Goal: Task Accomplishment & Management: Use online tool/utility

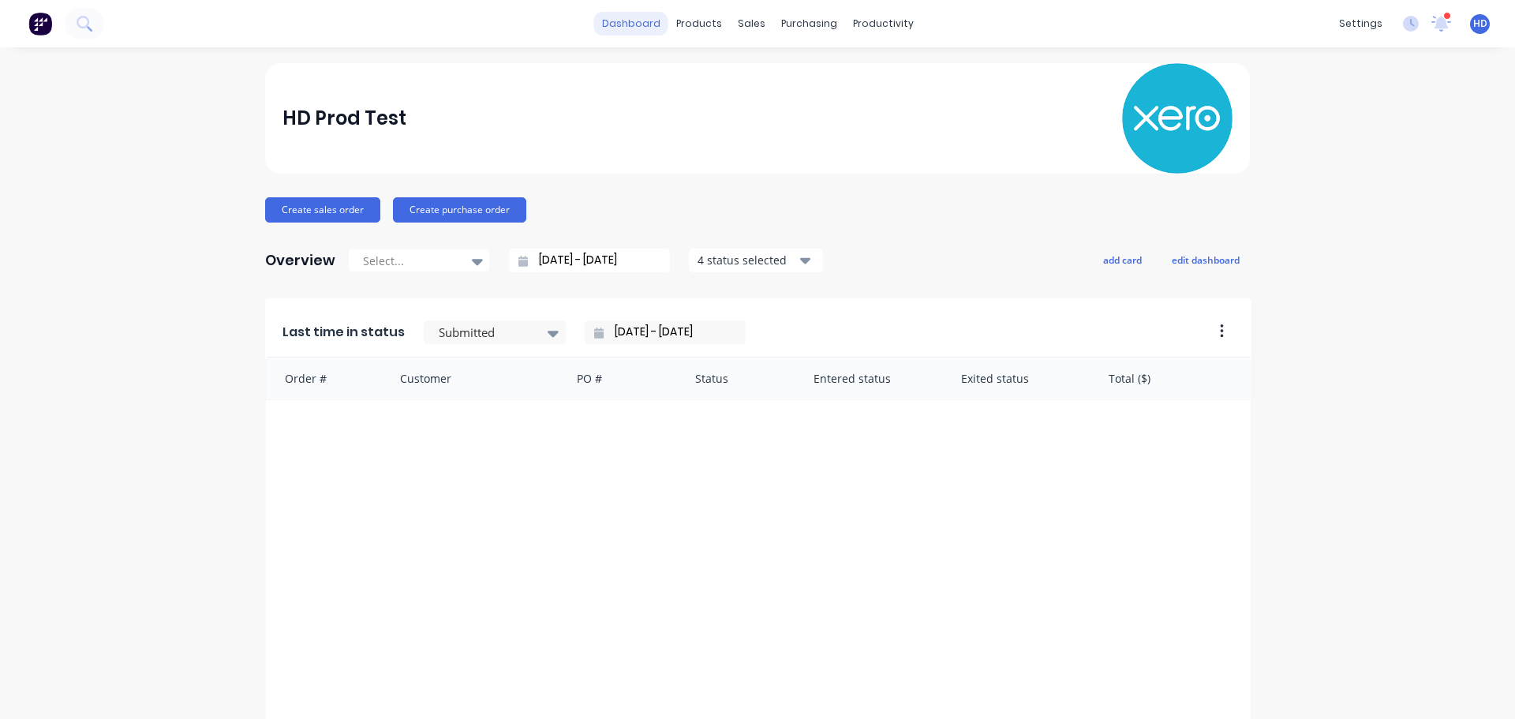
click at [638, 31] on link "dashboard" at bounding box center [631, 24] width 74 height 24
click at [1403, 19] on icon at bounding box center [1411, 24] width 16 height 16
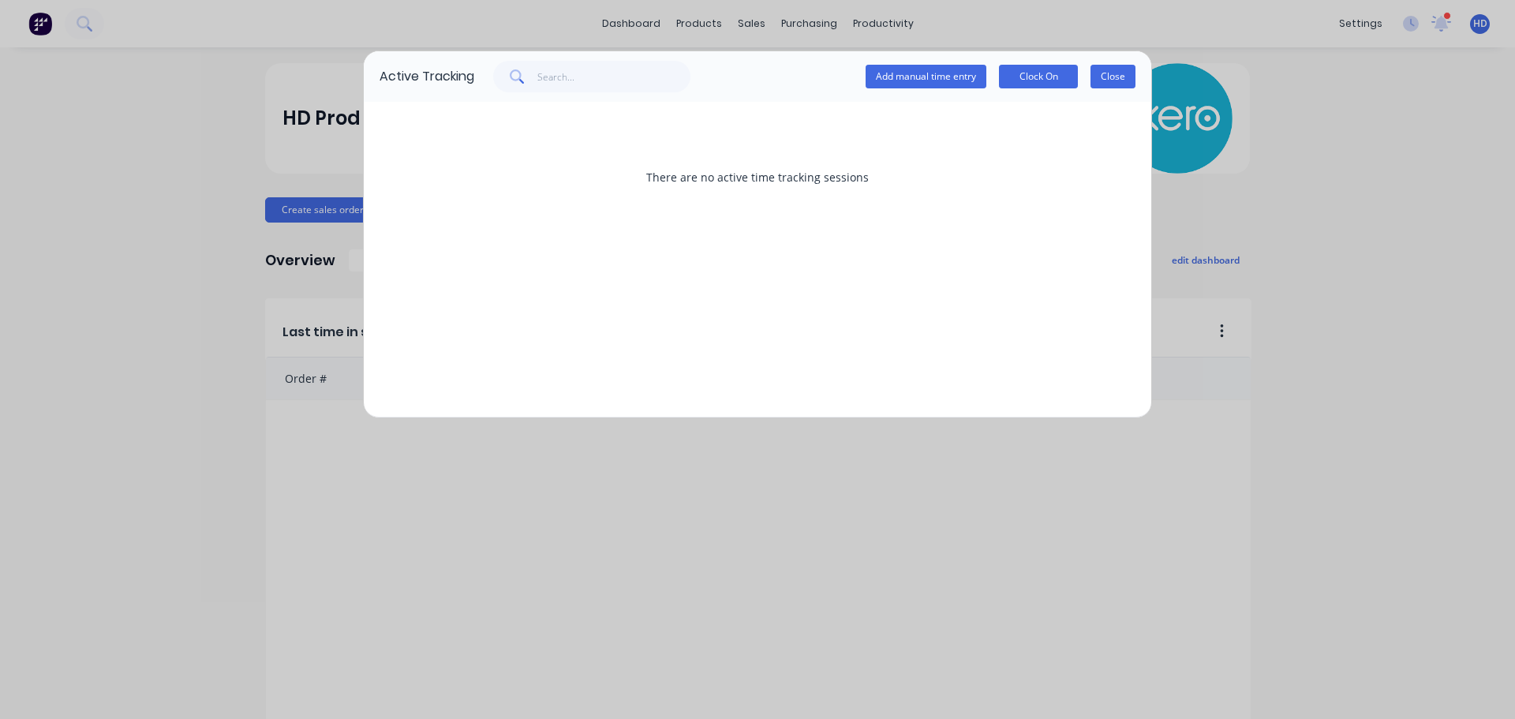
click at [1123, 82] on button "Close" at bounding box center [1113, 77] width 45 height 24
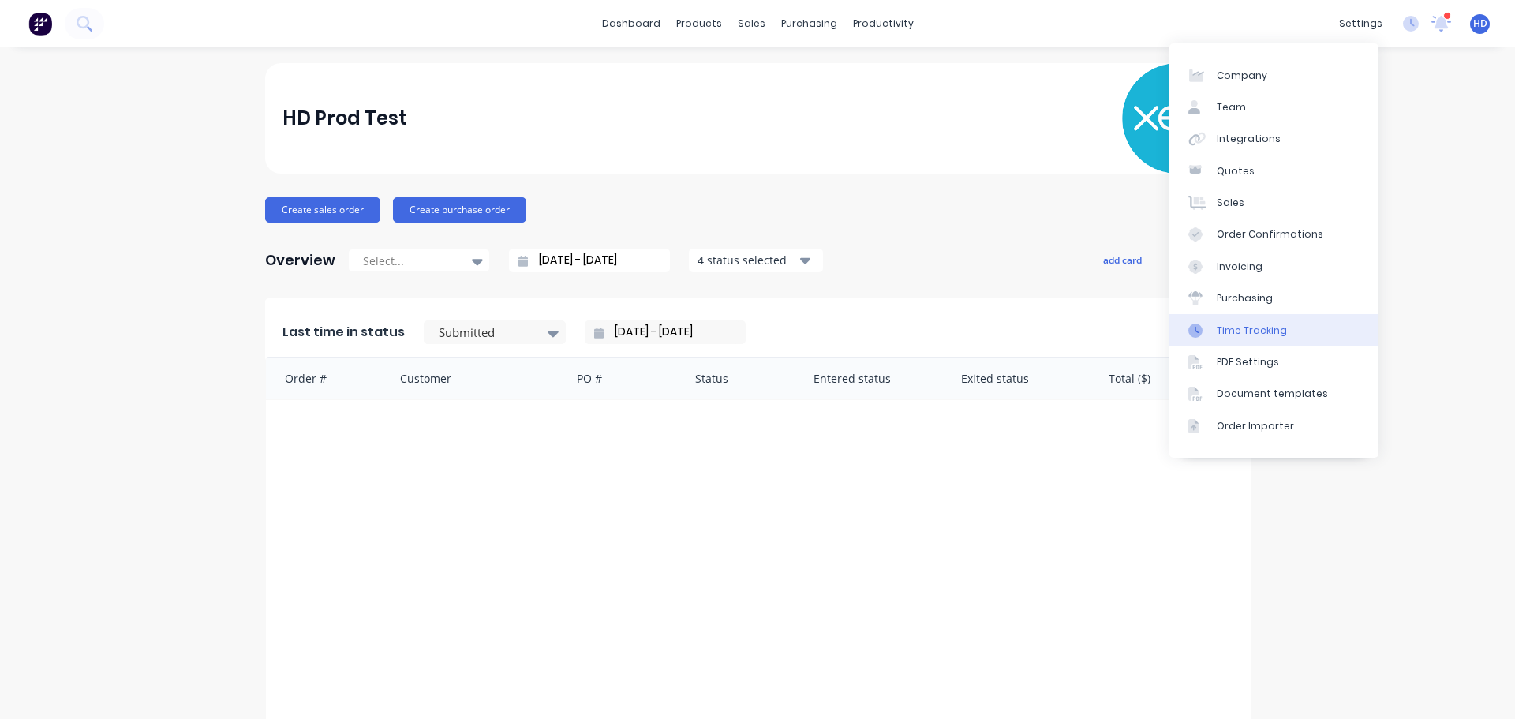
click at [1275, 326] on div "Time Tracking" at bounding box center [1252, 331] width 70 height 14
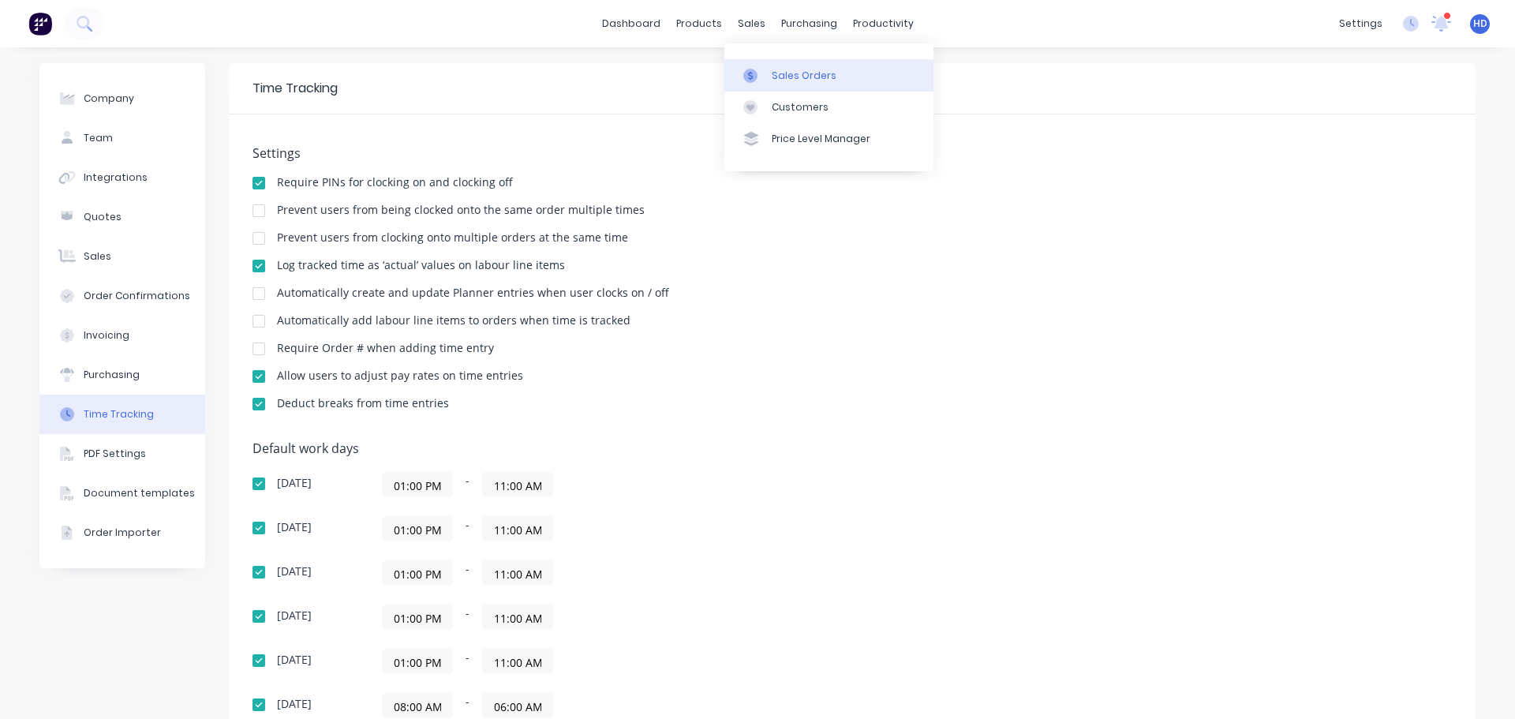
click at [825, 84] on link "Sales Orders" at bounding box center [828, 75] width 209 height 32
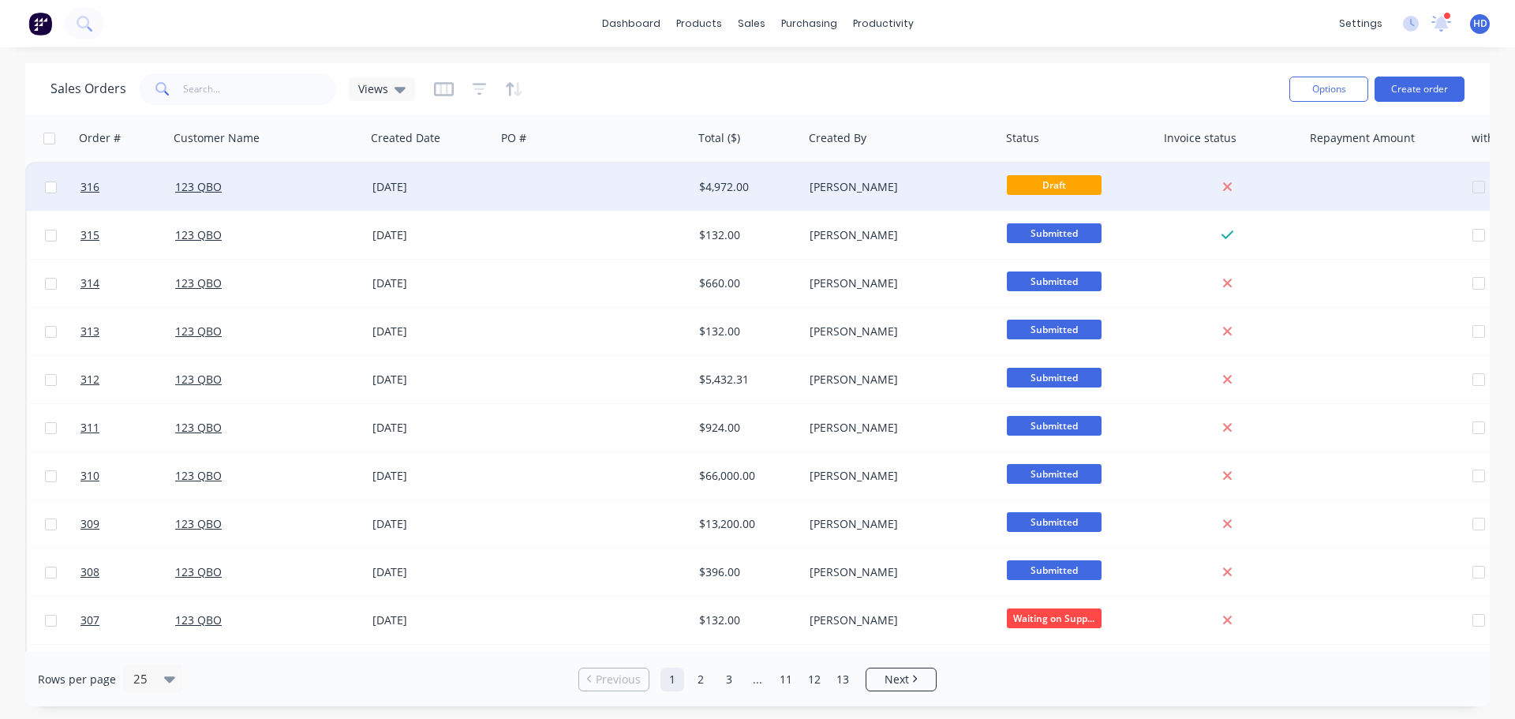
click at [417, 185] on div "[DATE]" at bounding box center [431, 187] width 118 height 16
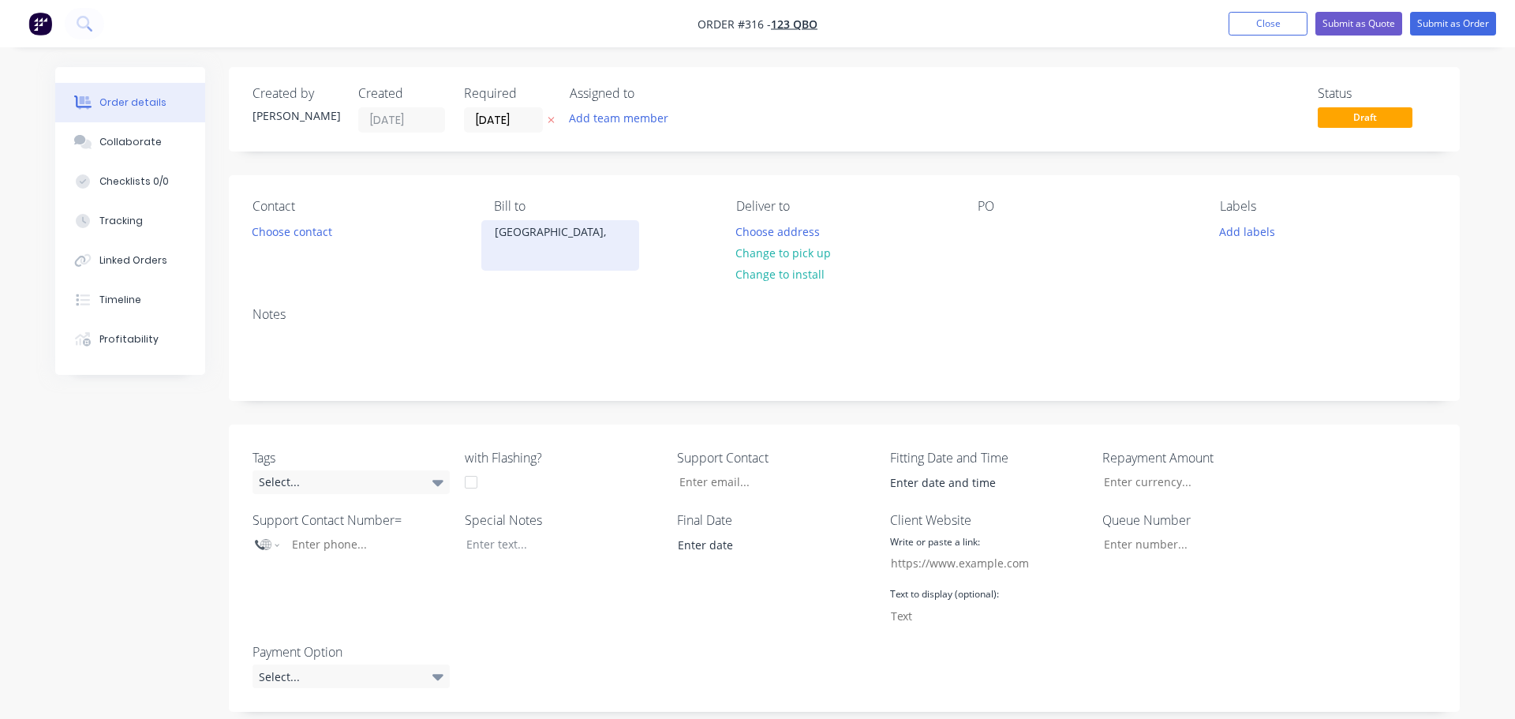
type input "21.21"
type input "$4,000.00"
type input "$100.00"
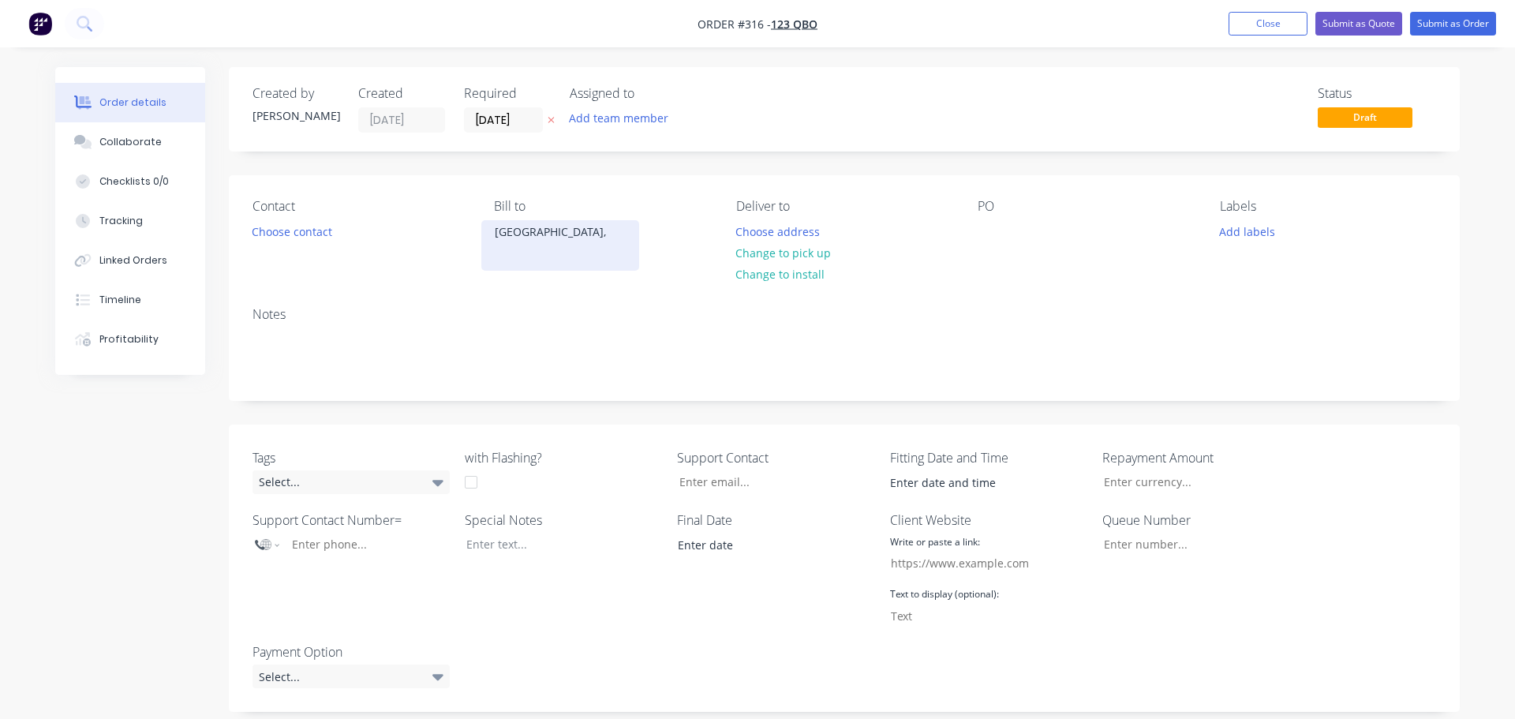
type input "$100.00"
type input "10"
type input "$110.00"
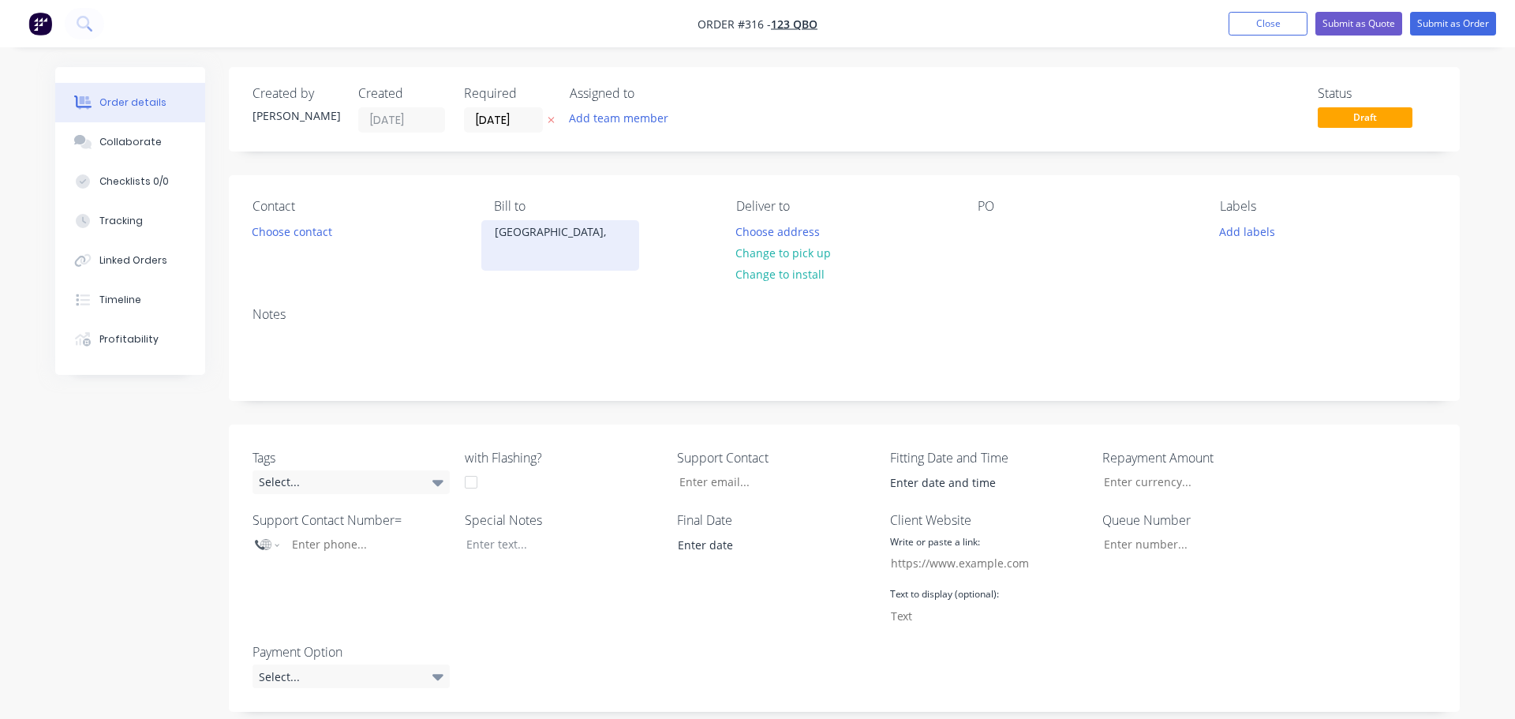
type input "$100.00"
type input "10"
type input "$110.00"
type input "$150.00"
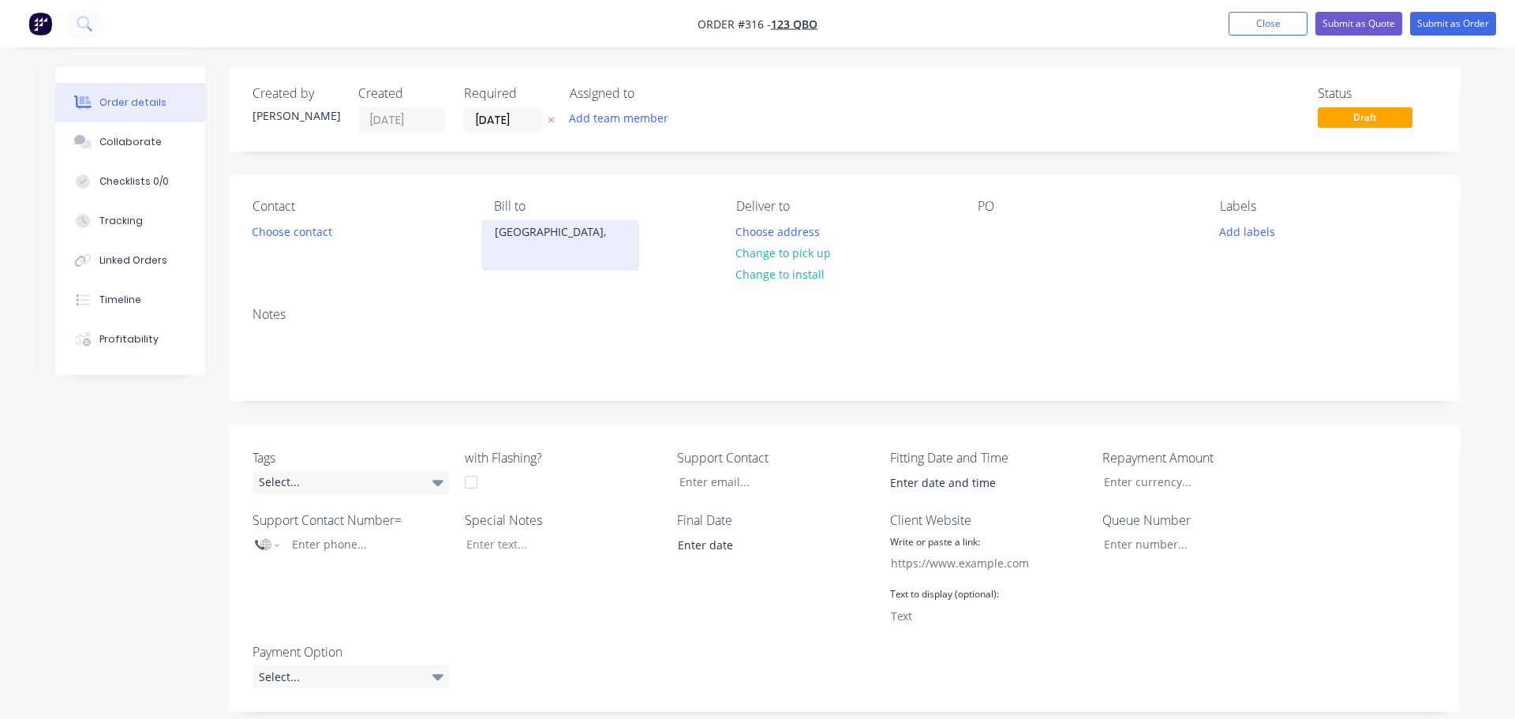
type input "33.33"
type input "$200.00"
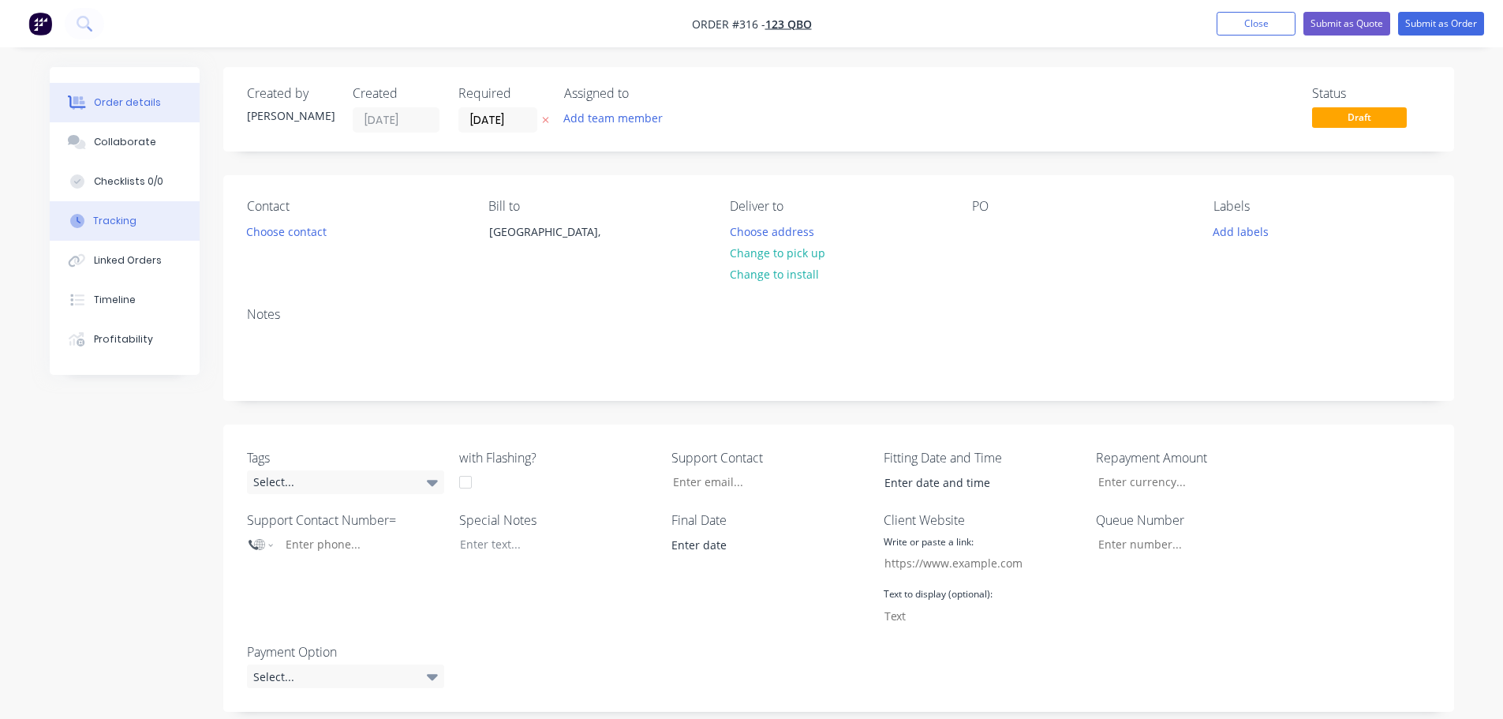
click at [137, 224] on button "Tracking" at bounding box center [125, 220] width 150 height 39
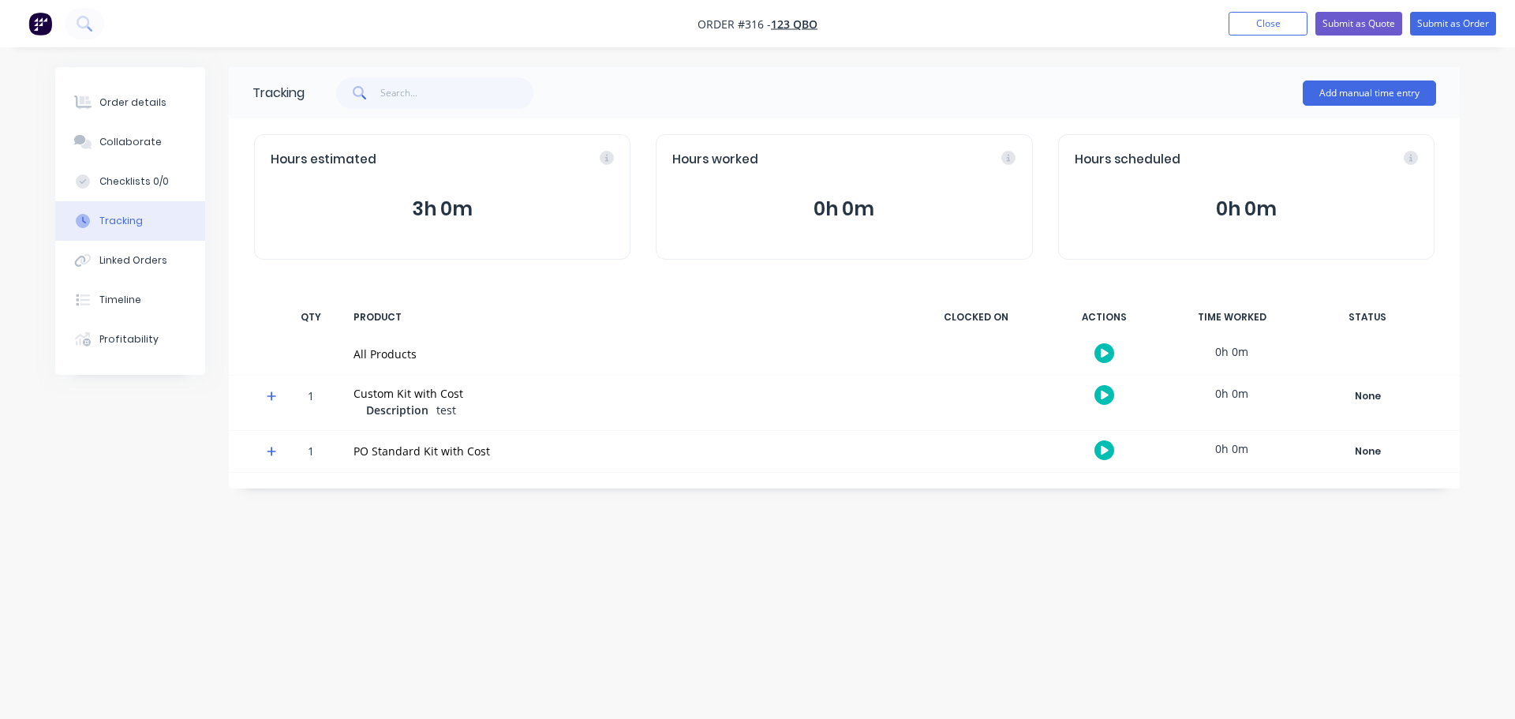
click at [1103, 355] on icon "button" at bounding box center [1105, 353] width 8 height 9
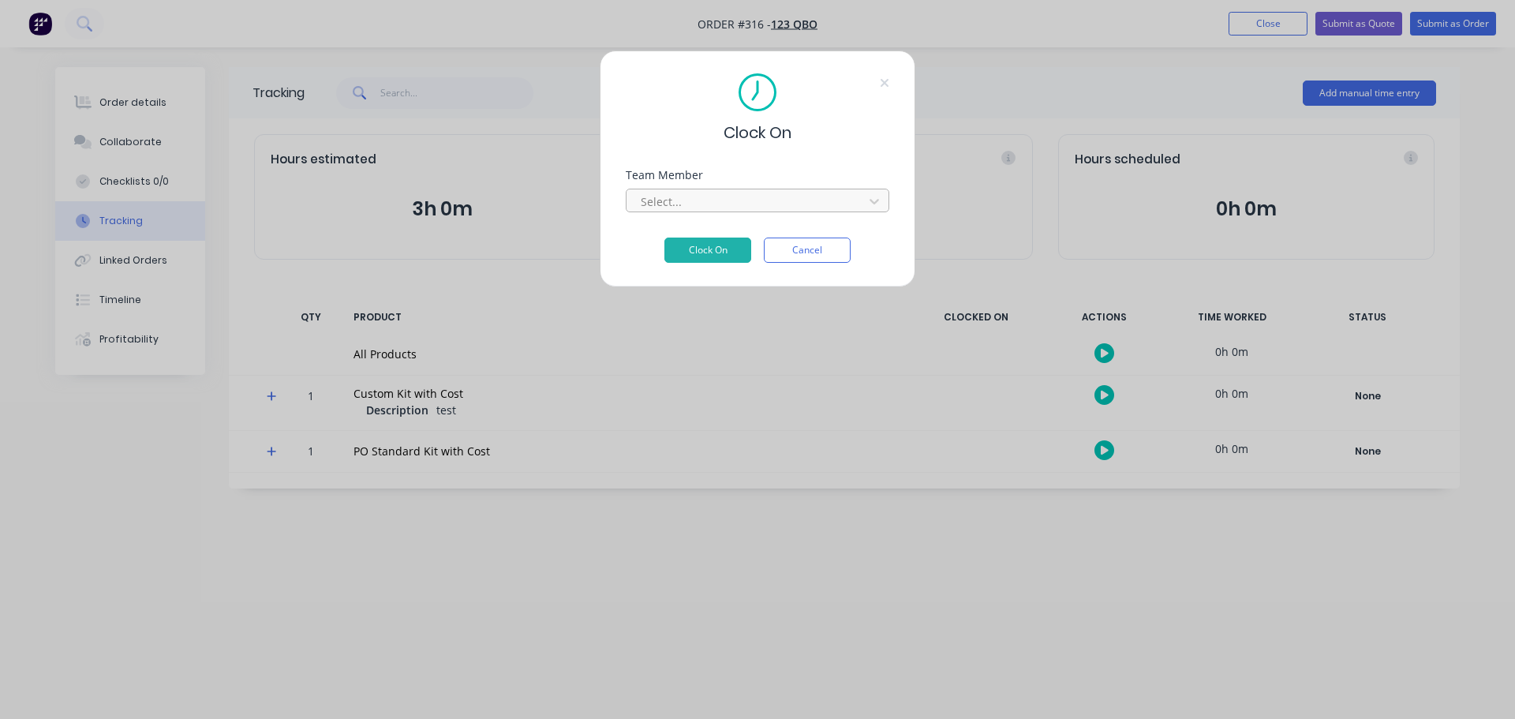
click at [782, 204] on div at bounding box center [747, 202] width 216 height 20
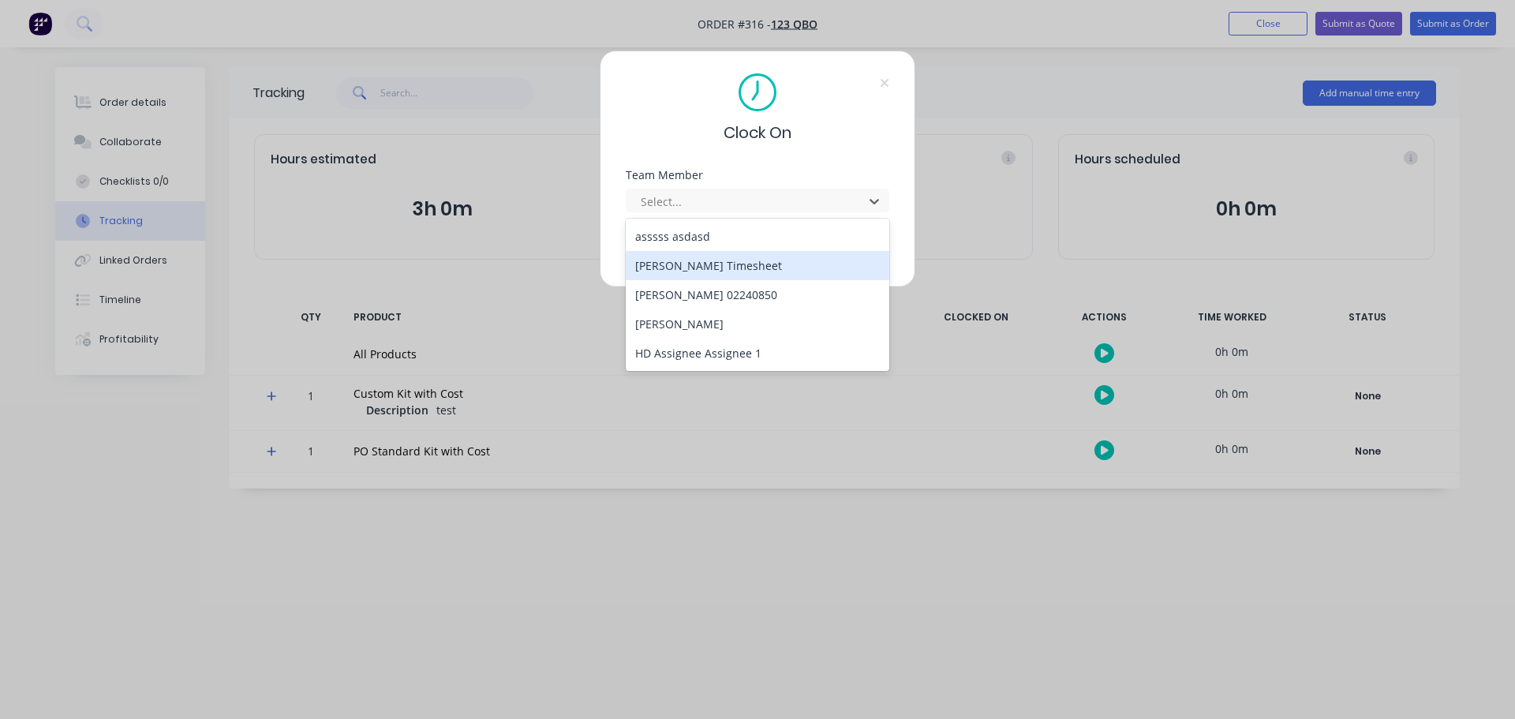
click at [723, 263] on div "[PERSON_NAME] Timesheet" at bounding box center [758, 265] width 264 height 29
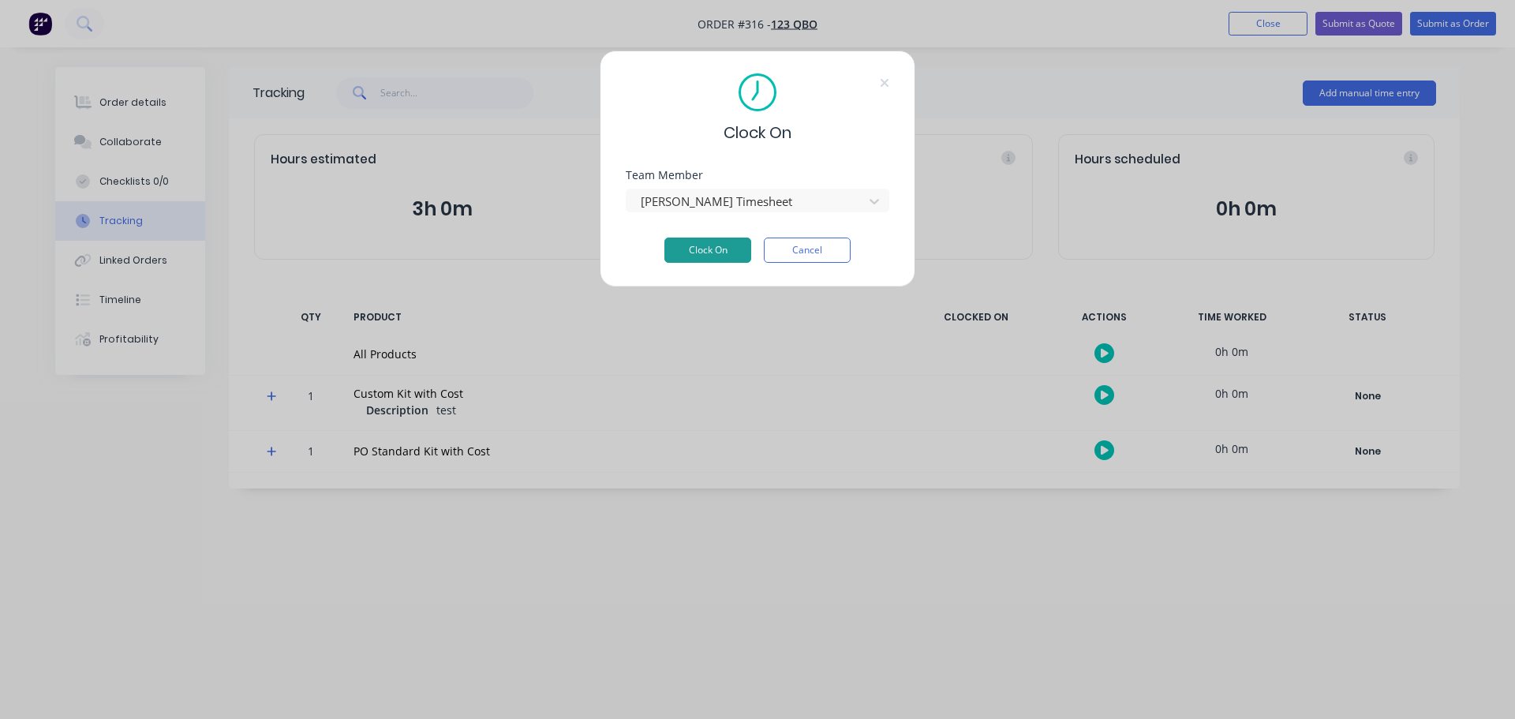
click at [709, 249] on button "Clock On" at bounding box center [707, 250] width 87 height 25
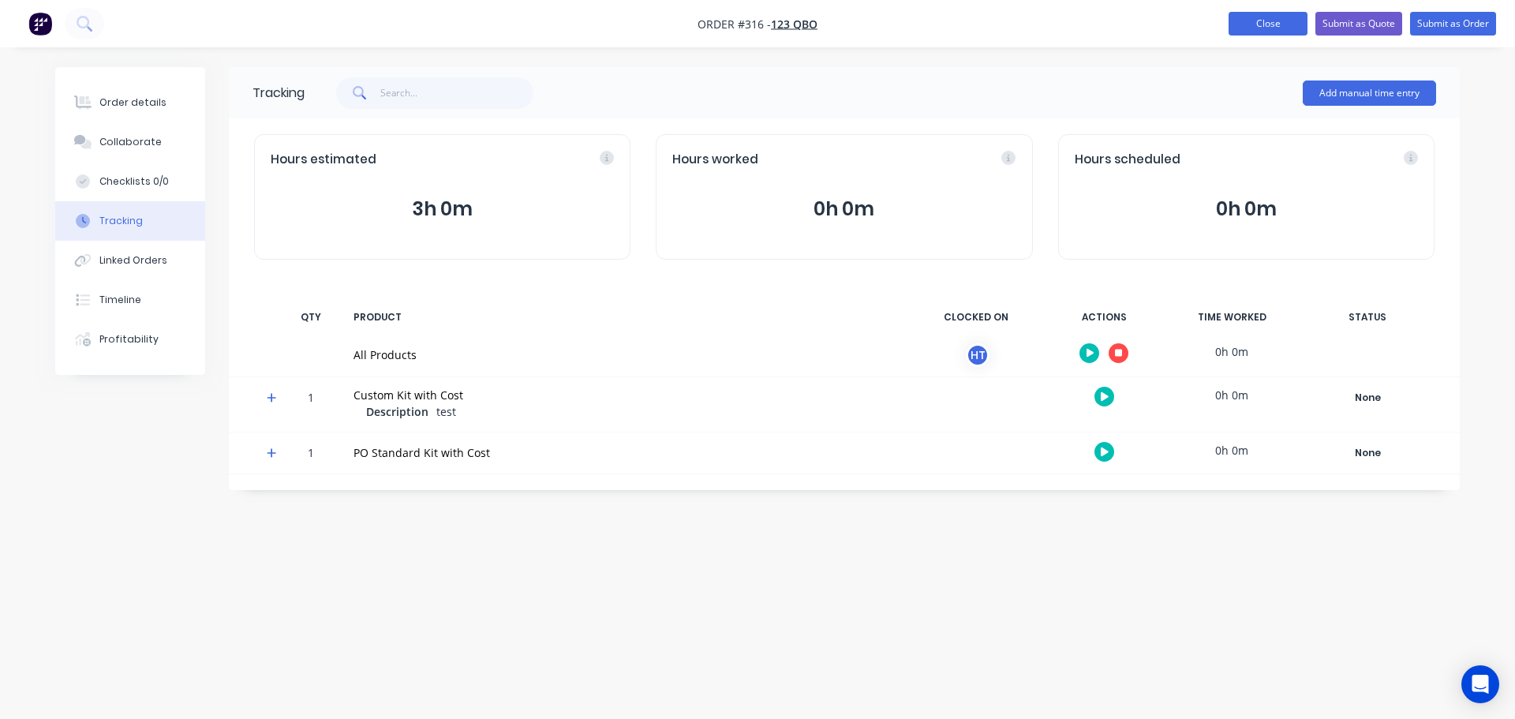
click at [1276, 24] on button "Close" at bounding box center [1268, 24] width 79 height 24
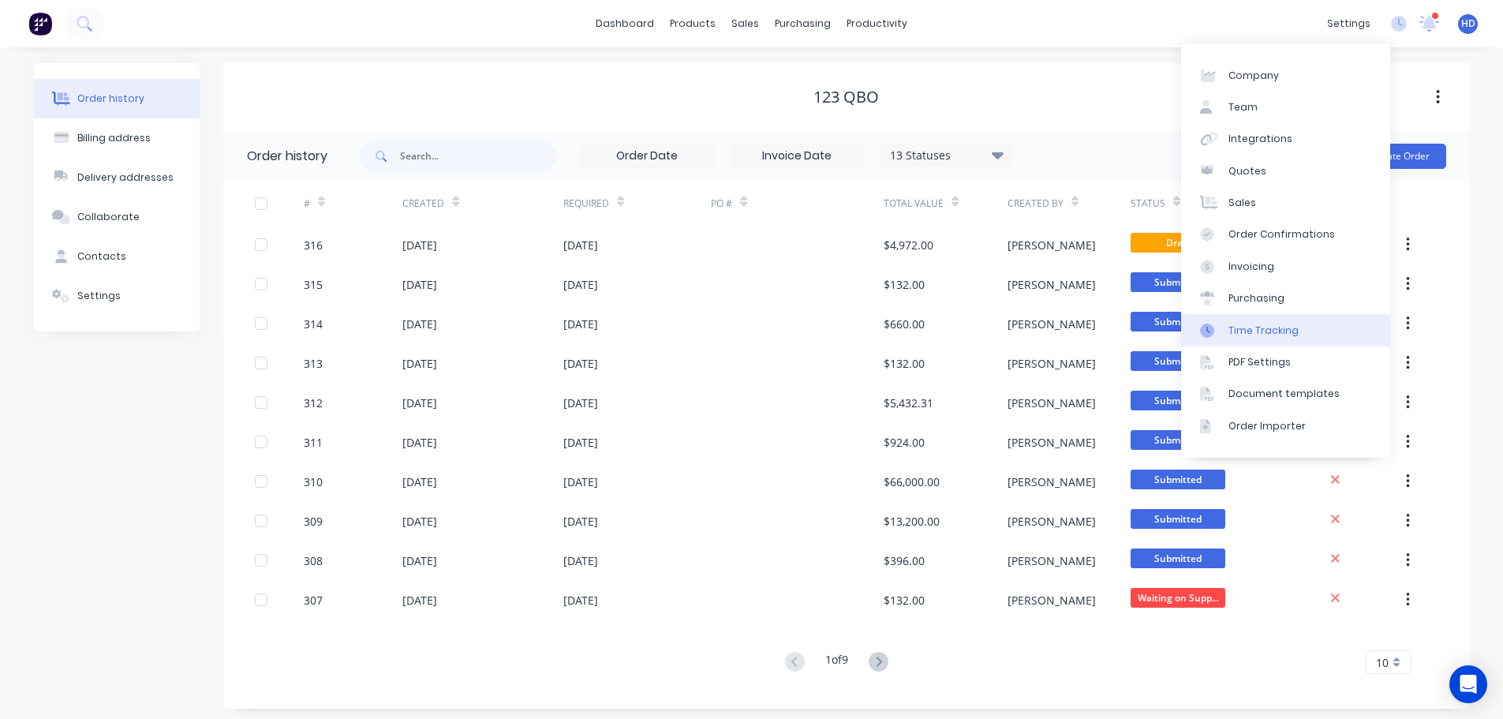
click at [1318, 320] on link "Time Tracking" at bounding box center [1285, 330] width 209 height 32
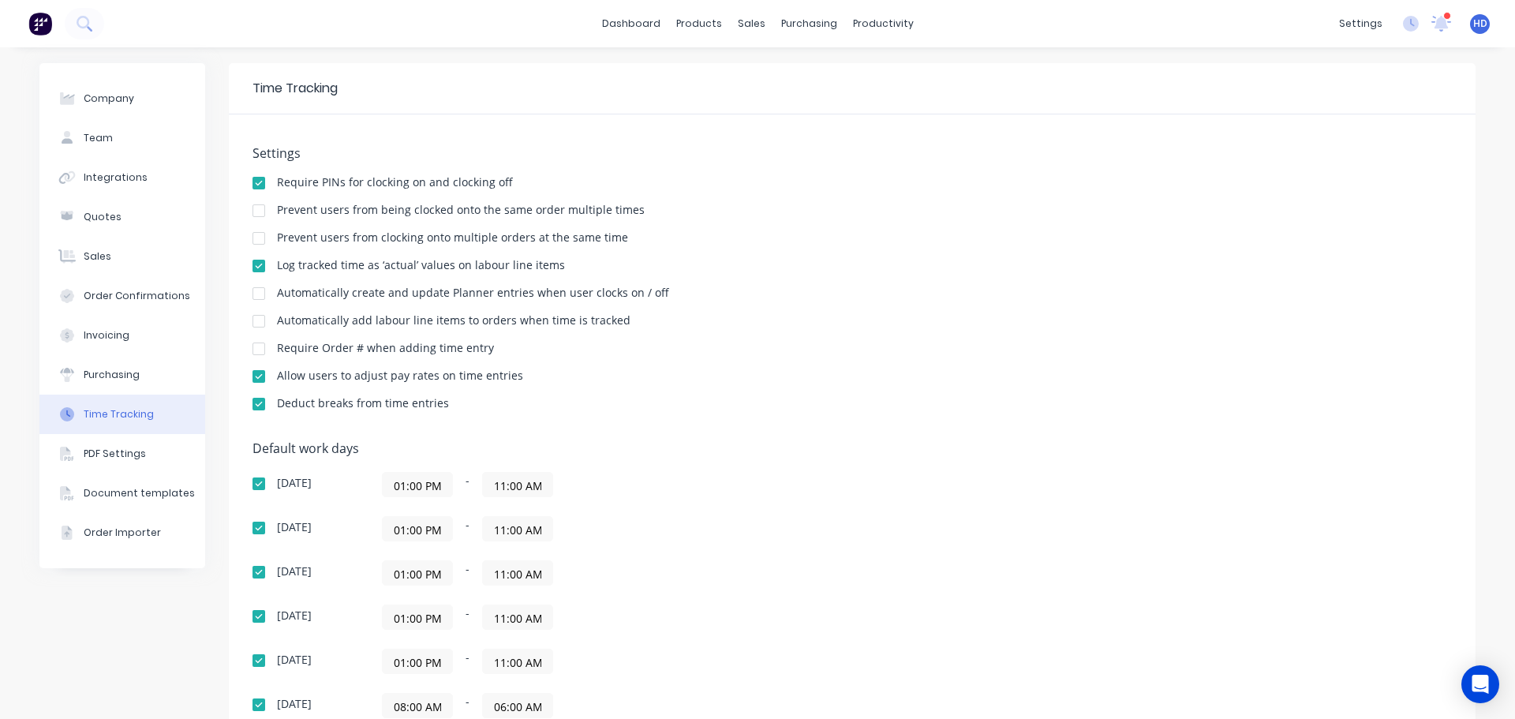
click at [249, 324] on div at bounding box center [259, 321] width 32 height 32
click at [809, 79] on div "Sales Orders" at bounding box center [804, 76] width 65 height 14
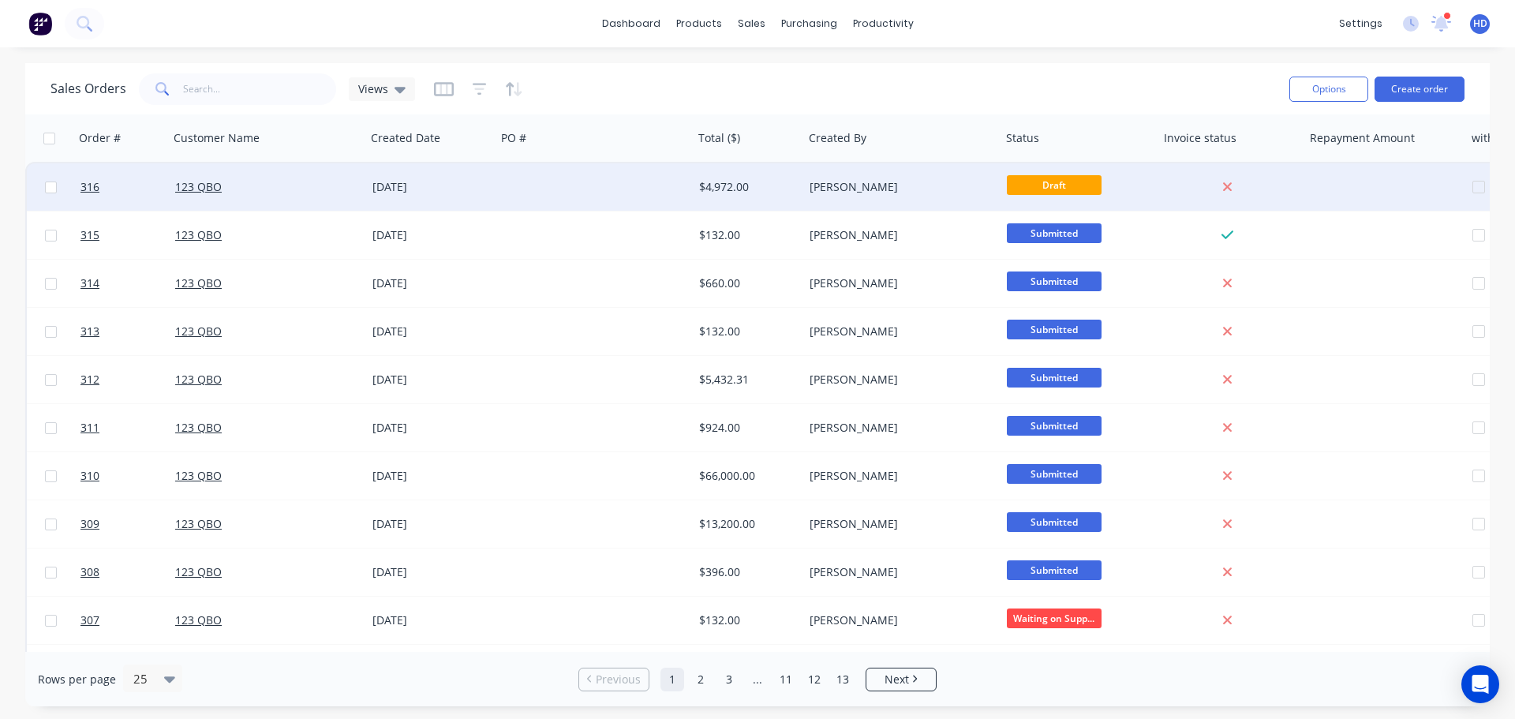
click at [556, 174] on div at bounding box center [594, 186] width 197 height 47
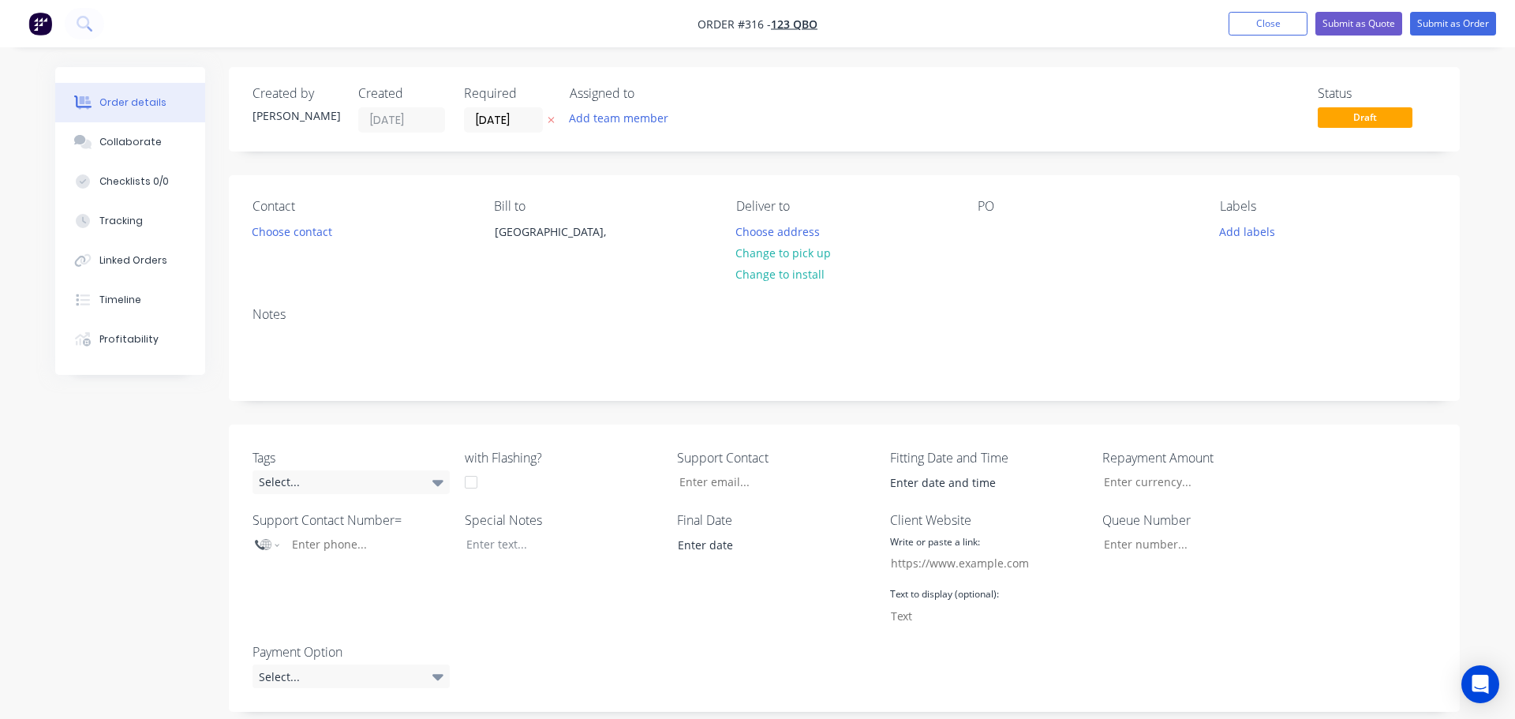
type input "21.21"
type input "$4,000.00"
type input "$100.00"
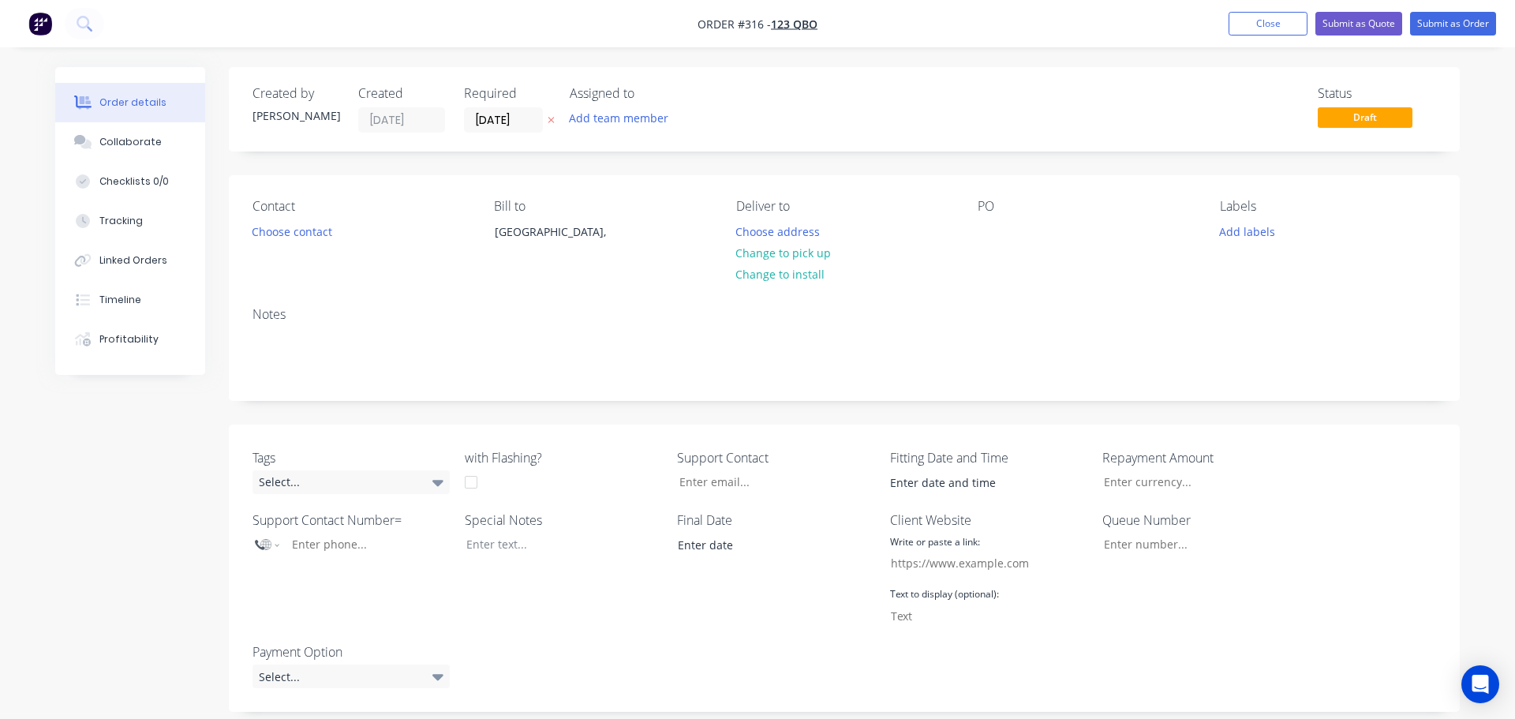
type input "$100.00"
type input "10"
type input "$110.00"
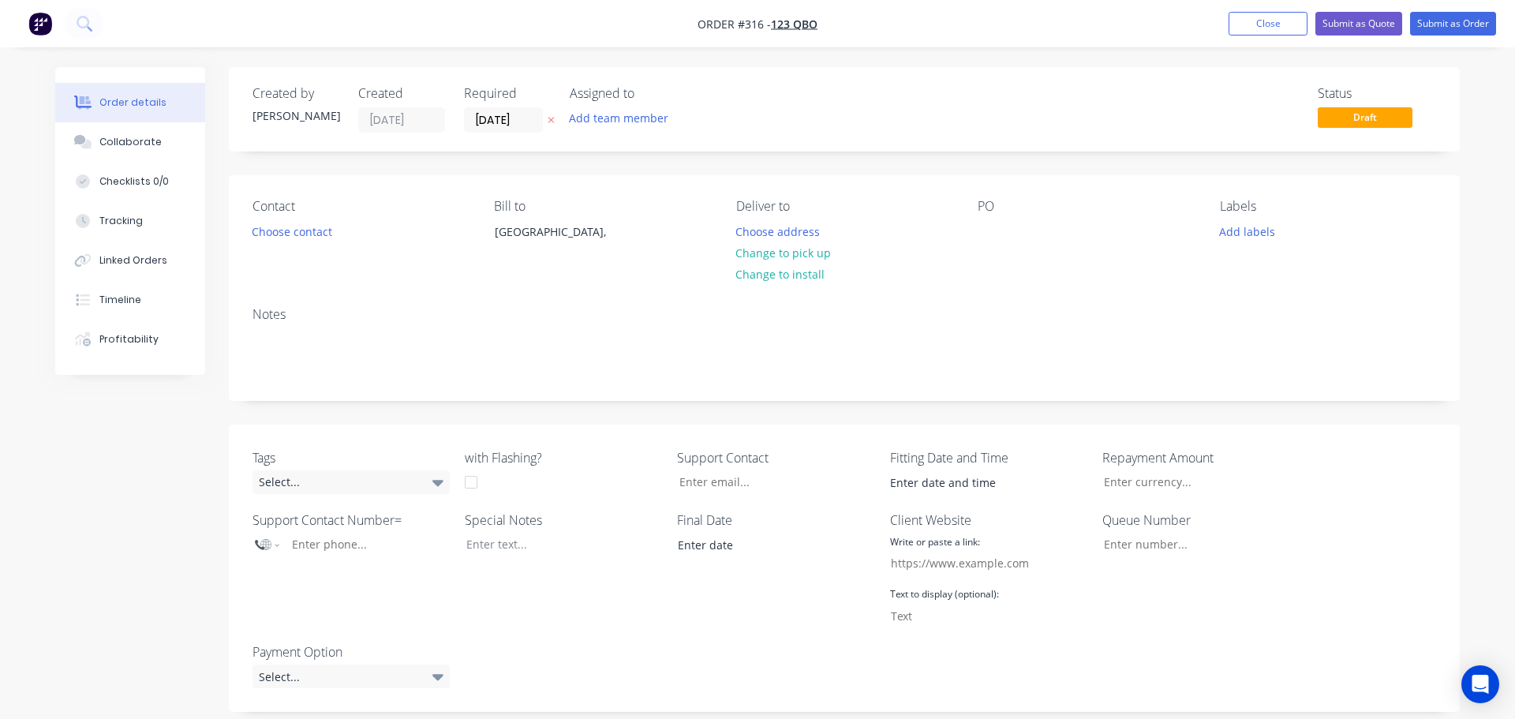
type input "$100.00"
type input "10"
type input "$110.00"
type input "$150.00"
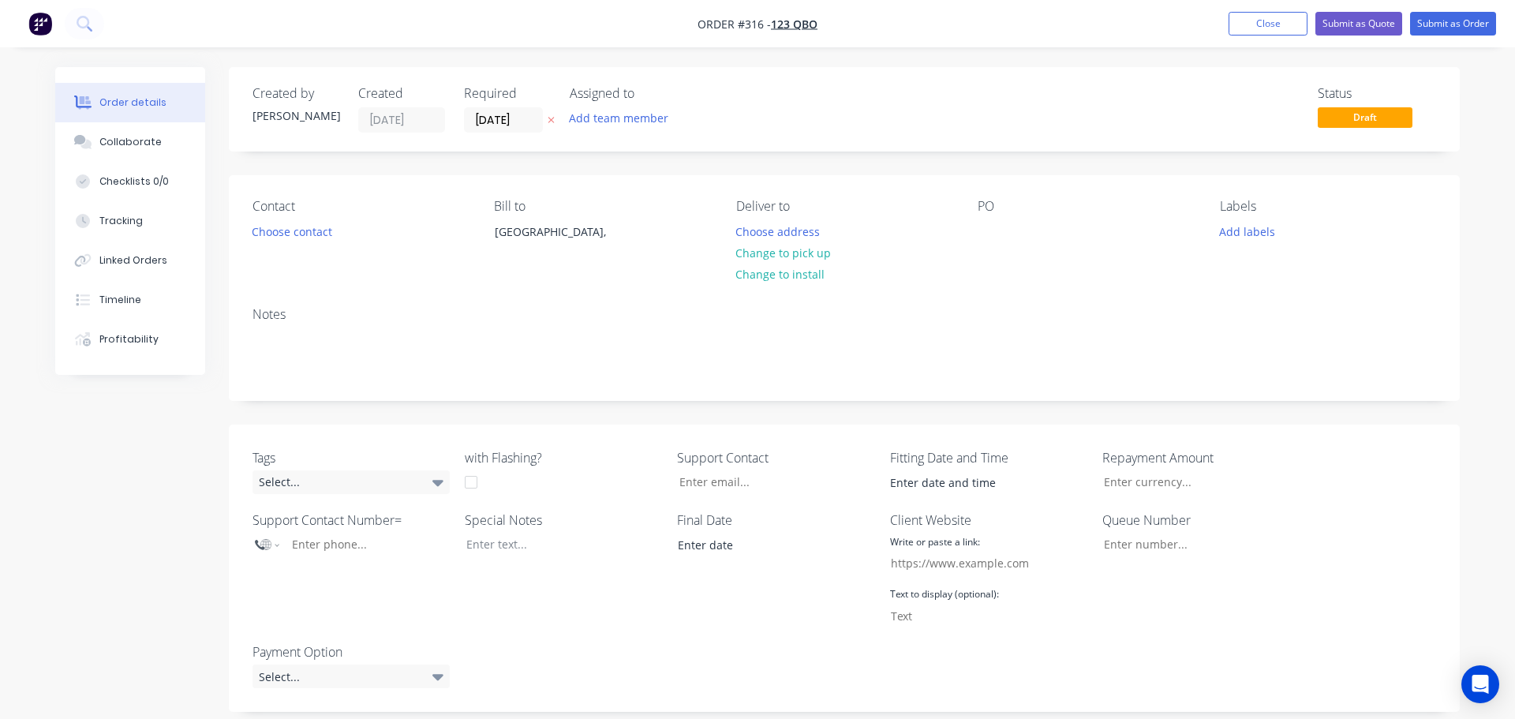
type input "33.33"
type input "$200.00"
click at [150, 219] on button "Tracking" at bounding box center [125, 220] width 150 height 39
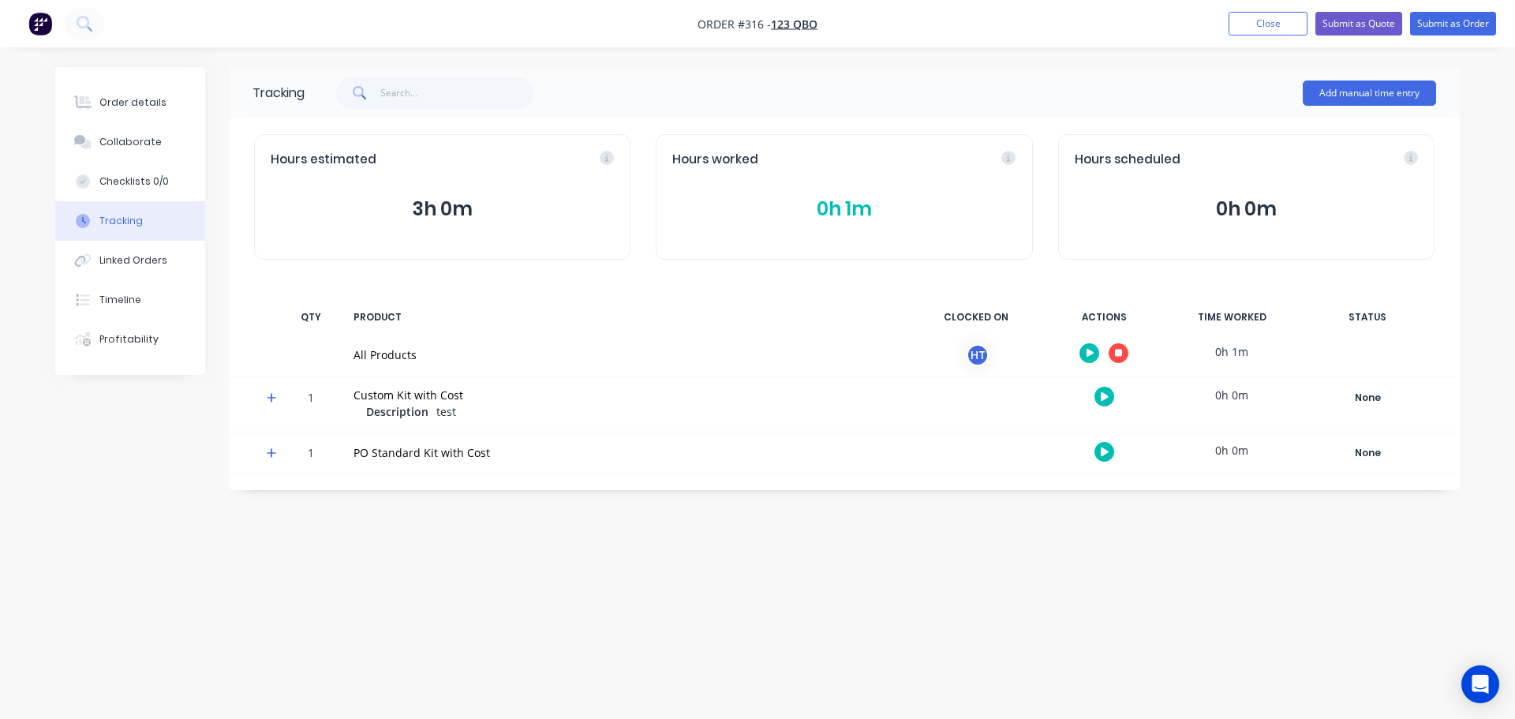
click at [1122, 350] on icon "button" at bounding box center [1119, 353] width 8 height 8
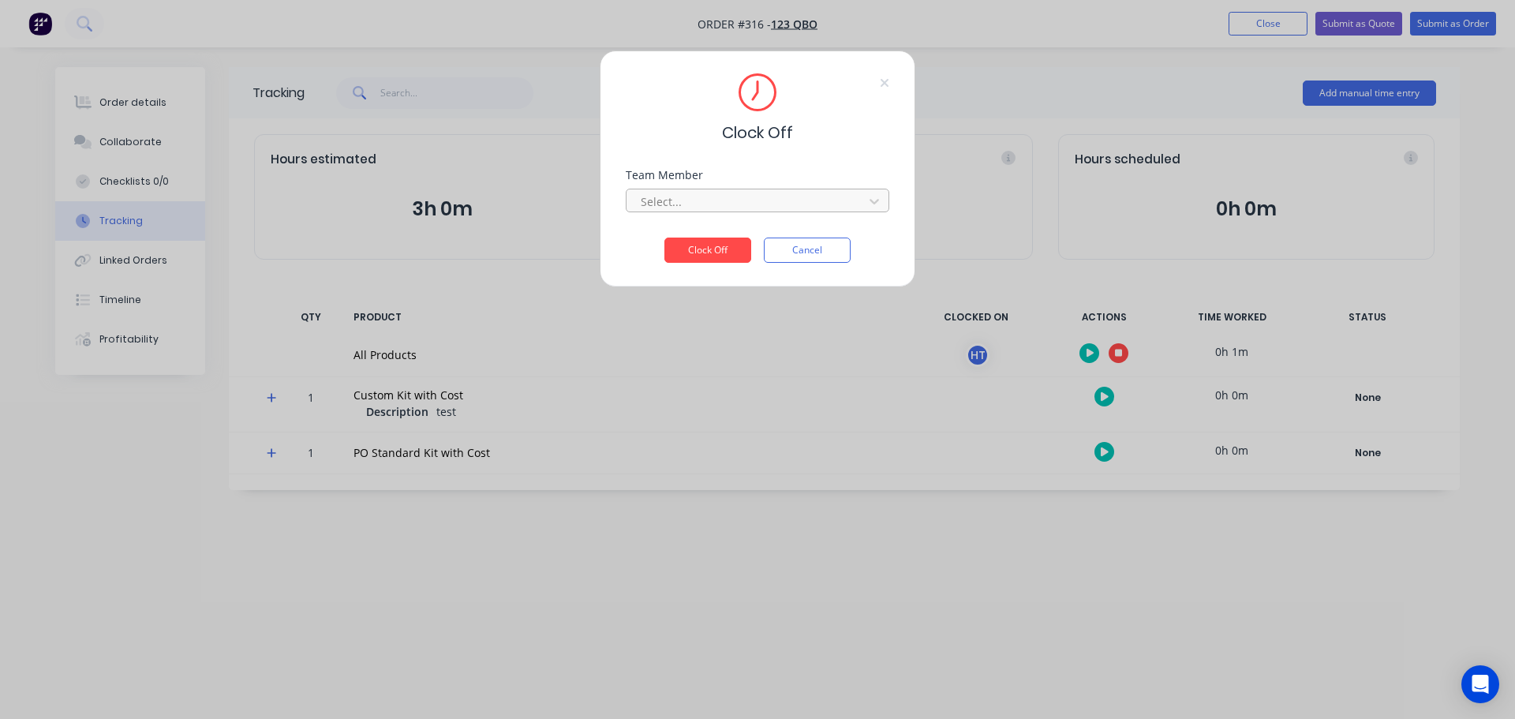
click at [717, 200] on div at bounding box center [747, 202] width 216 height 20
click at [705, 241] on div "[PERSON_NAME] Timesheet" at bounding box center [758, 236] width 264 height 29
click at [696, 245] on button "Clock Off" at bounding box center [707, 250] width 87 height 25
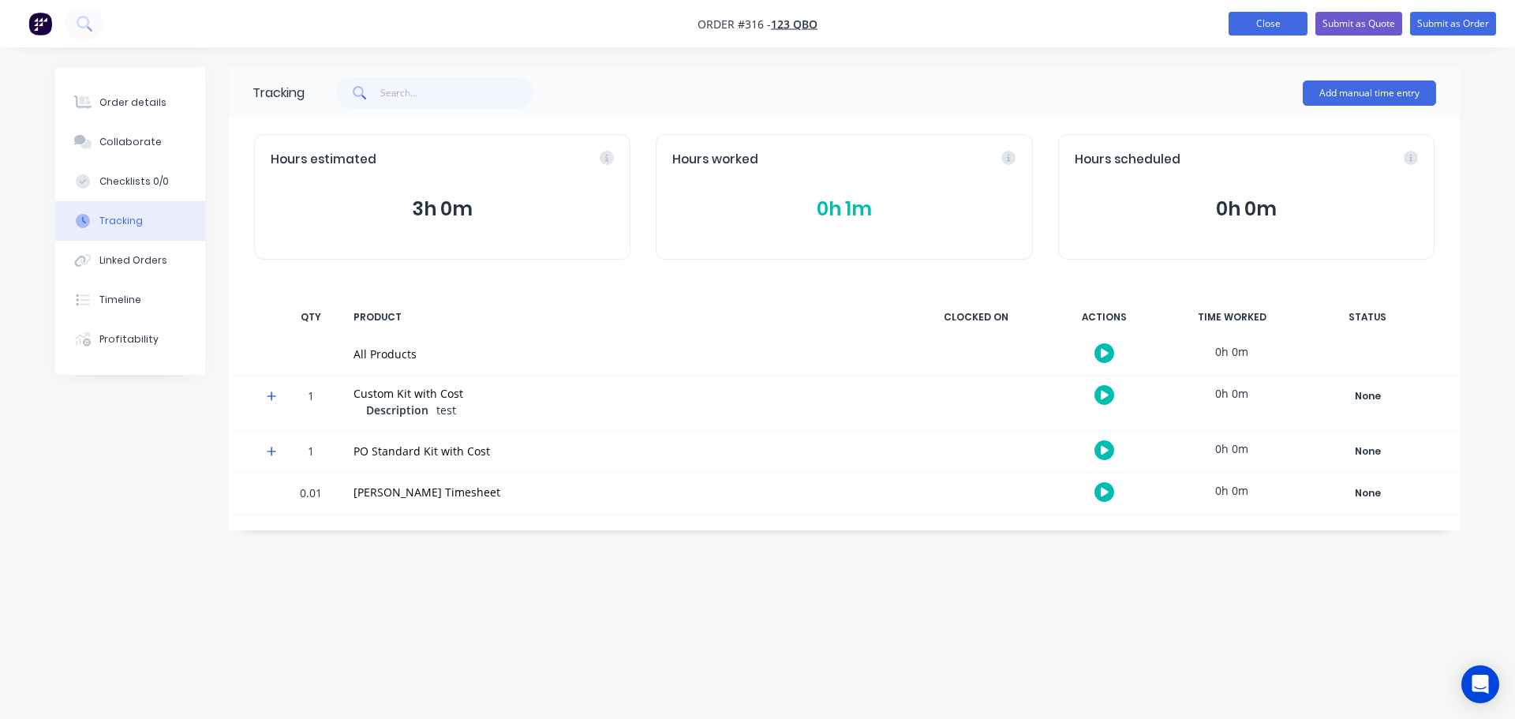
click at [1268, 19] on button "Close" at bounding box center [1268, 24] width 79 height 24
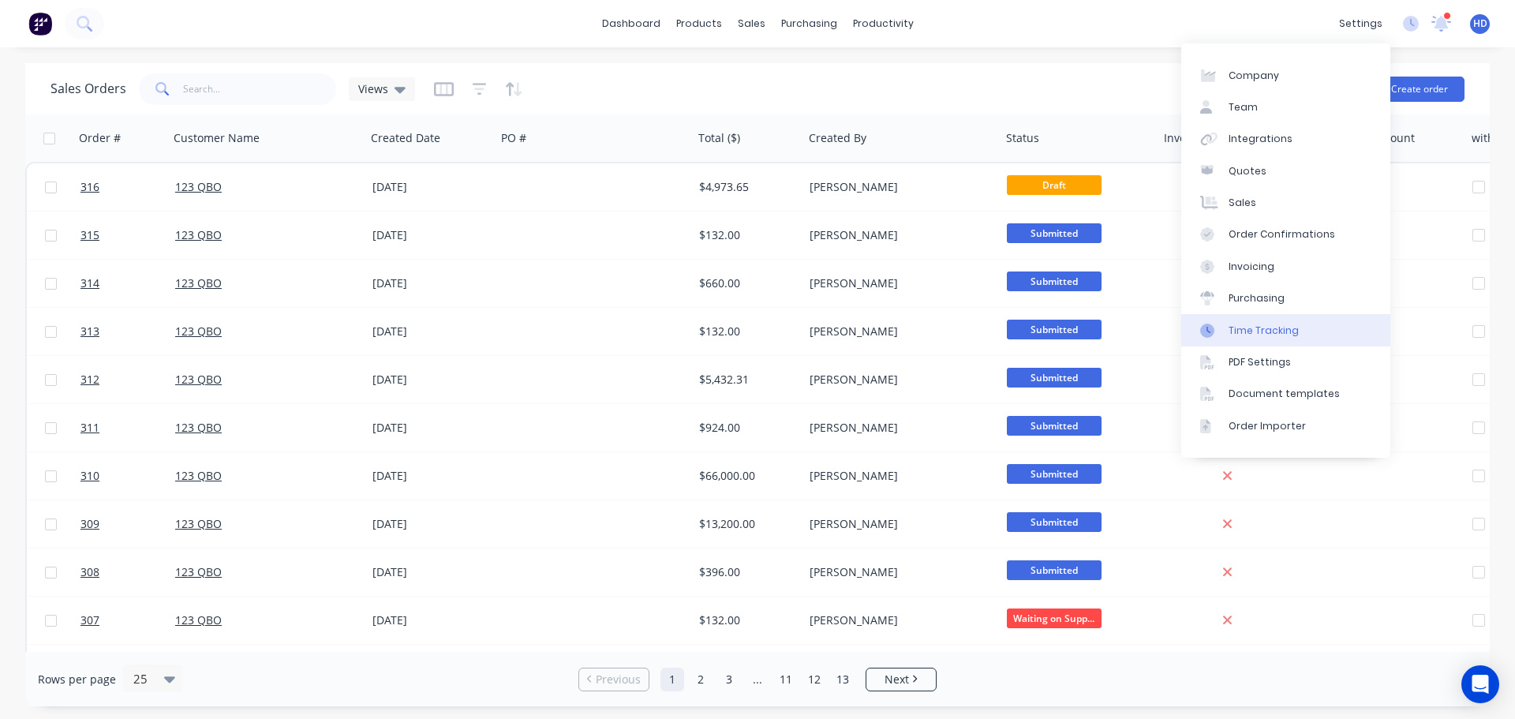
click at [1276, 335] on div "Time Tracking" at bounding box center [1264, 331] width 70 height 14
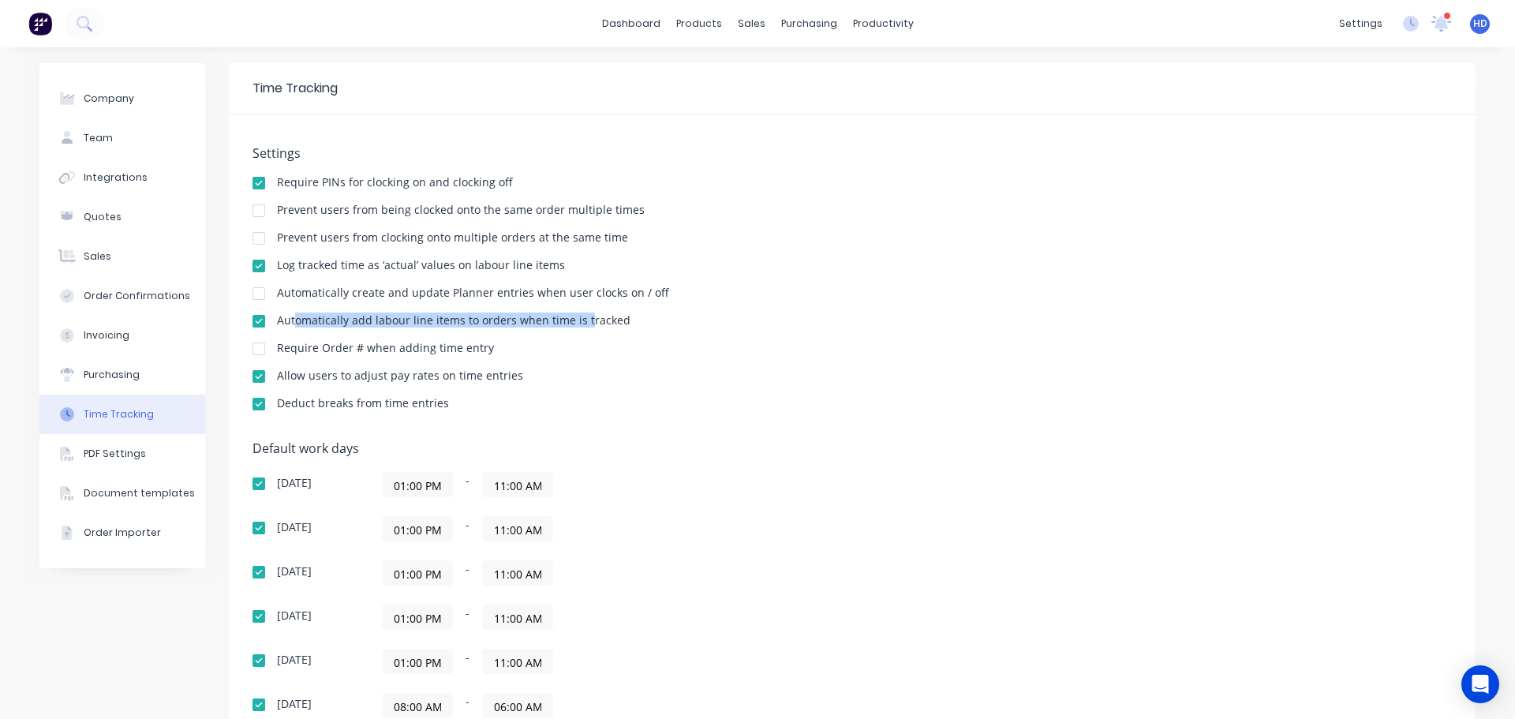
drag, startPoint x: 290, startPoint y: 318, endPoint x: 578, endPoint y: 315, distance: 288.1
click at [578, 315] on div "Automatically add labour line items to orders when time is tracked" at bounding box center [454, 320] width 354 height 11
click at [628, 320] on div "Automatically add labour line items to orders when time is tracked" at bounding box center [853, 322] width 1200 height 15
click at [784, 67] on link "Sales Orders" at bounding box center [828, 75] width 209 height 32
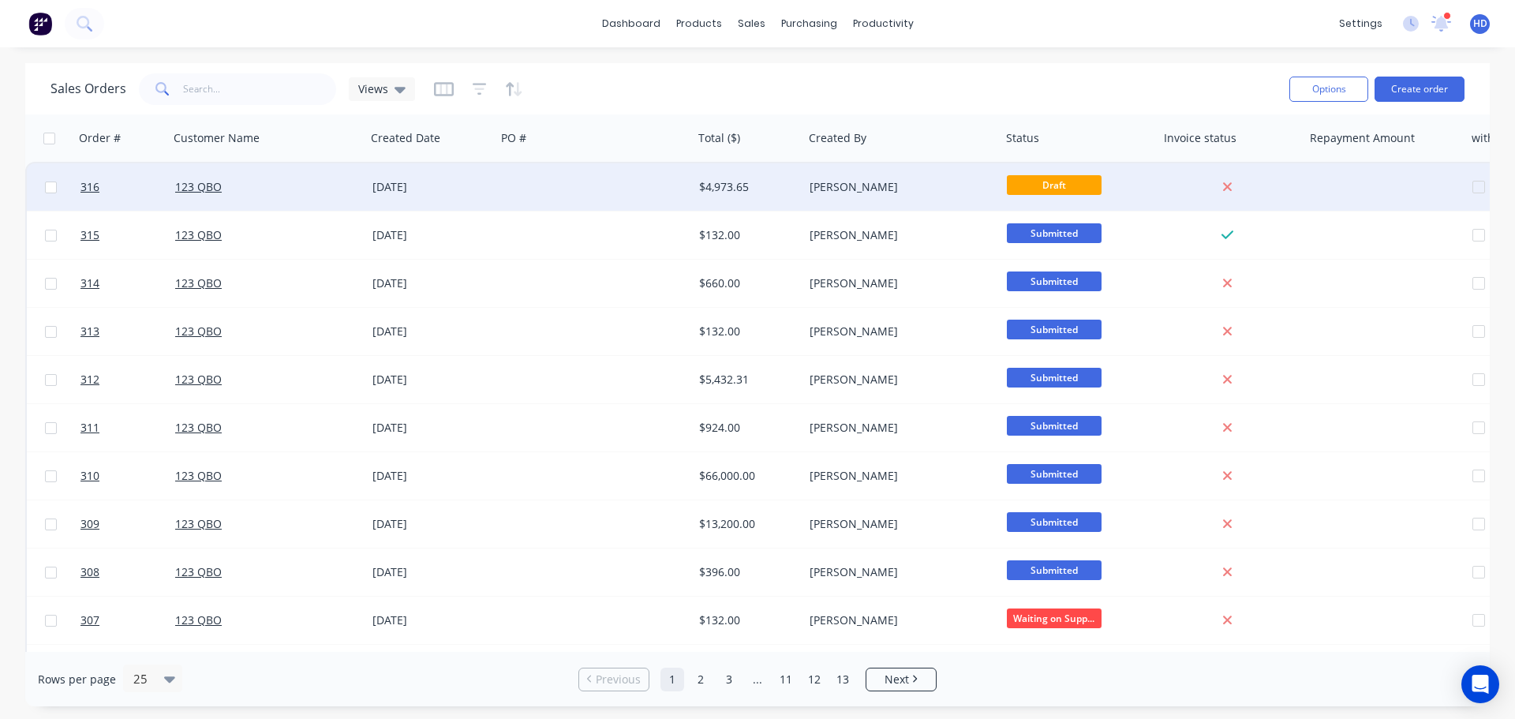
click at [335, 189] on div "123 QBO" at bounding box center [262, 187] width 175 height 16
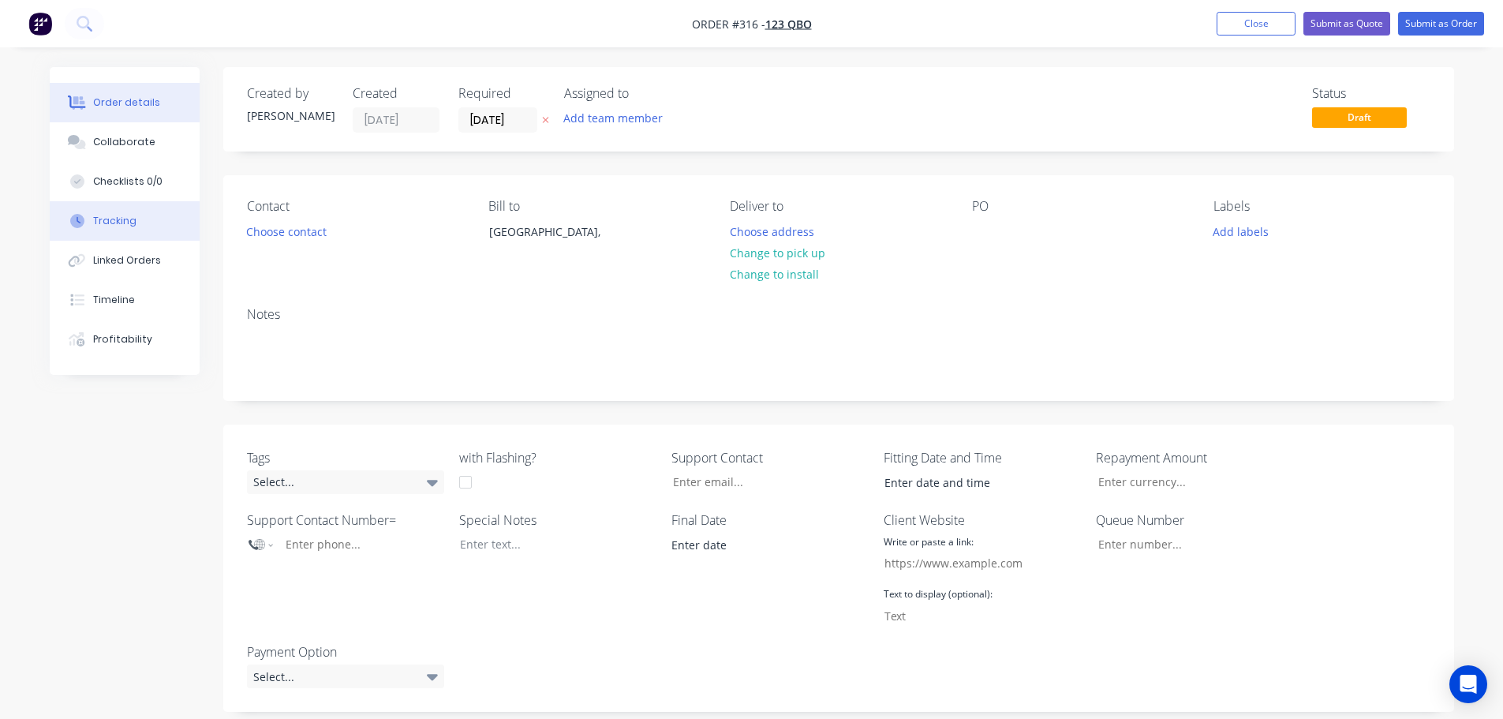
click at [156, 222] on button "Tracking" at bounding box center [125, 220] width 150 height 39
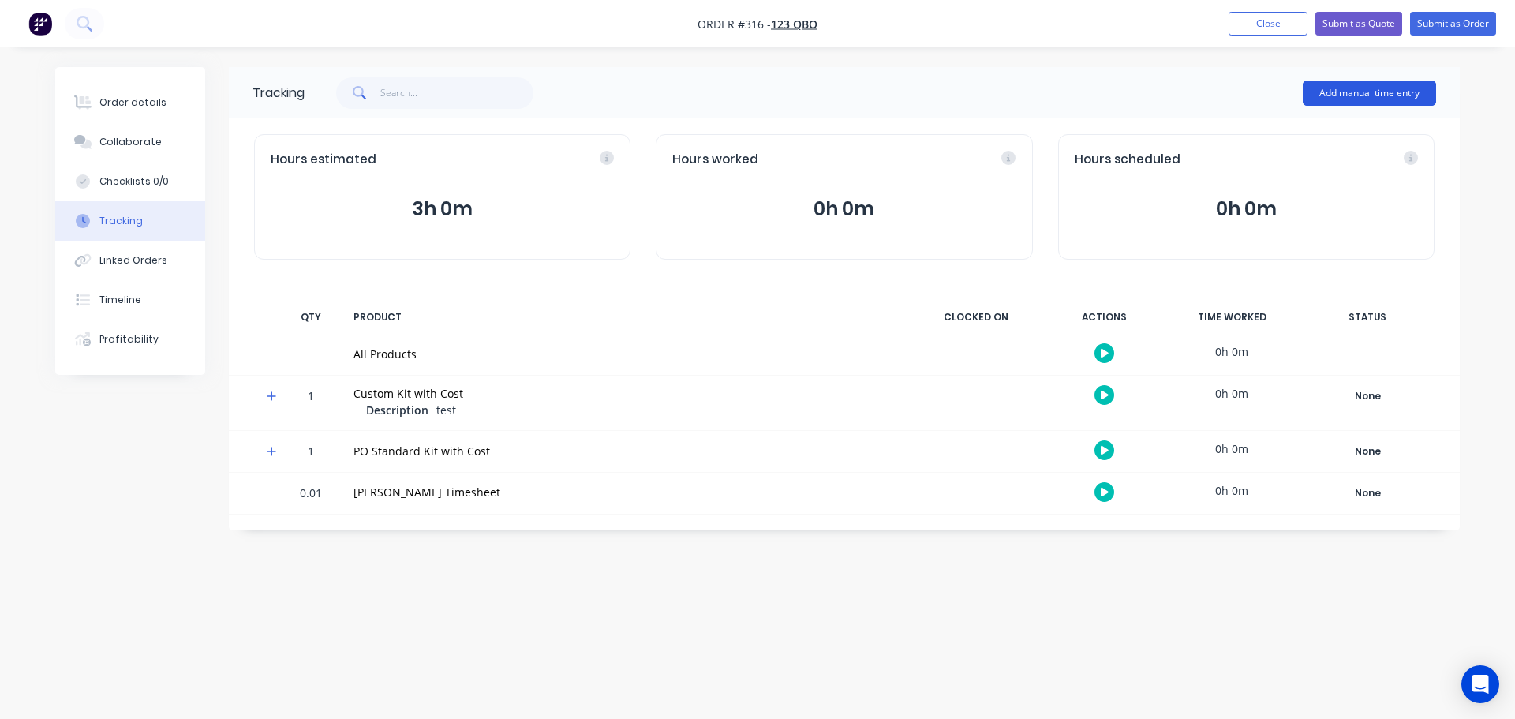
click at [1365, 93] on button "Add manual time entry" at bounding box center [1369, 92] width 133 height 25
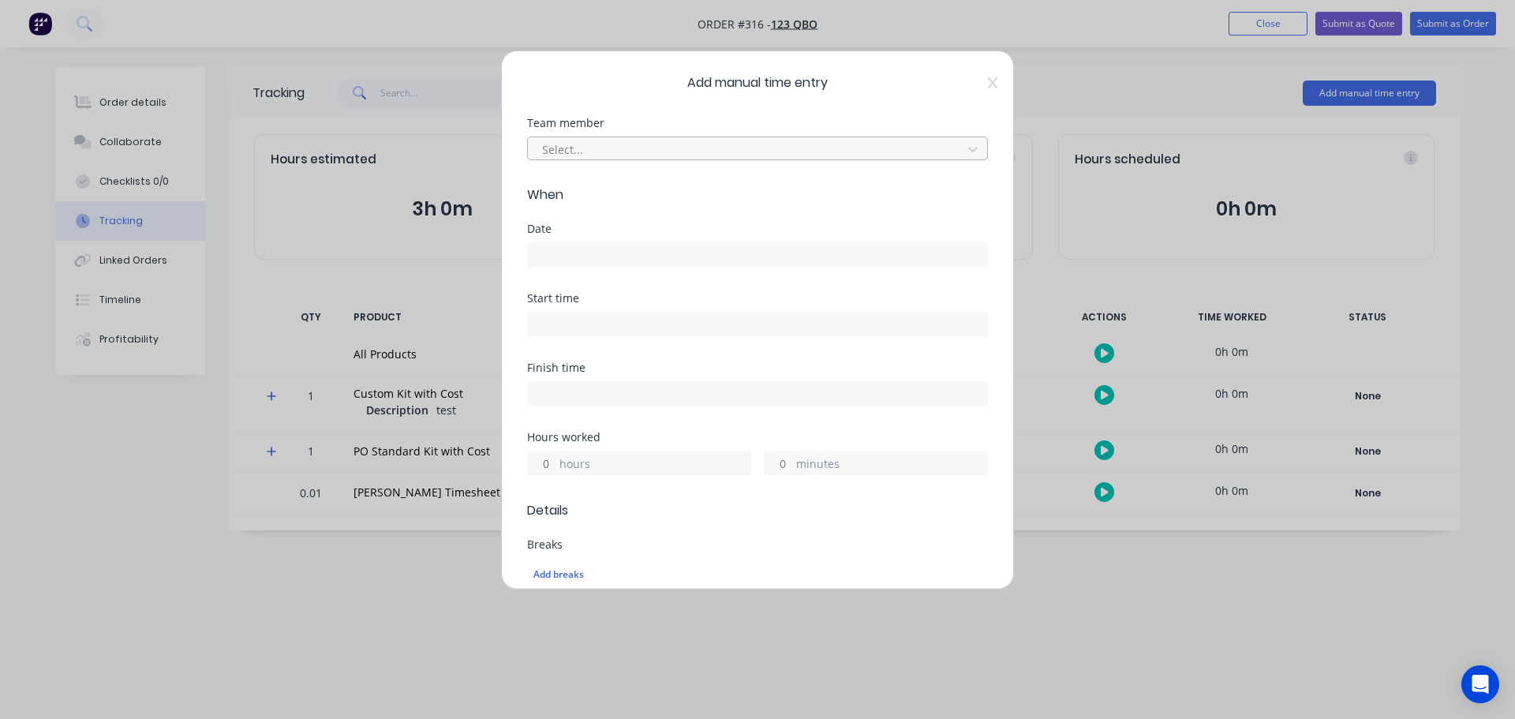
click at [698, 144] on div at bounding box center [748, 150] width 414 height 20
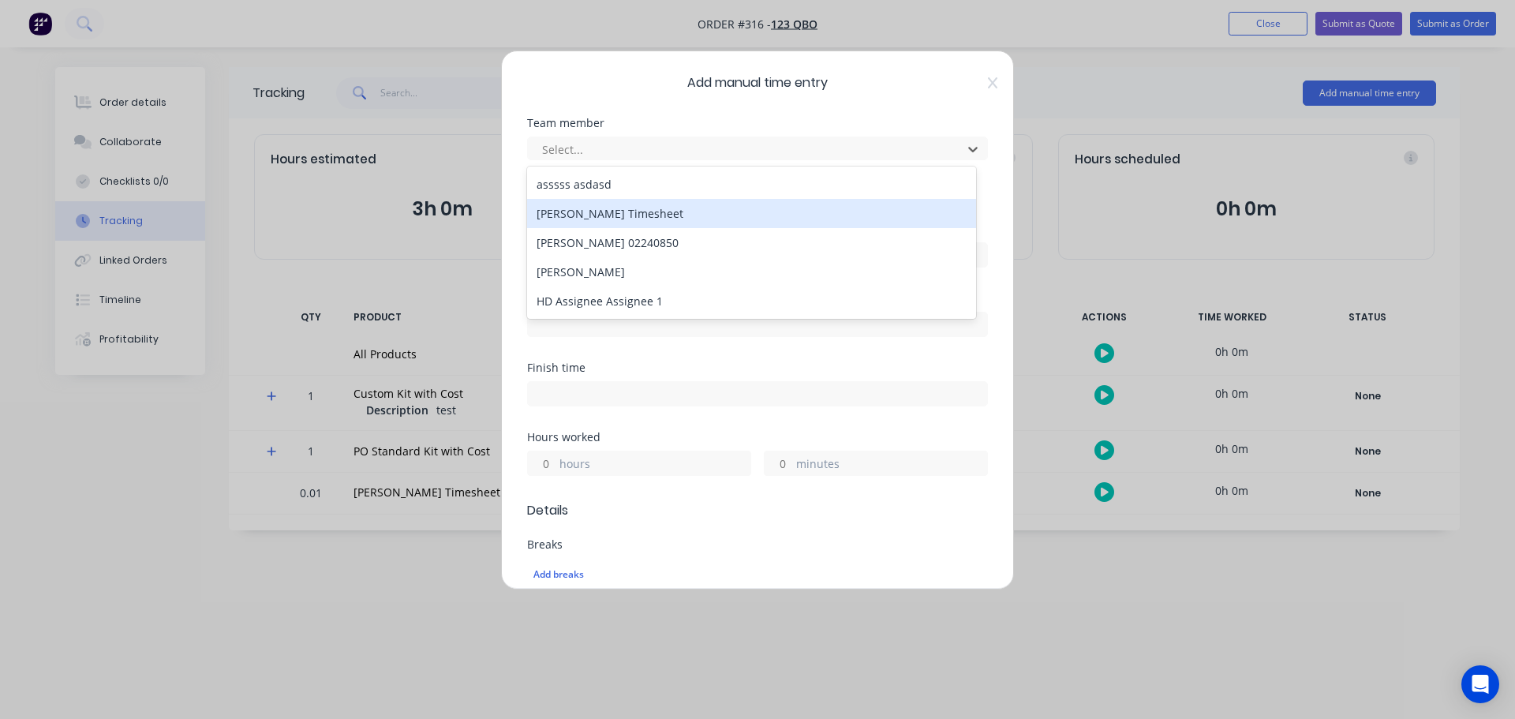
click at [597, 217] on div "[PERSON_NAME] Timesheet" at bounding box center [751, 213] width 449 height 29
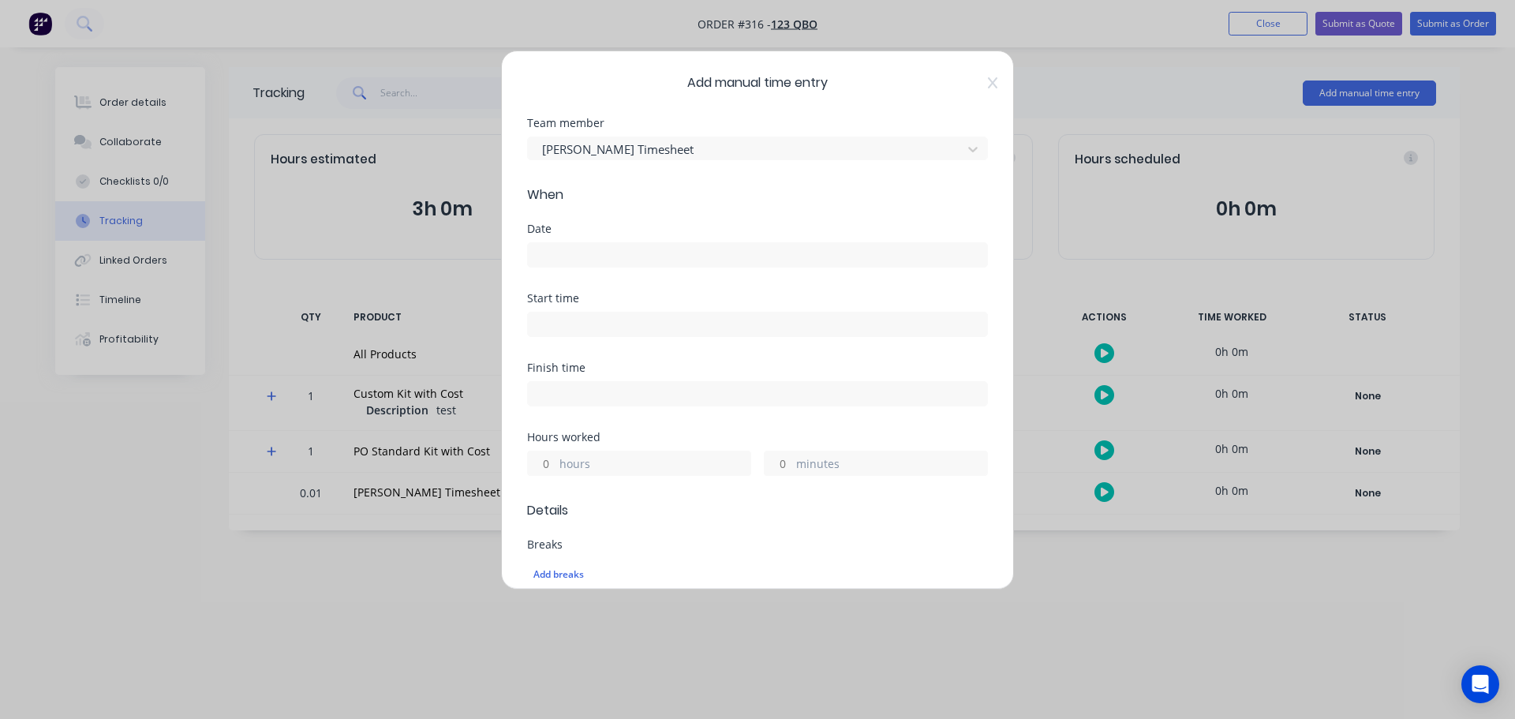
click at [597, 253] on input at bounding box center [757, 255] width 459 height 24
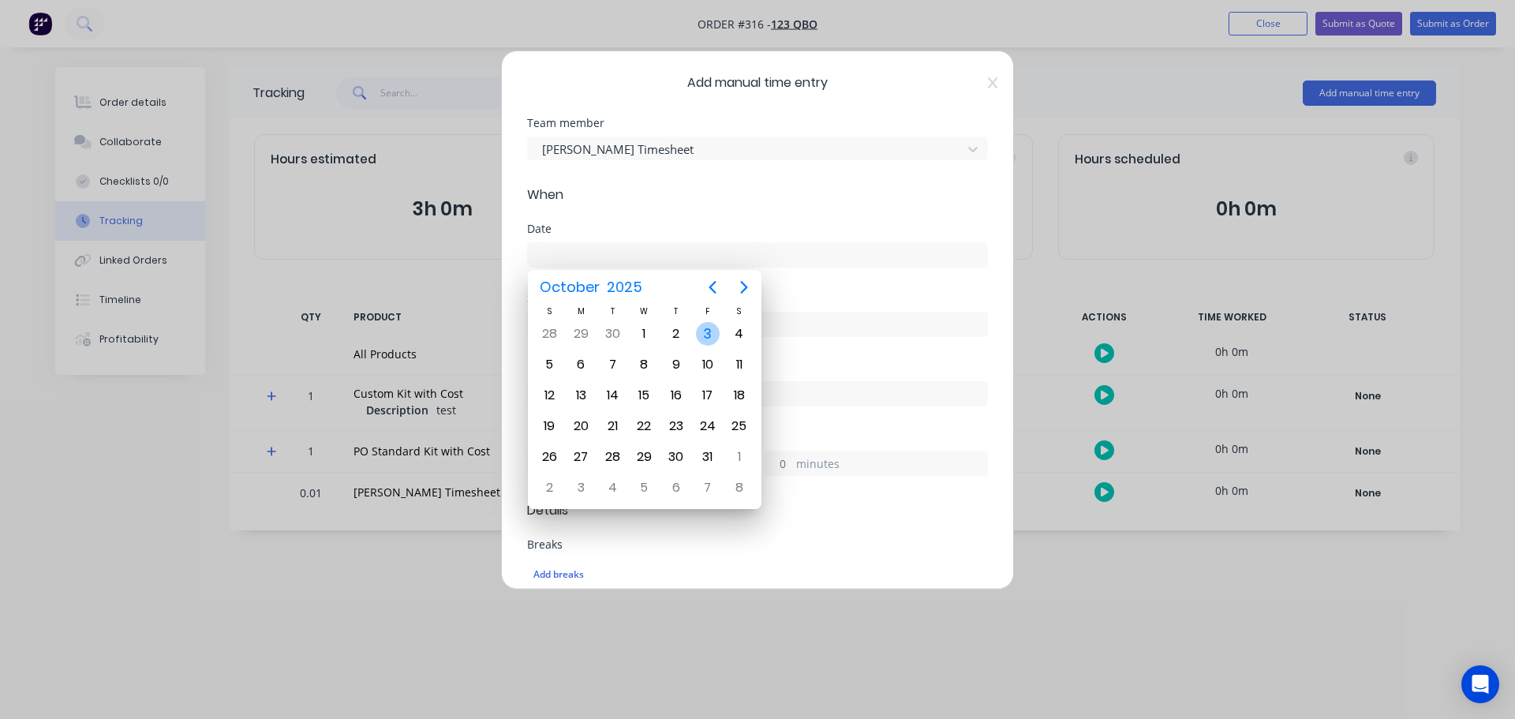
click at [703, 335] on div "3" at bounding box center [708, 334] width 24 height 24
type input "[DATE]"
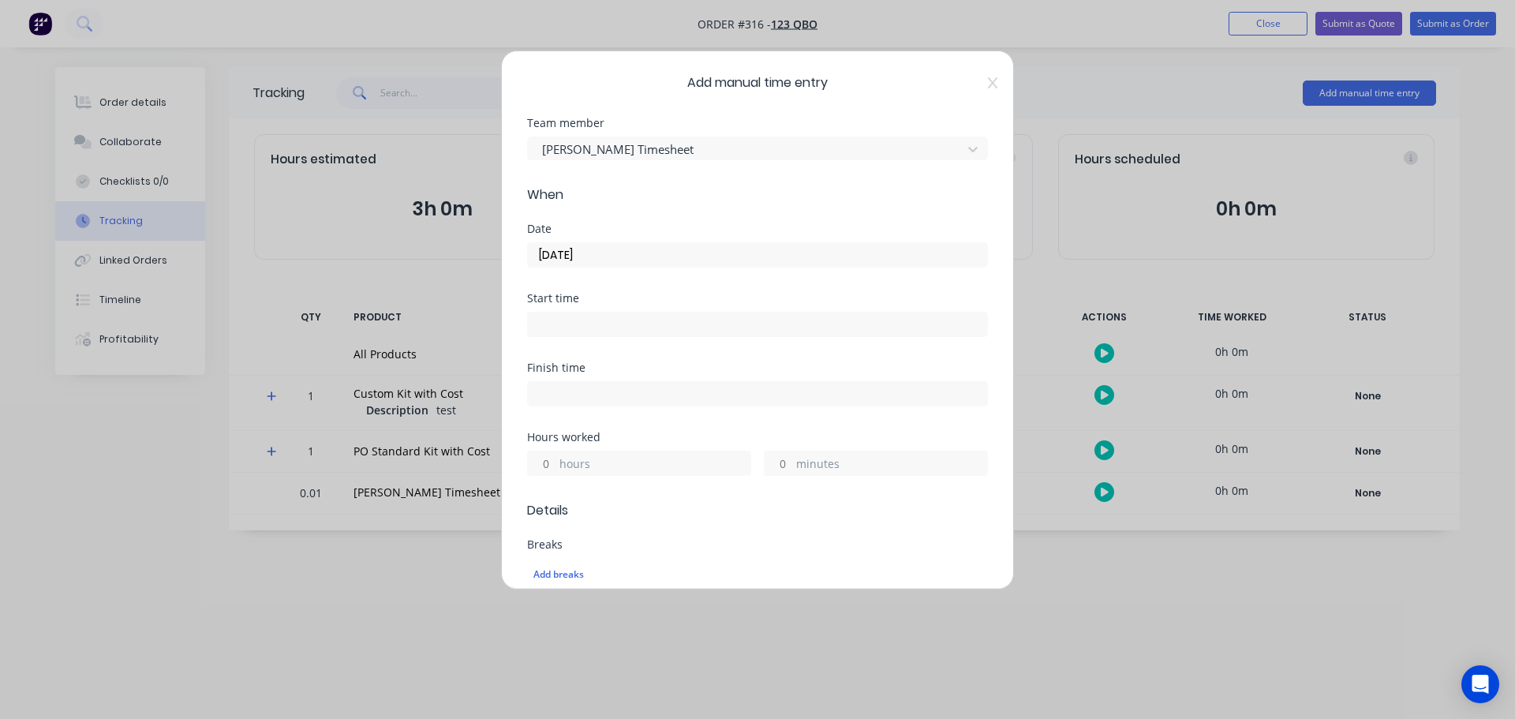
click at [584, 331] on input at bounding box center [757, 325] width 459 height 24
type input "10:28 AM"
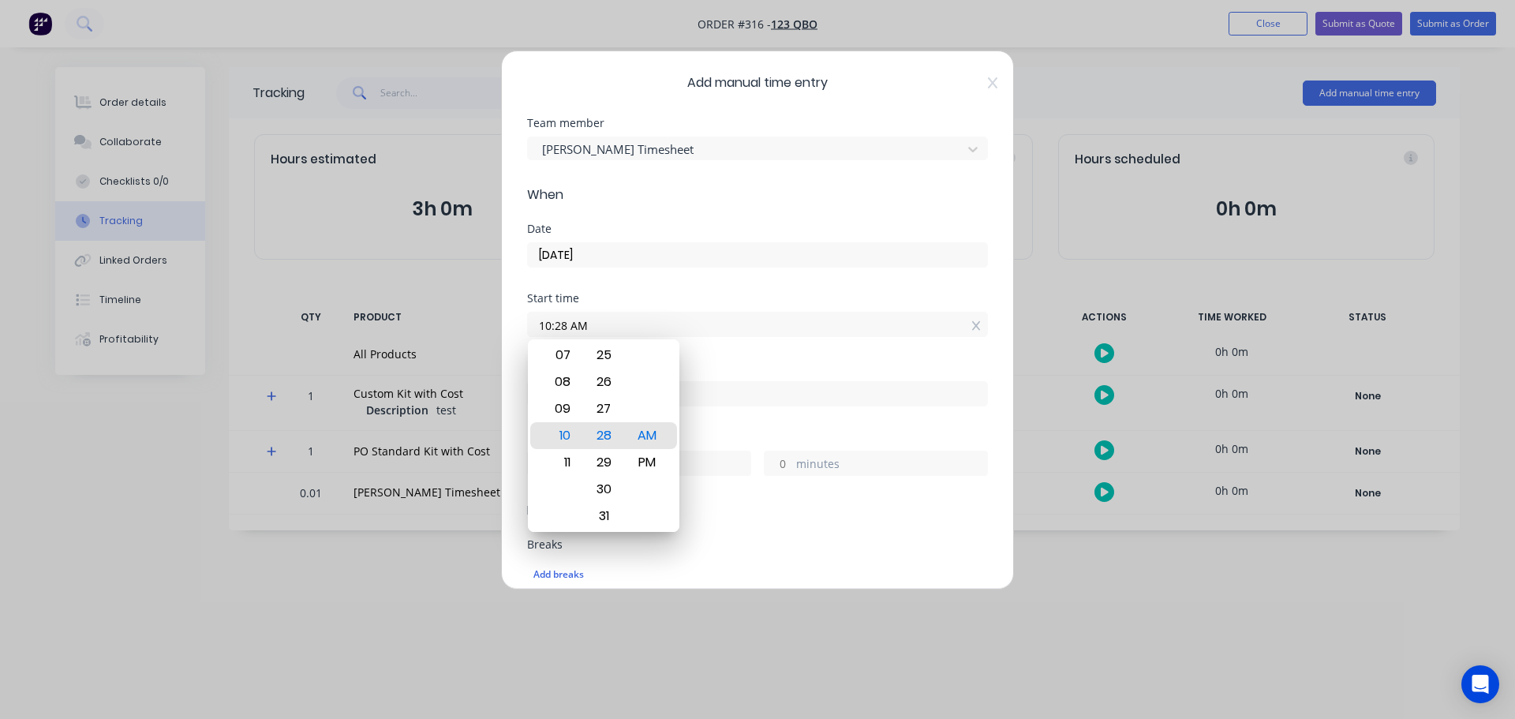
click at [754, 359] on div "Start time 10:28 AM" at bounding box center [757, 327] width 461 height 69
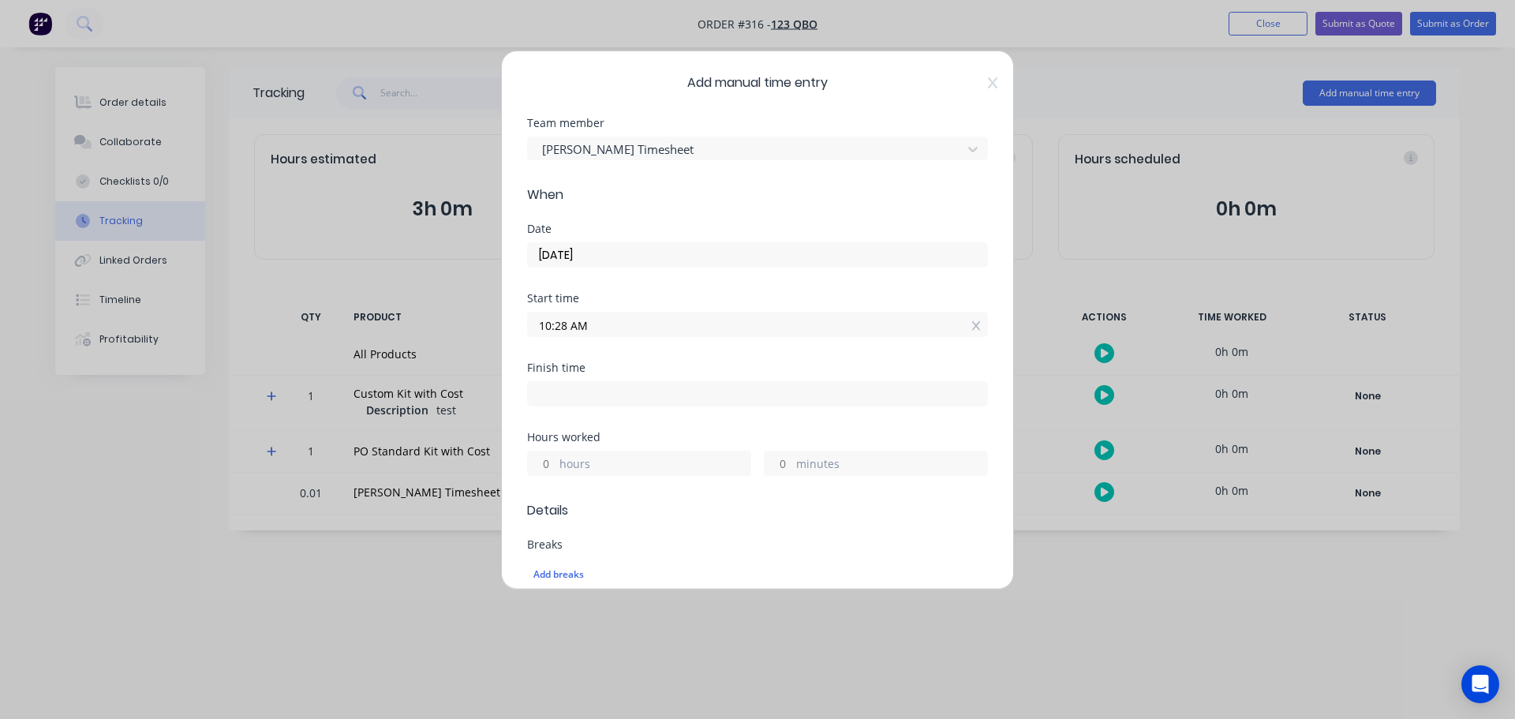
click at [546, 451] on div "hours" at bounding box center [639, 463] width 224 height 25
click at [533, 470] on input "hours" at bounding box center [542, 463] width 28 height 24
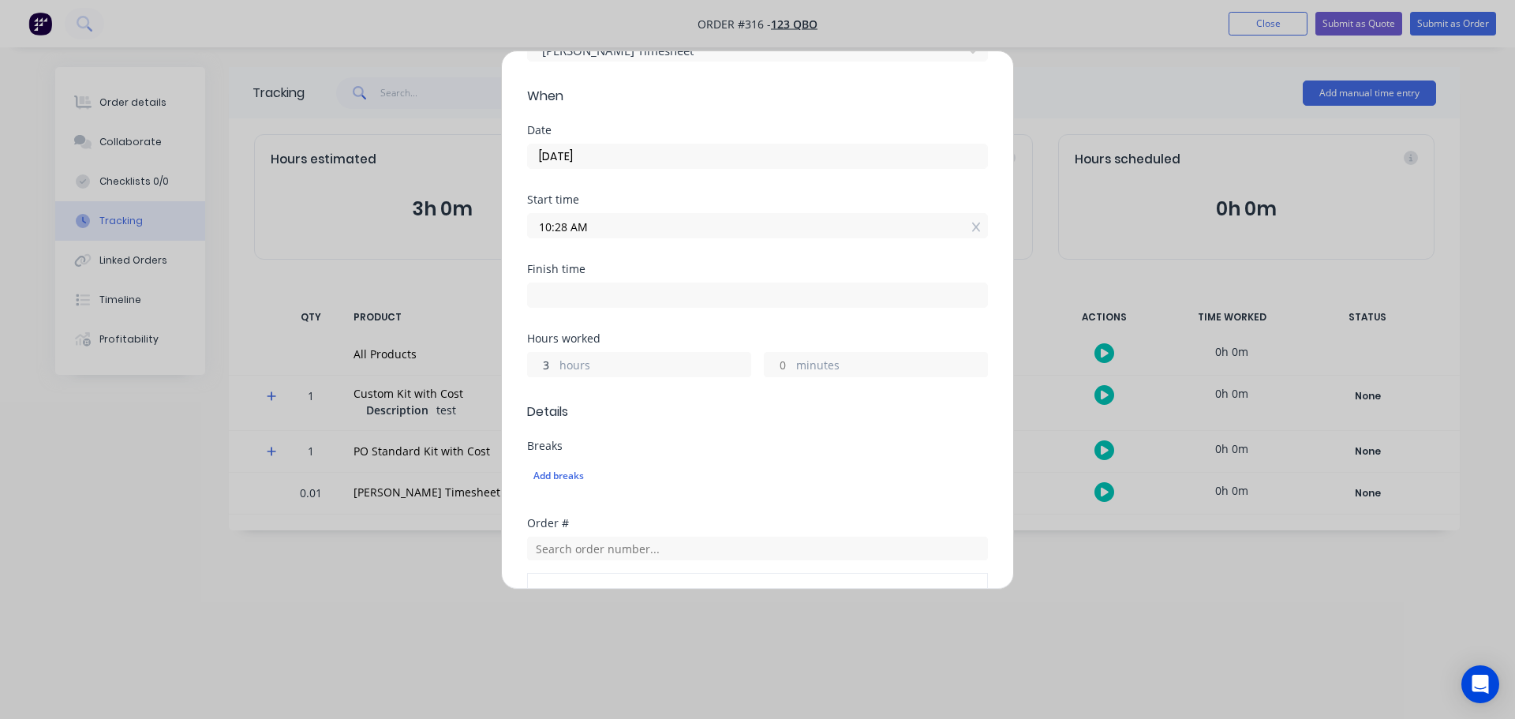
scroll to position [237, 0]
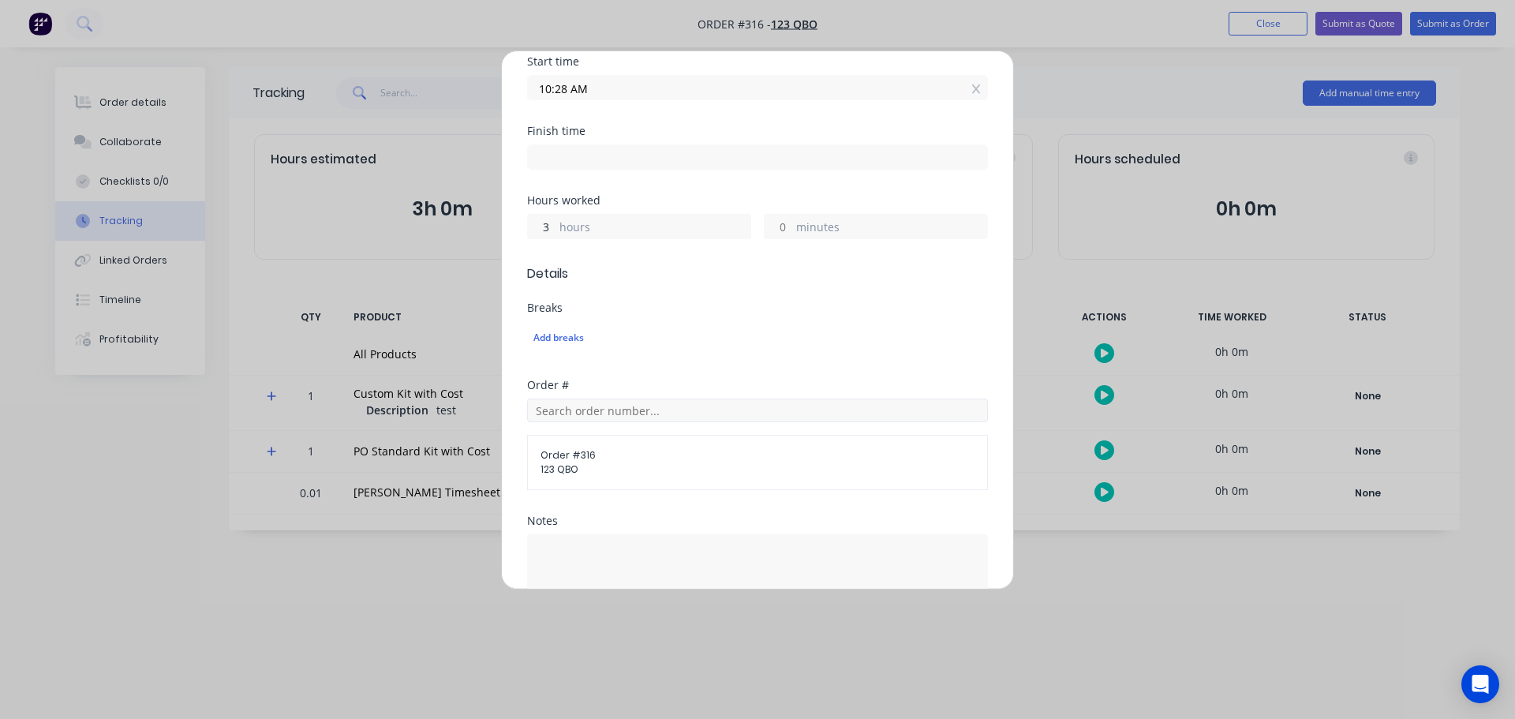
type input "3"
type input "01:28 PM"
type input "0"
click at [628, 411] on input "text" at bounding box center [757, 411] width 461 height 24
click at [813, 350] on div "Add breaks" at bounding box center [757, 337] width 461 height 33
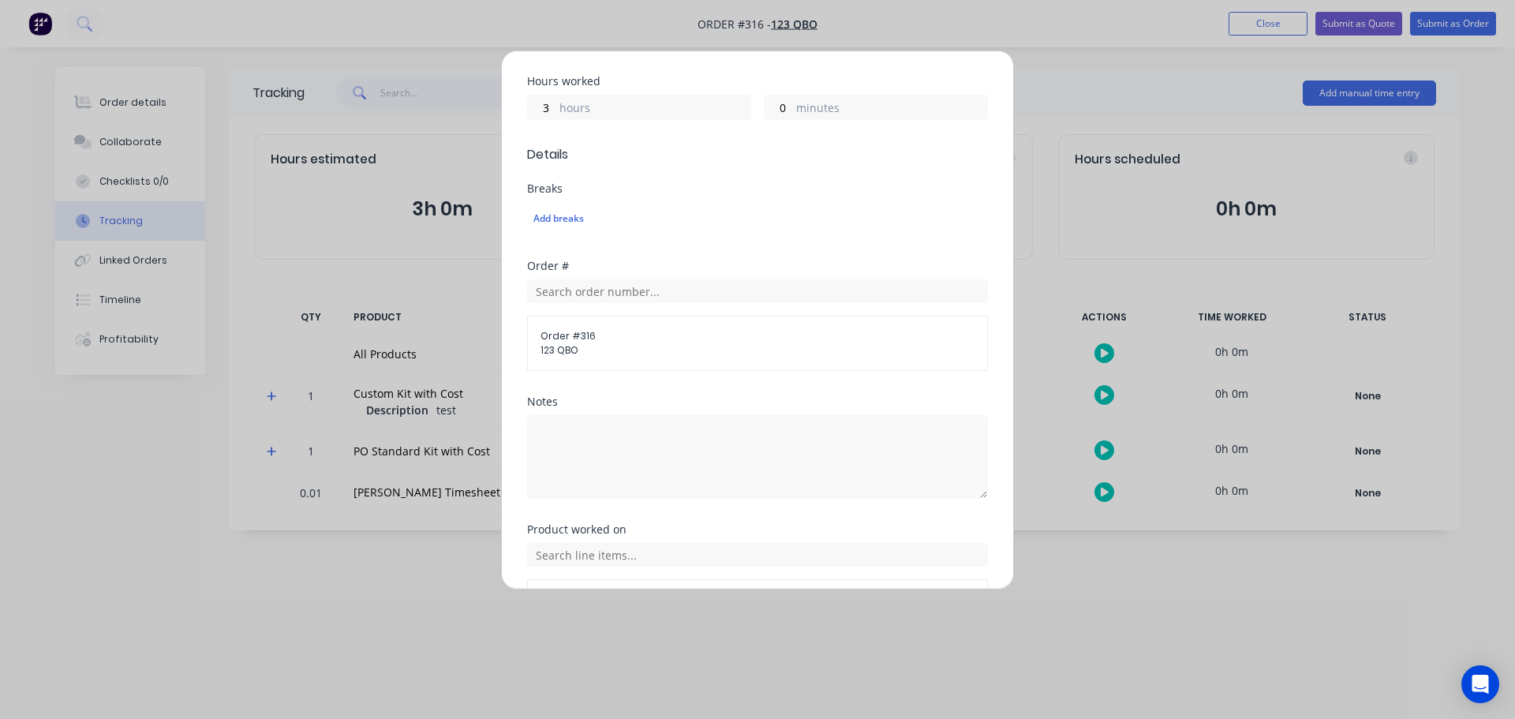
scroll to position [460, 0]
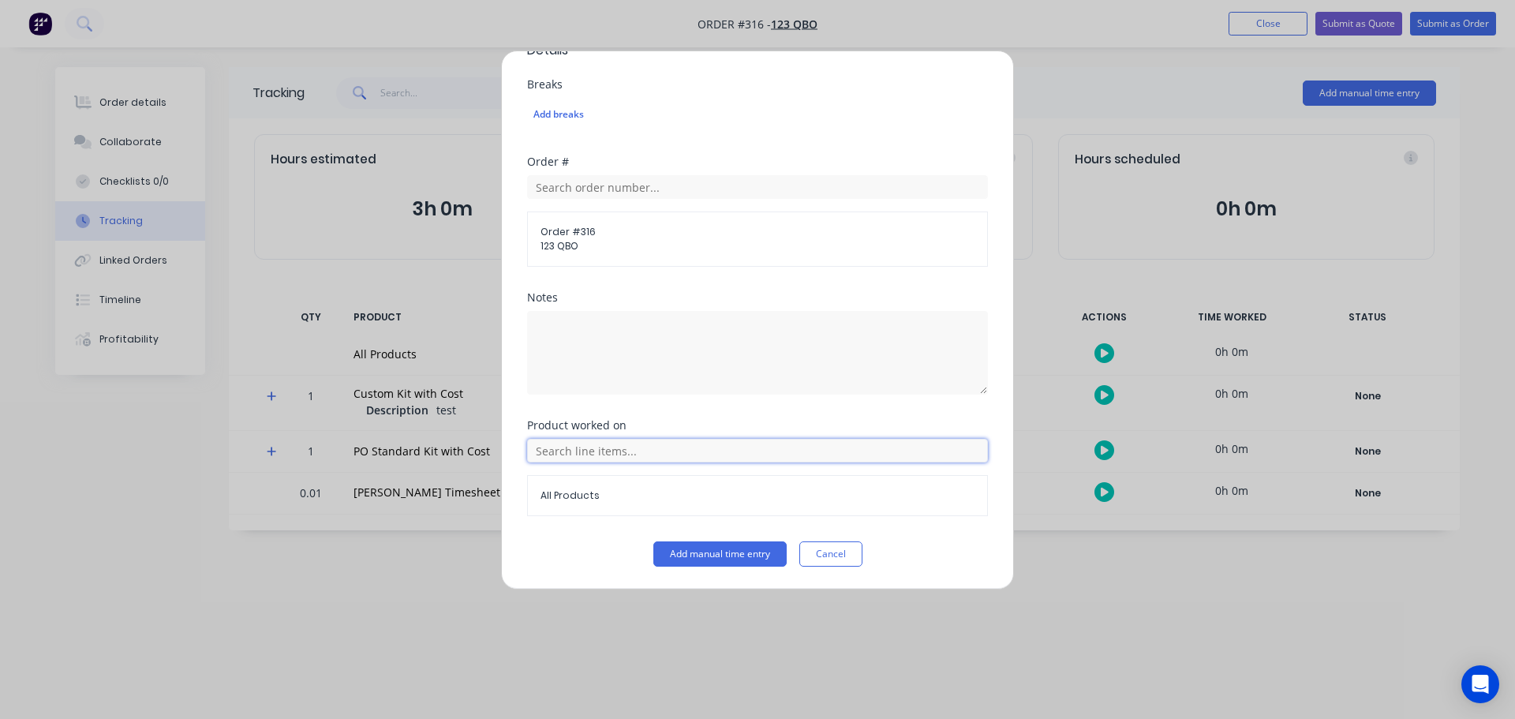
click at [690, 449] on input "text" at bounding box center [757, 451] width 461 height 24
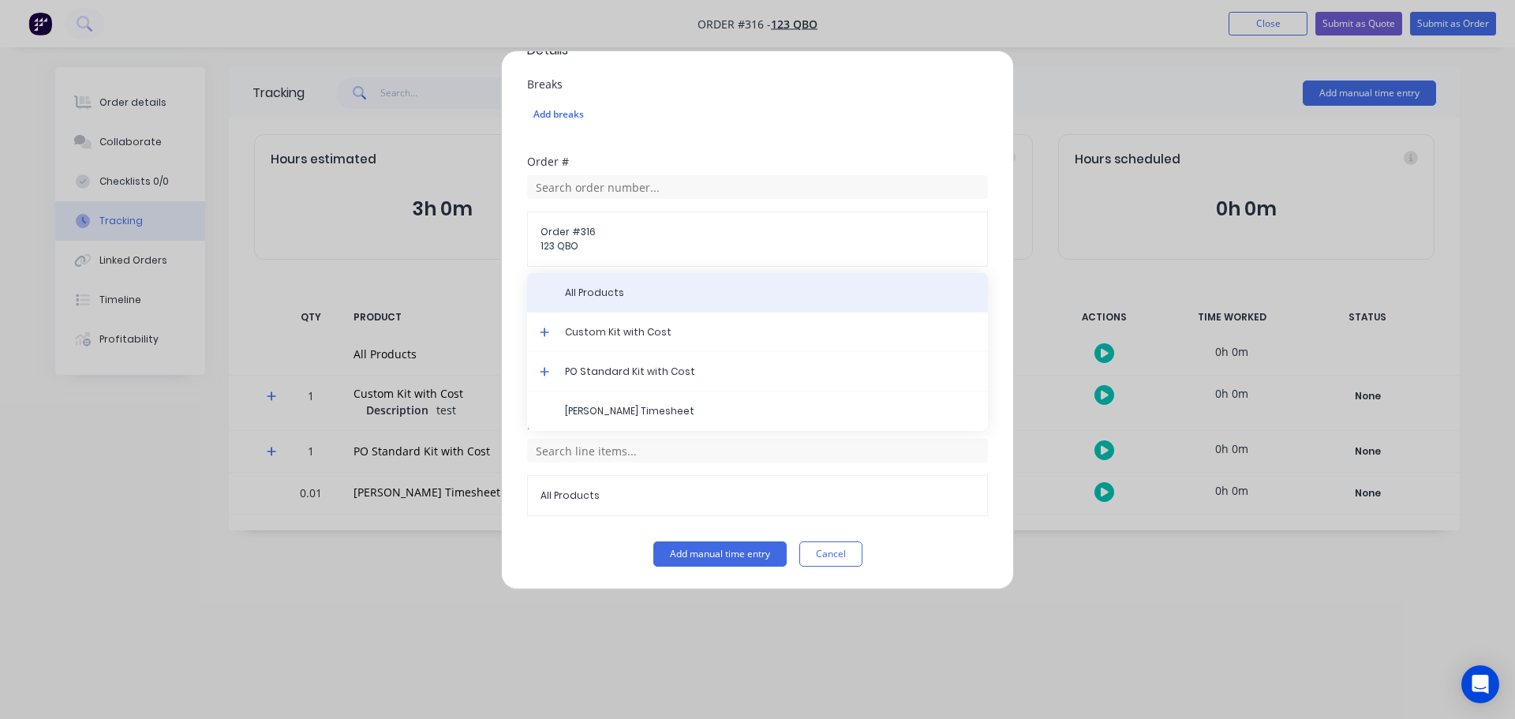
click at [675, 301] on div "All Products" at bounding box center [757, 292] width 461 height 39
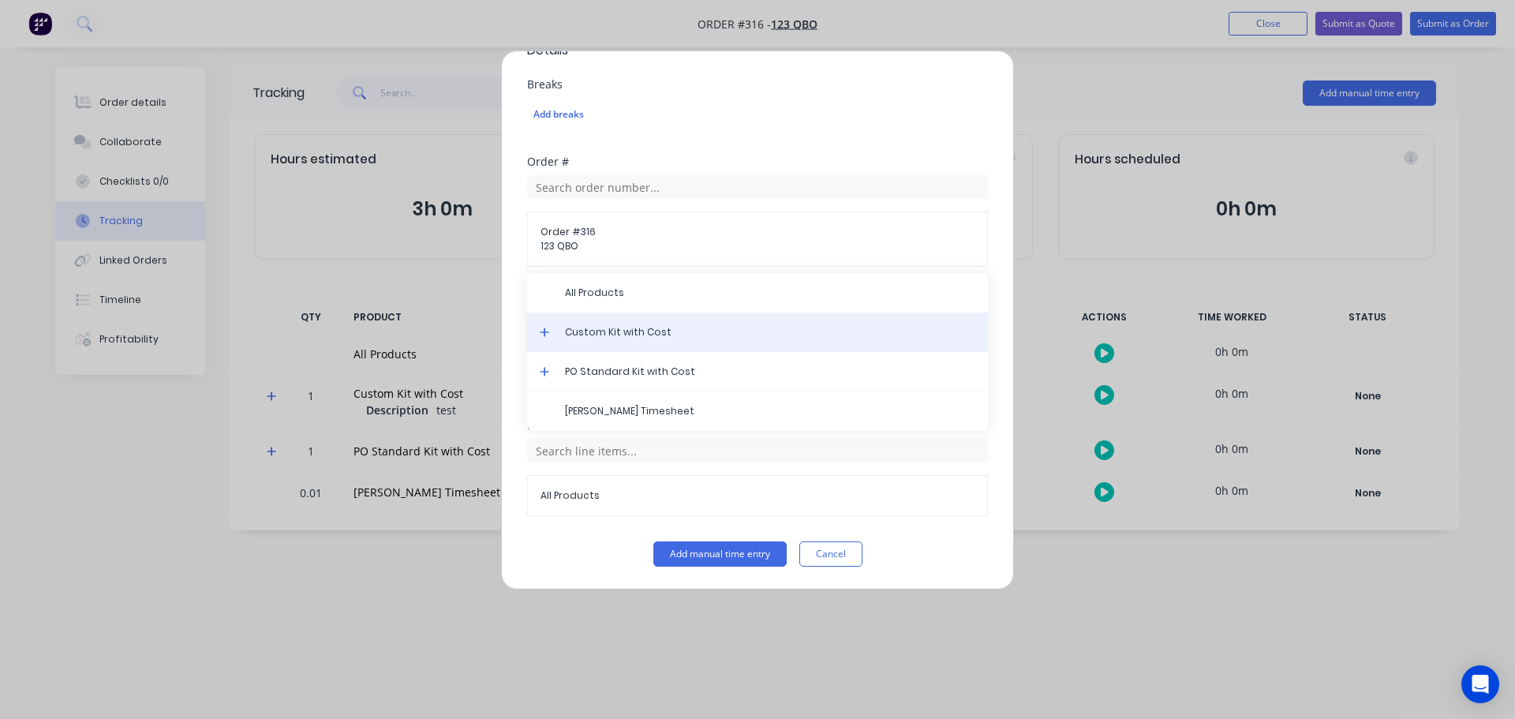
click at [623, 335] on span "Custom Kit with Cost" at bounding box center [770, 332] width 410 height 14
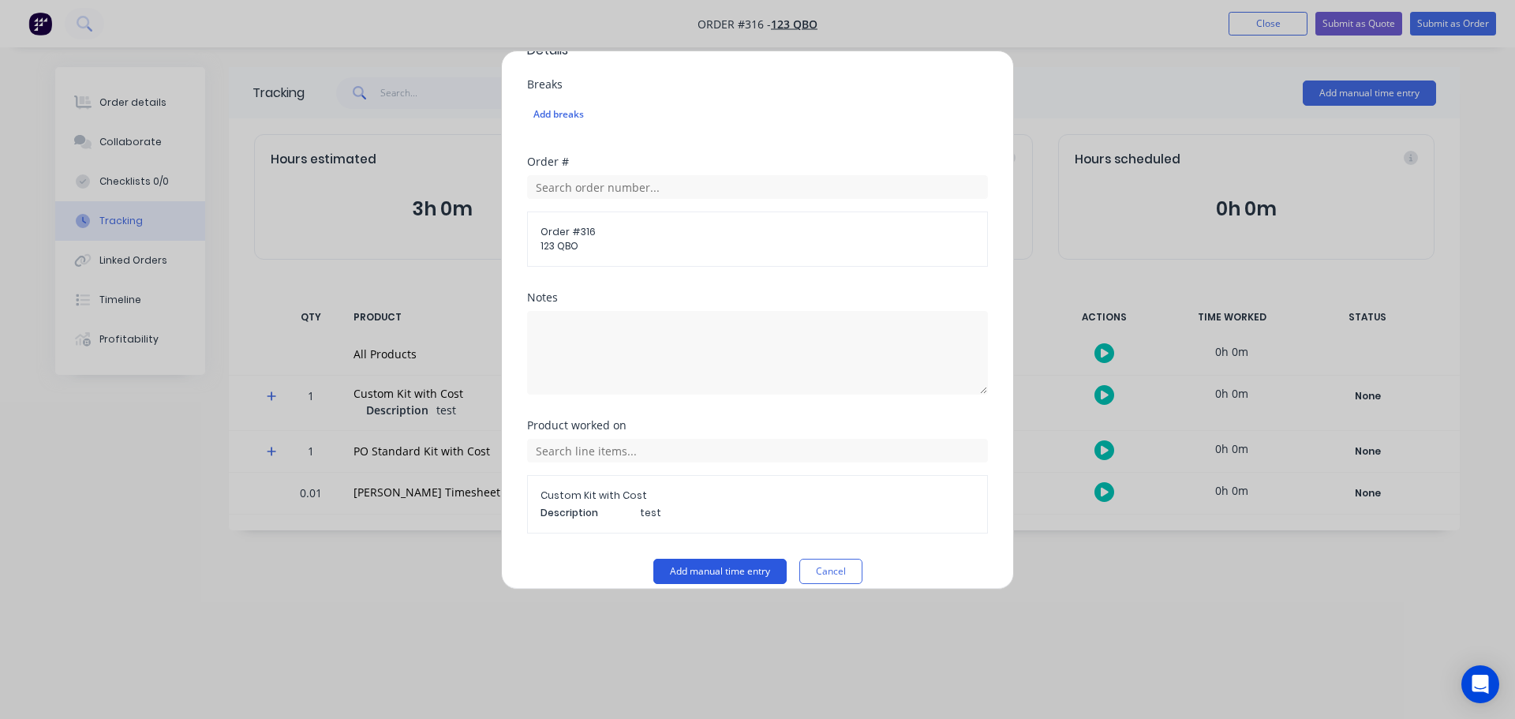
click at [757, 574] on button "Add manual time entry" at bounding box center [719, 571] width 133 height 25
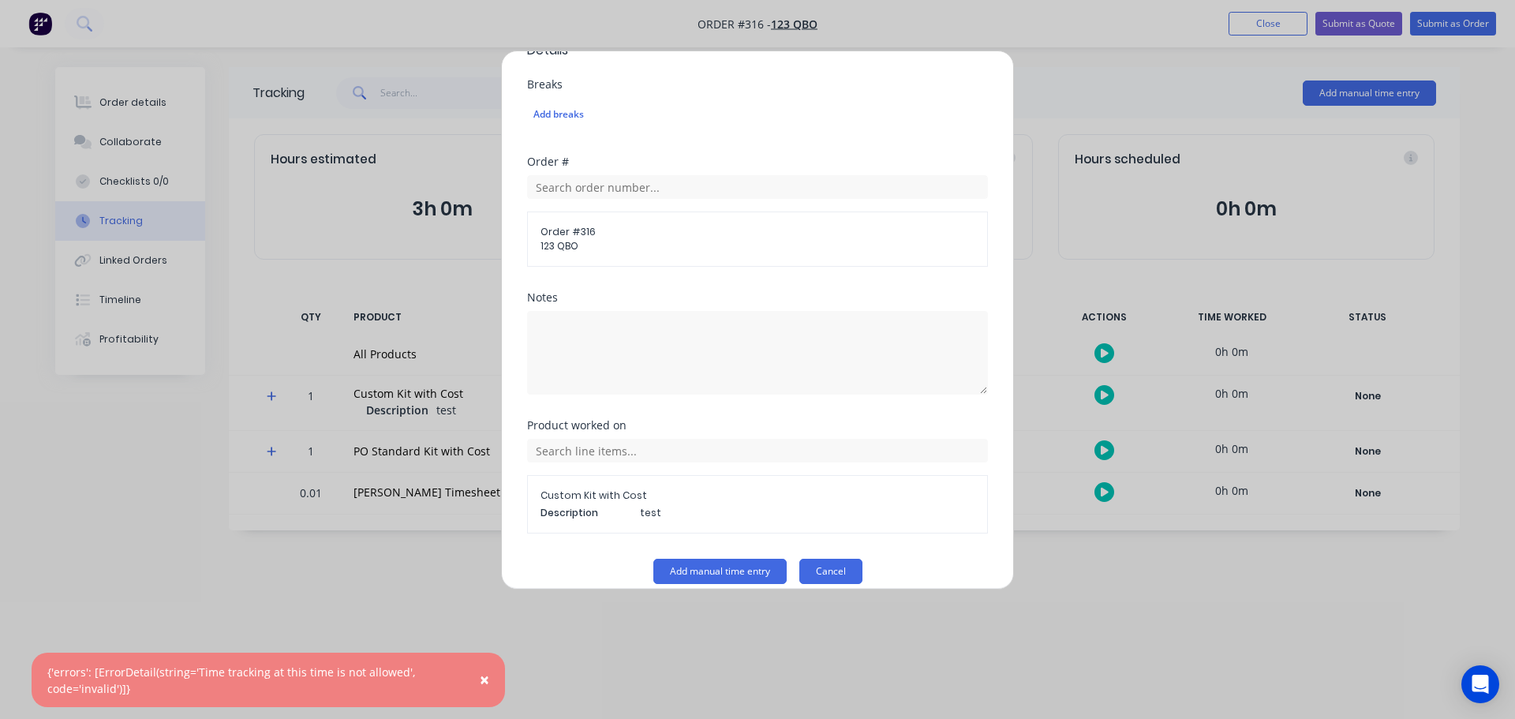
scroll to position [477, 0]
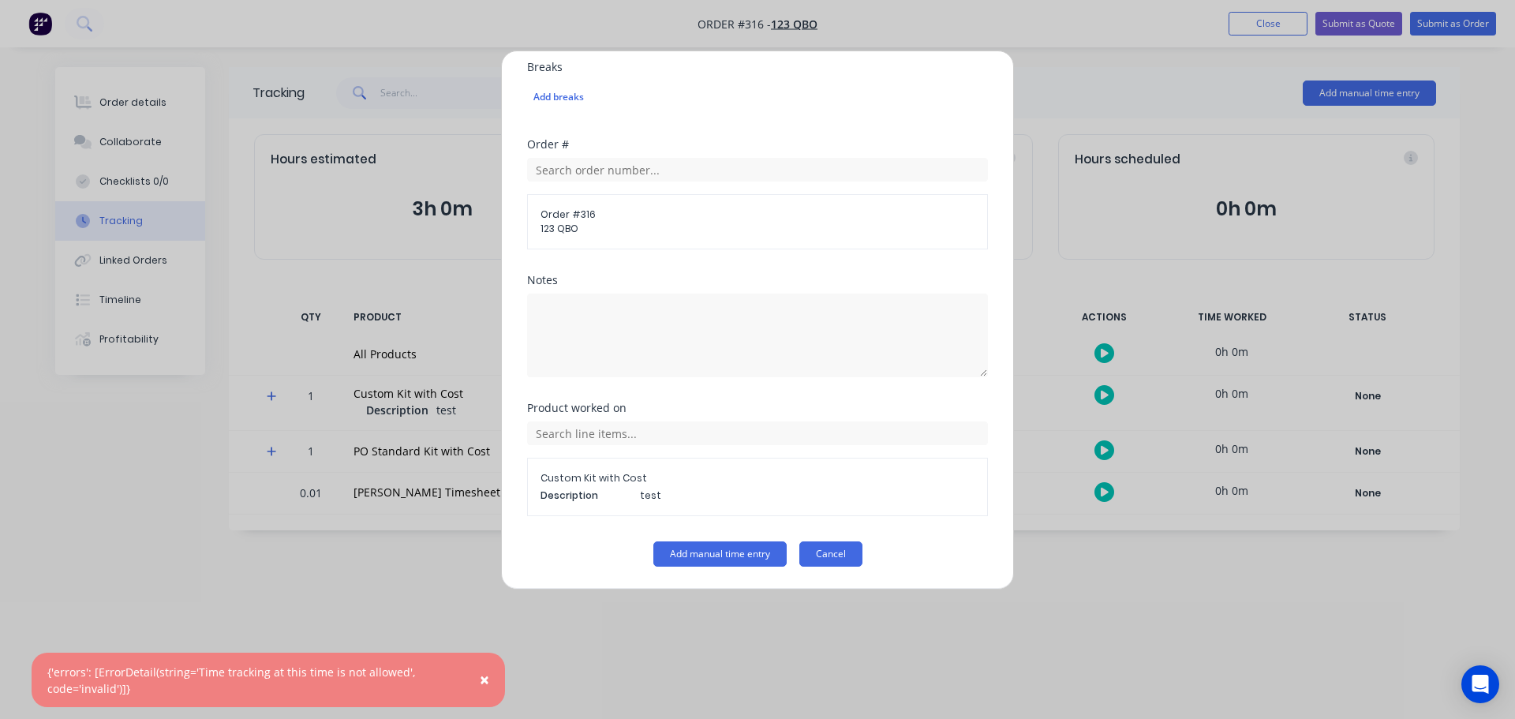
click at [837, 551] on button "Cancel" at bounding box center [830, 553] width 63 height 25
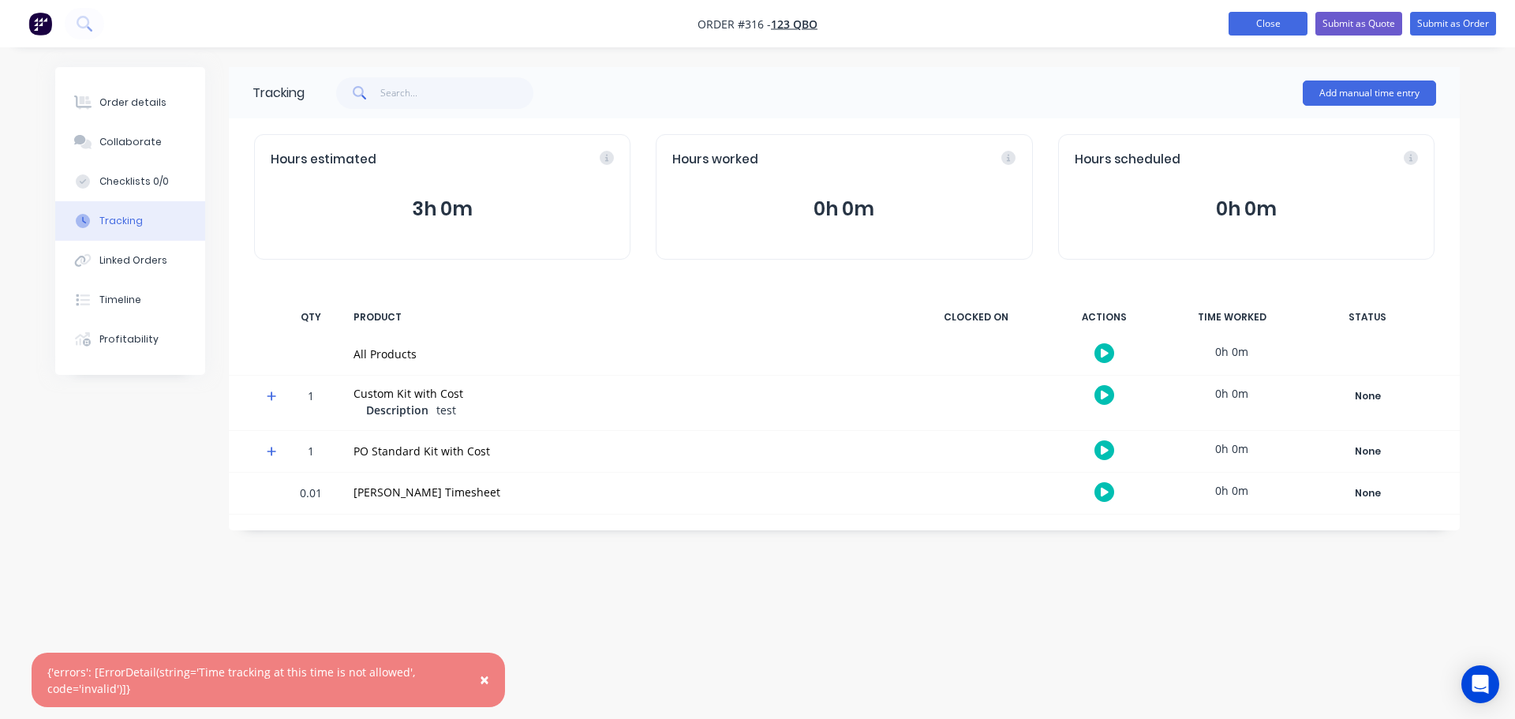
click at [1284, 21] on button "Close" at bounding box center [1268, 24] width 79 height 24
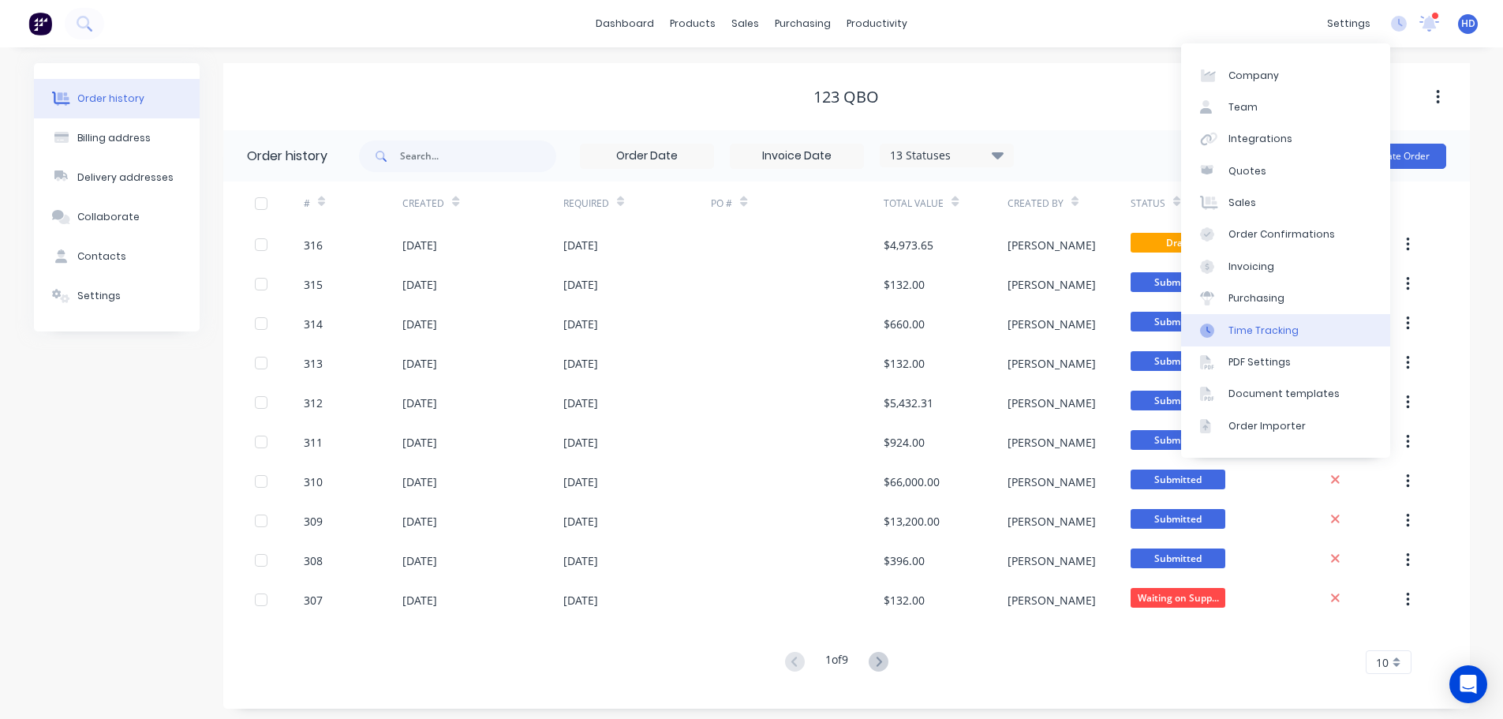
click at [1302, 334] on link "Time Tracking" at bounding box center [1285, 330] width 209 height 32
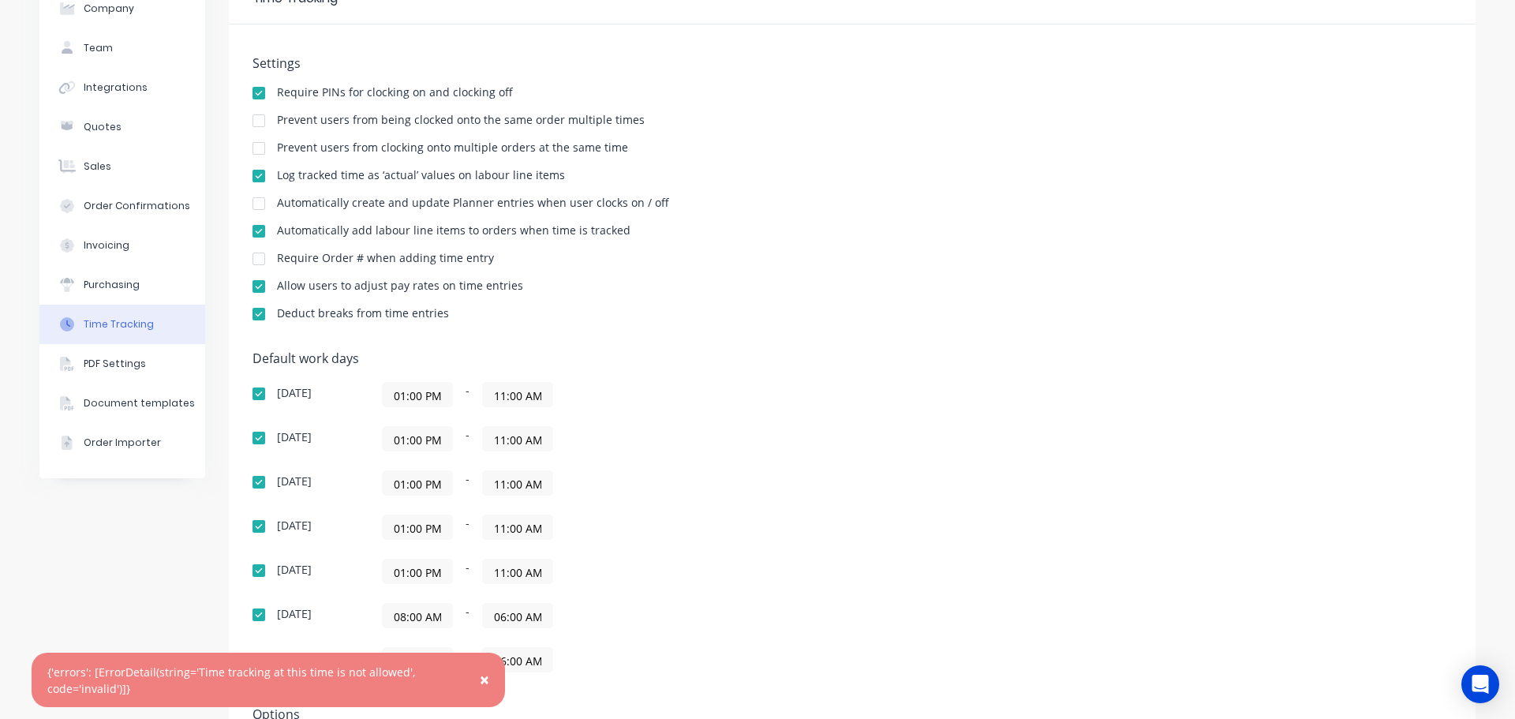
scroll to position [249, 0]
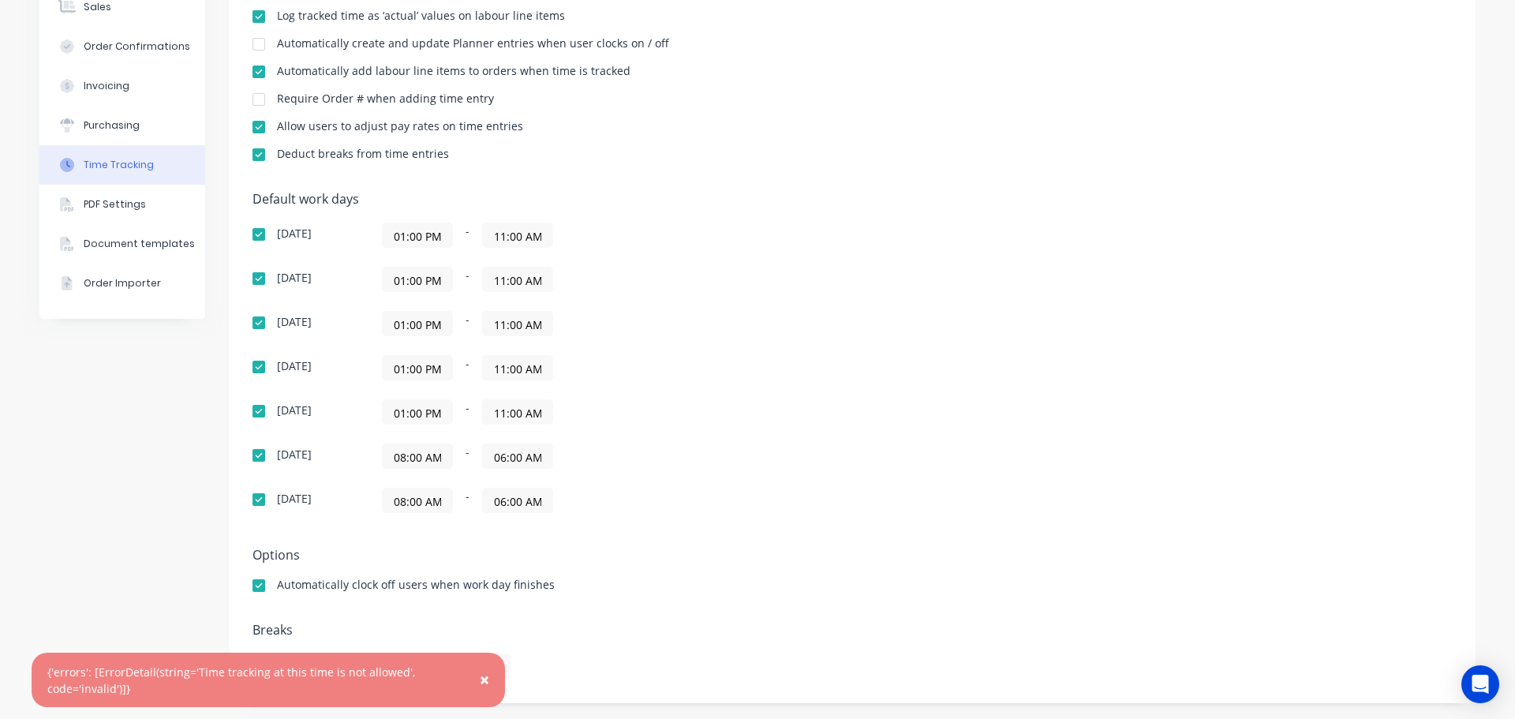
click at [513, 455] on input "06:00 AM" at bounding box center [517, 456] width 69 height 24
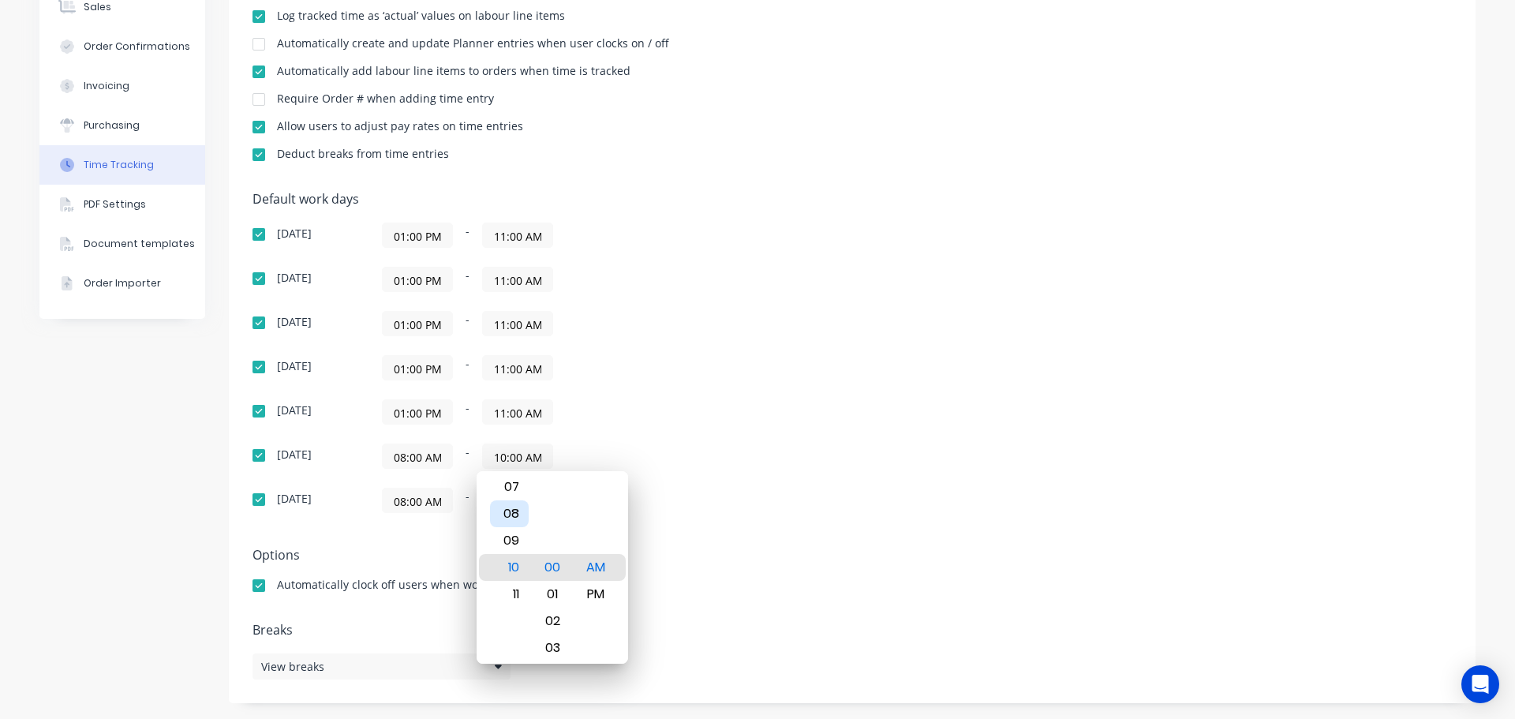
click at [516, 514] on div "08" at bounding box center [509, 513] width 39 height 27
click at [605, 595] on div "PM" at bounding box center [596, 594] width 39 height 27
type input "08:00 PM"
click at [851, 406] on div "Default work days [DATE] 01:00 PM - 11:00 AM [DATE] 01:00 PM - 11:00 AM [DATE] …" at bounding box center [853, 362] width 1200 height 340
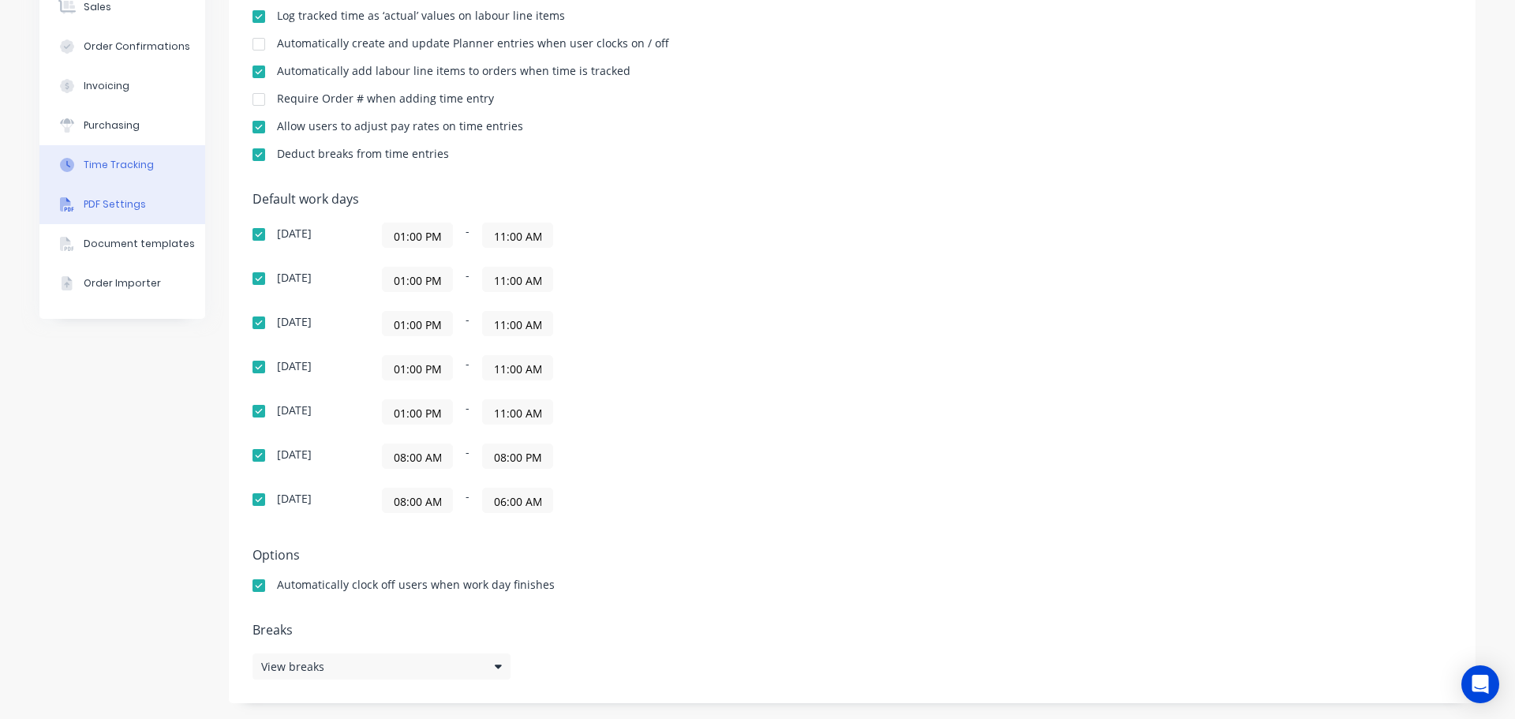
click at [135, 219] on button "PDF Settings" at bounding box center [122, 204] width 166 height 39
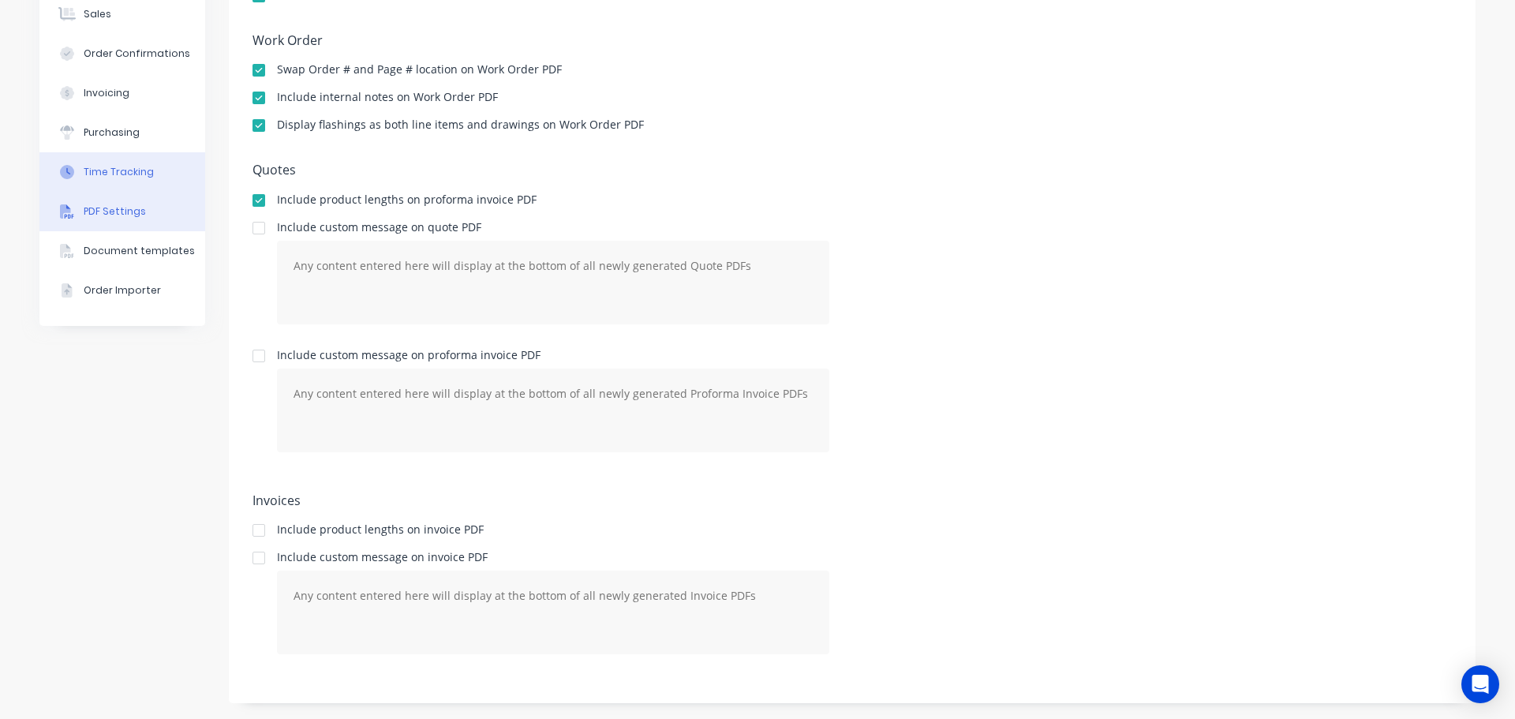
click at [148, 165] on button "Time Tracking" at bounding box center [122, 171] width 166 height 39
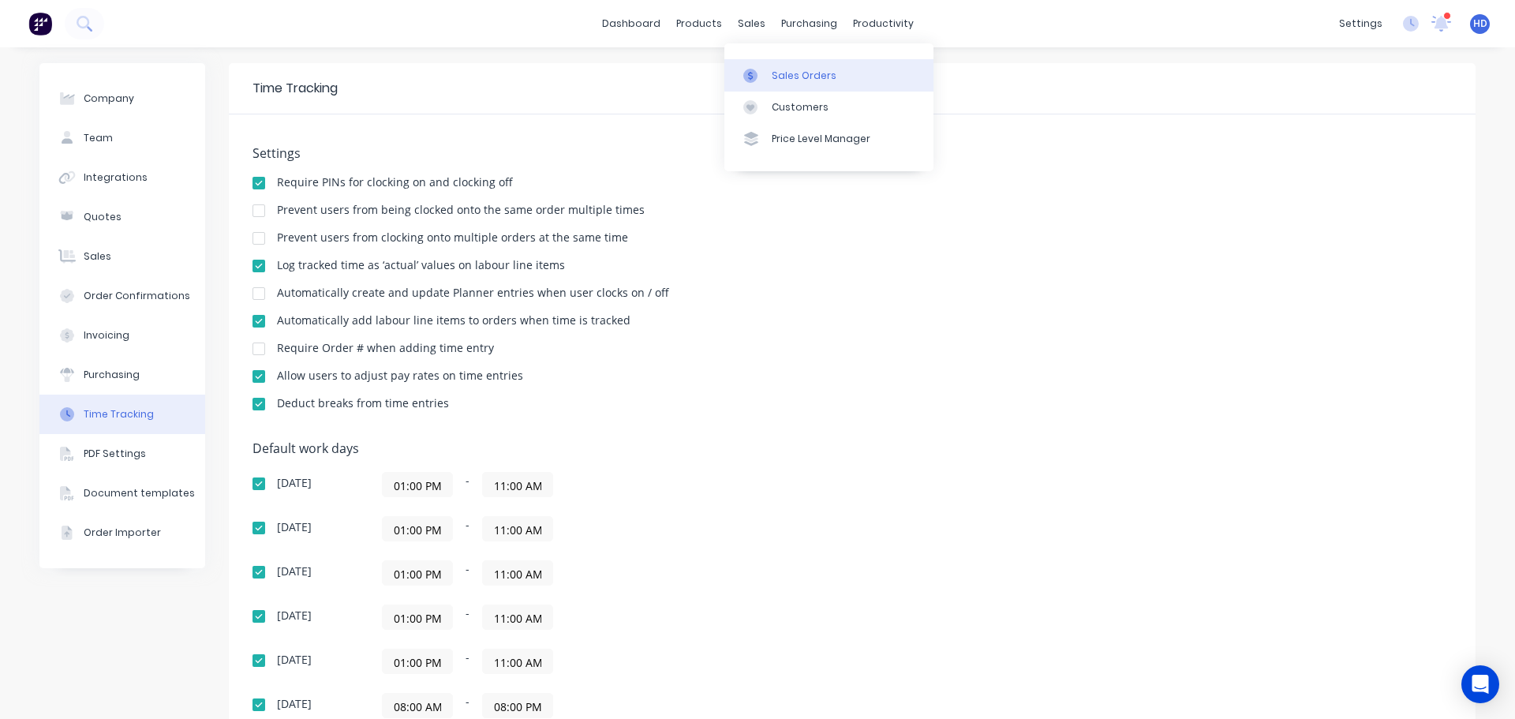
click at [819, 89] on link "Sales Orders" at bounding box center [828, 75] width 209 height 32
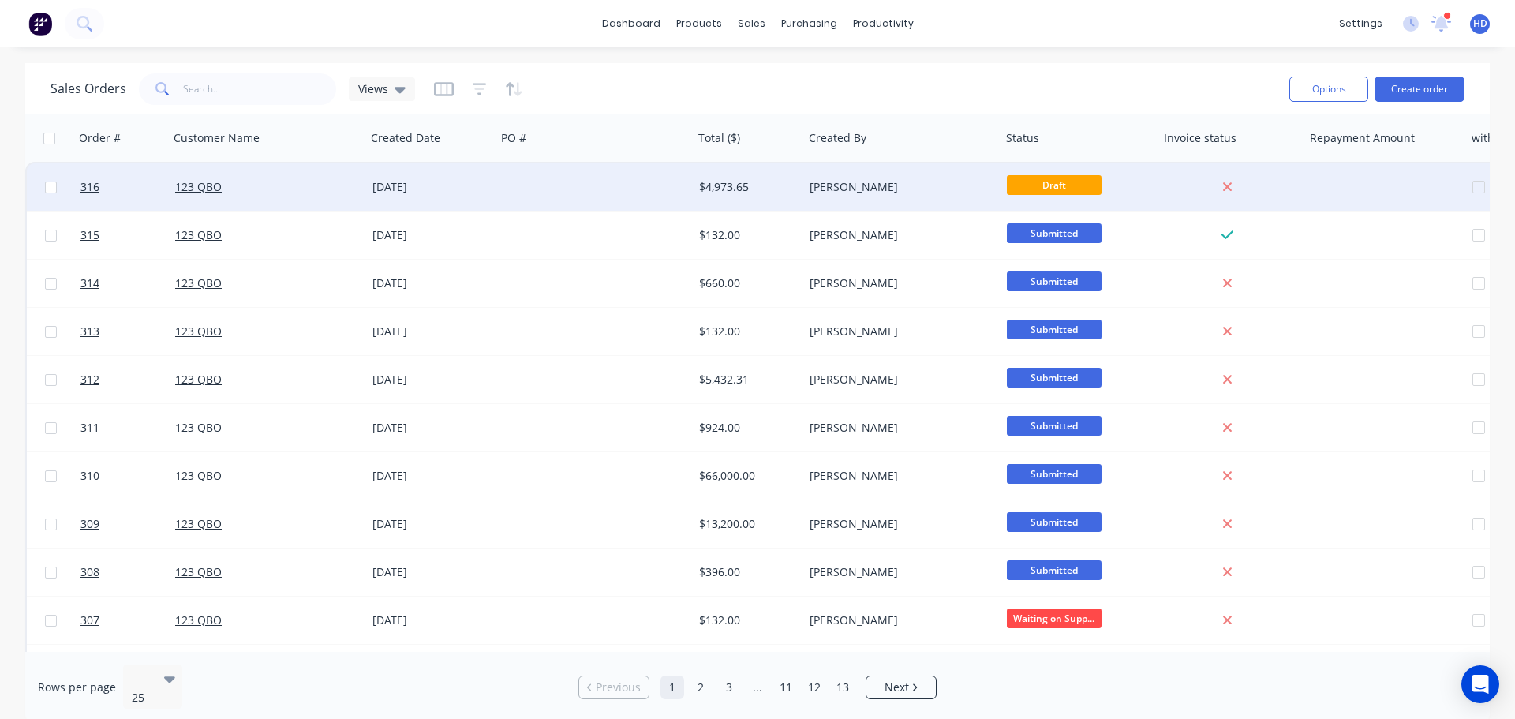
click at [561, 184] on div at bounding box center [594, 186] width 197 height 47
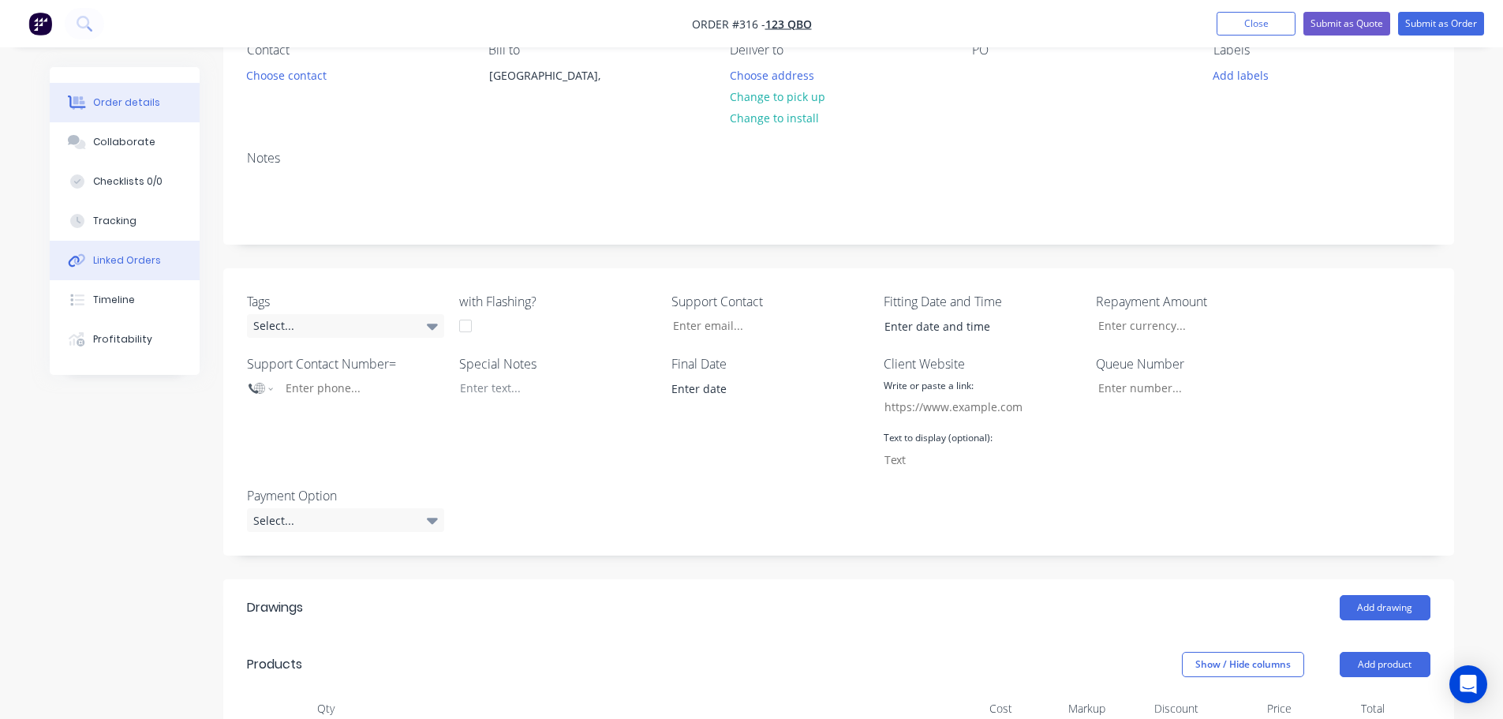
scroll to position [158, 0]
click at [140, 214] on button "Tracking" at bounding box center [125, 220] width 150 height 39
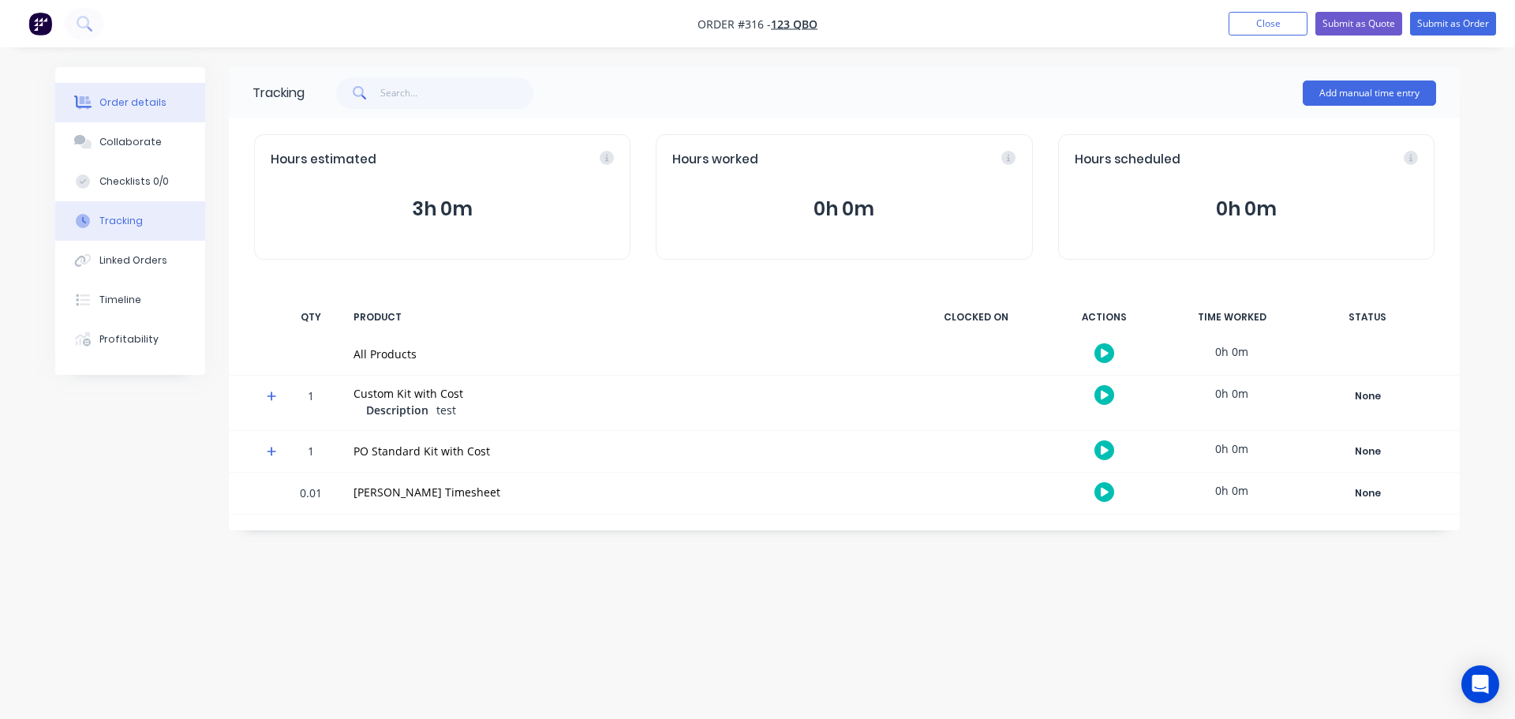
click at [148, 107] on div "Order details" at bounding box center [132, 102] width 67 height 14
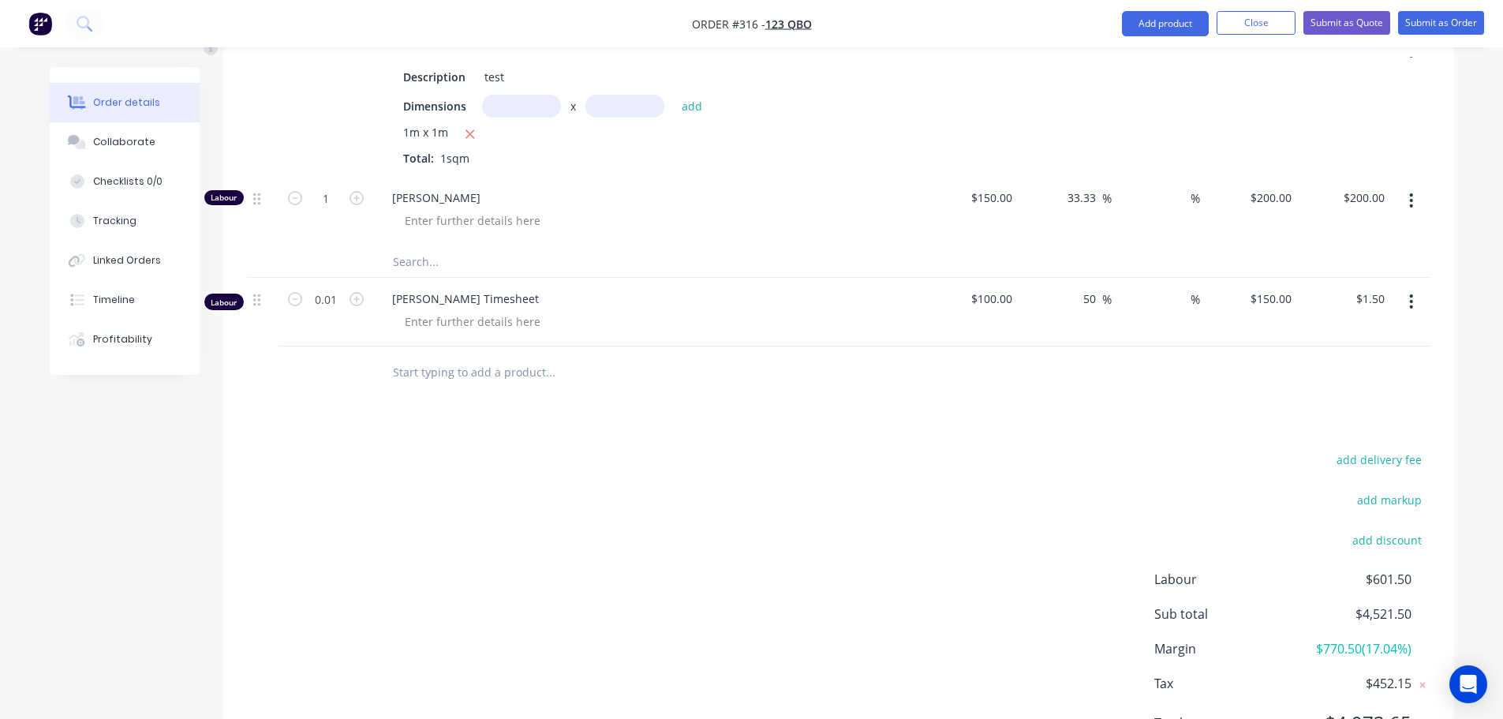
scroll to position [2047, 0]
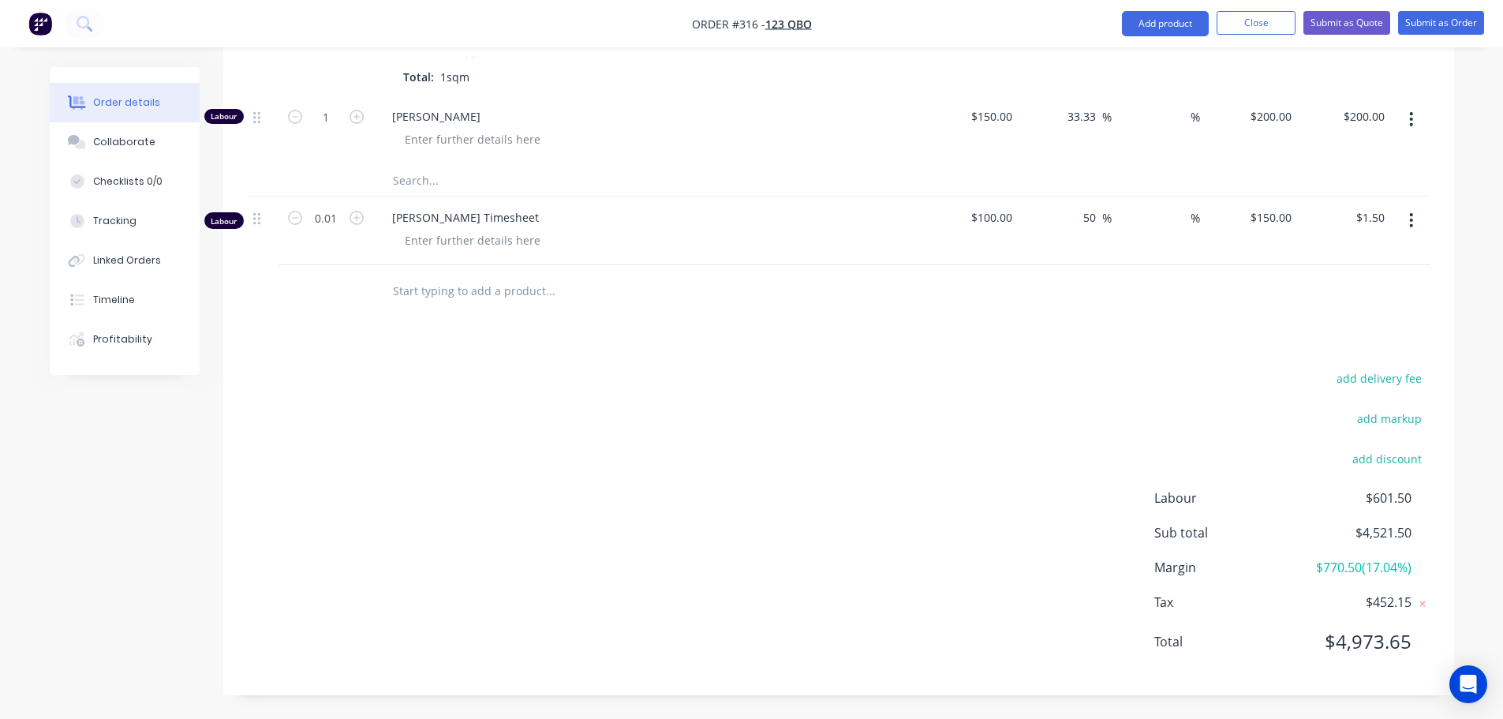
click at [1421, 219] on button "button" at bounding box center [1411, 220] width 37 height 28
click at [1344, 350] on div "Delete" at bounding box center [1356, 356] width 122 height 23
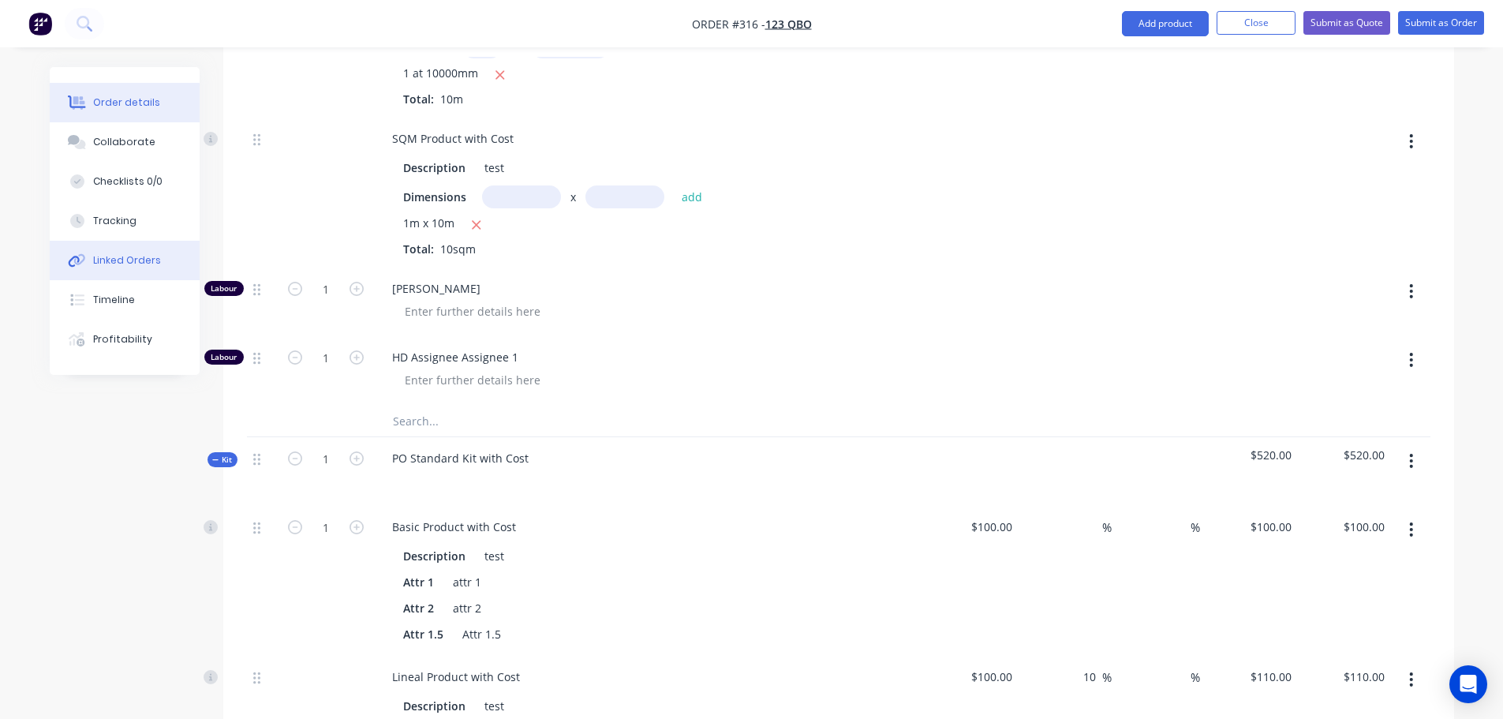
scroll to position [1031, 0]
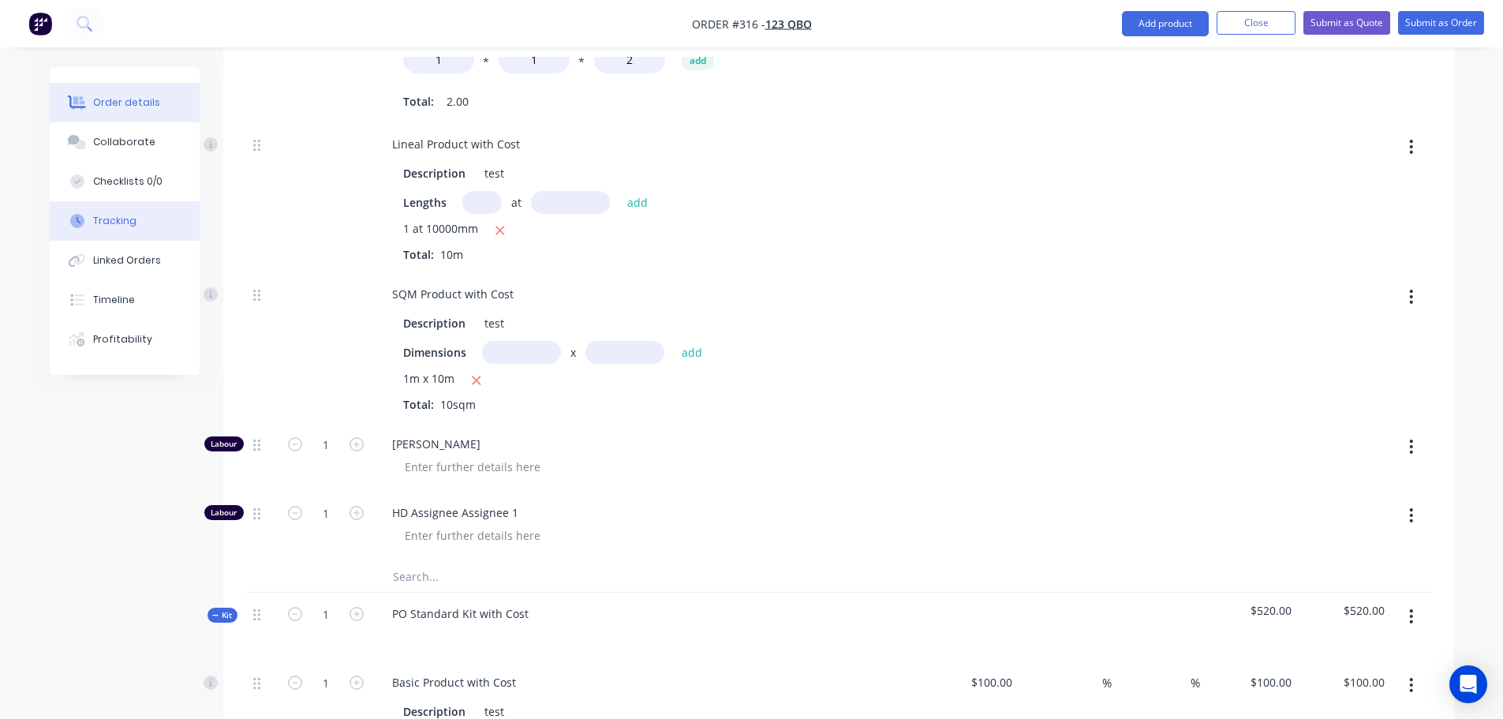
click at [139, 215] on button "Tracking" at bounding box center [125, 220] width 150 height 39
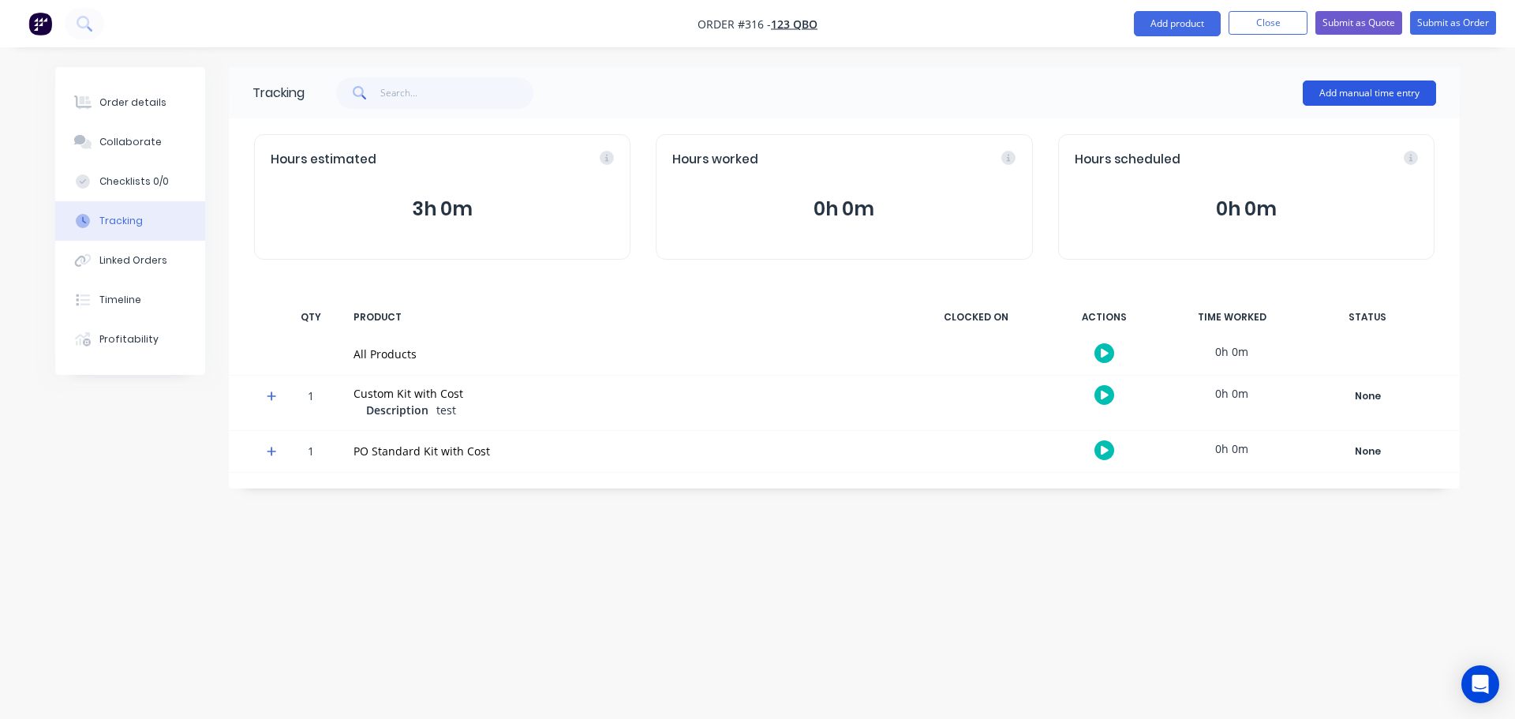
click at [1370, 86] on button "Add manual time entry" at bounding box center [1369, 92] width 133 height 25
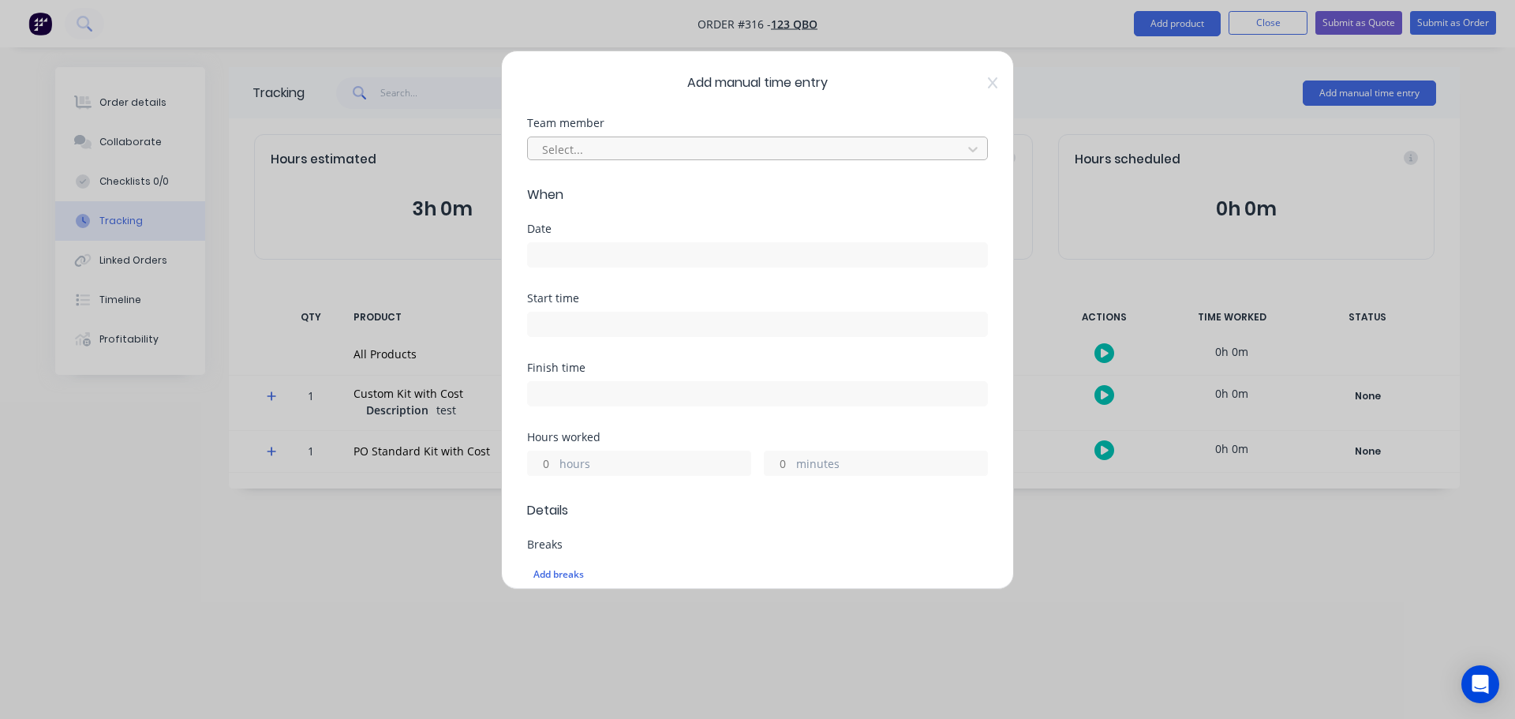
click at [792, 140] on div at bounding box center [748, 150] width 414 height 20
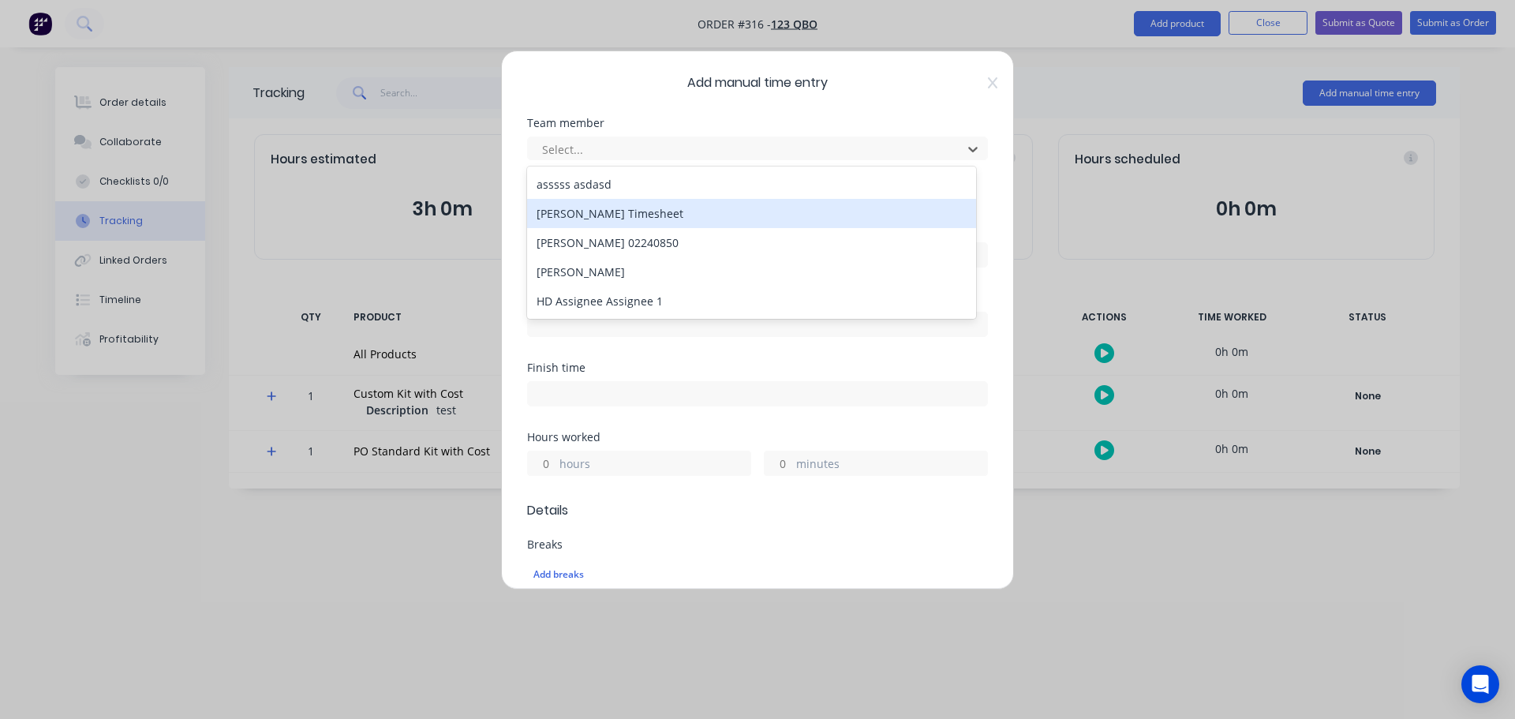
click at [652, 225] on div "[PERSON_NAME] Timesheet" at bounding box center [751, 213] width 449 height 29
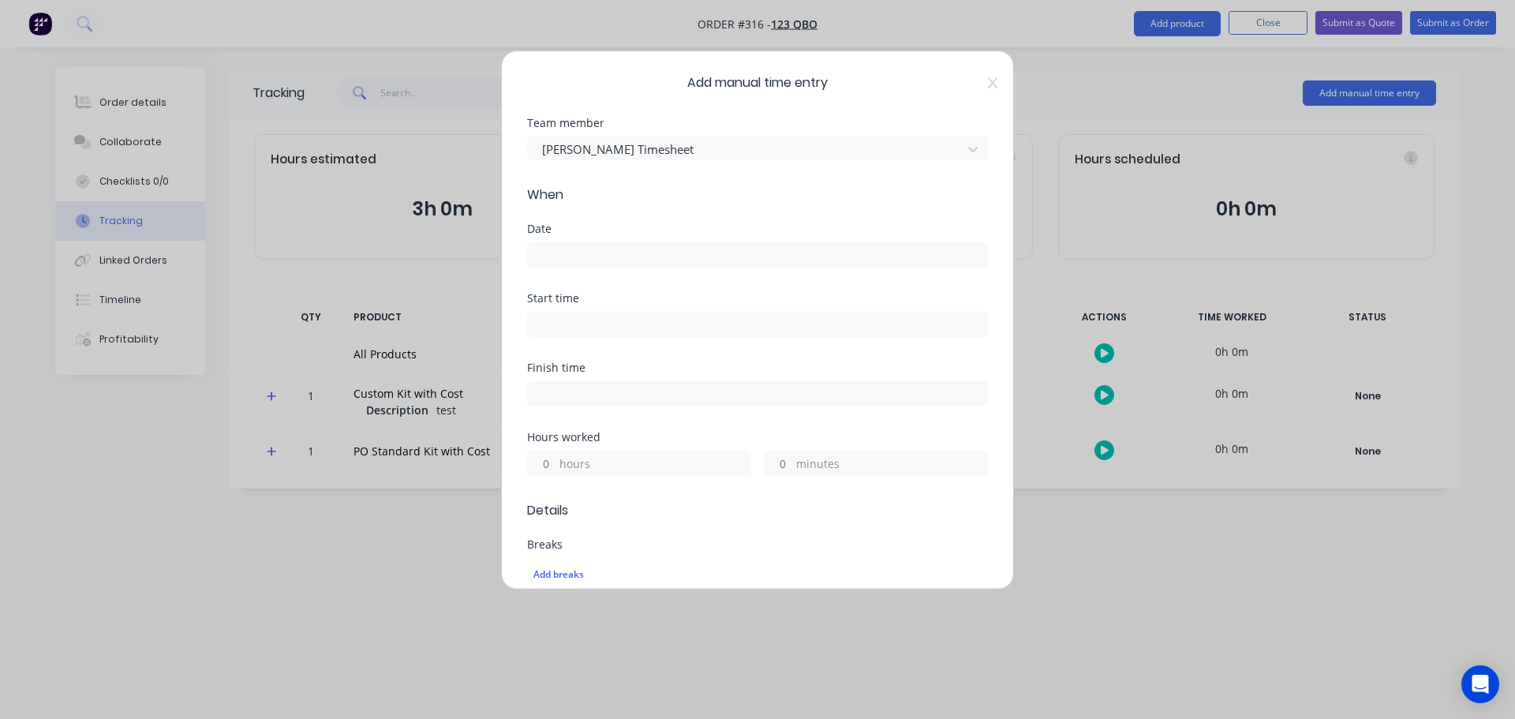
click at [607, 256] on input at bounding box center [757, 255] width 459 height 24
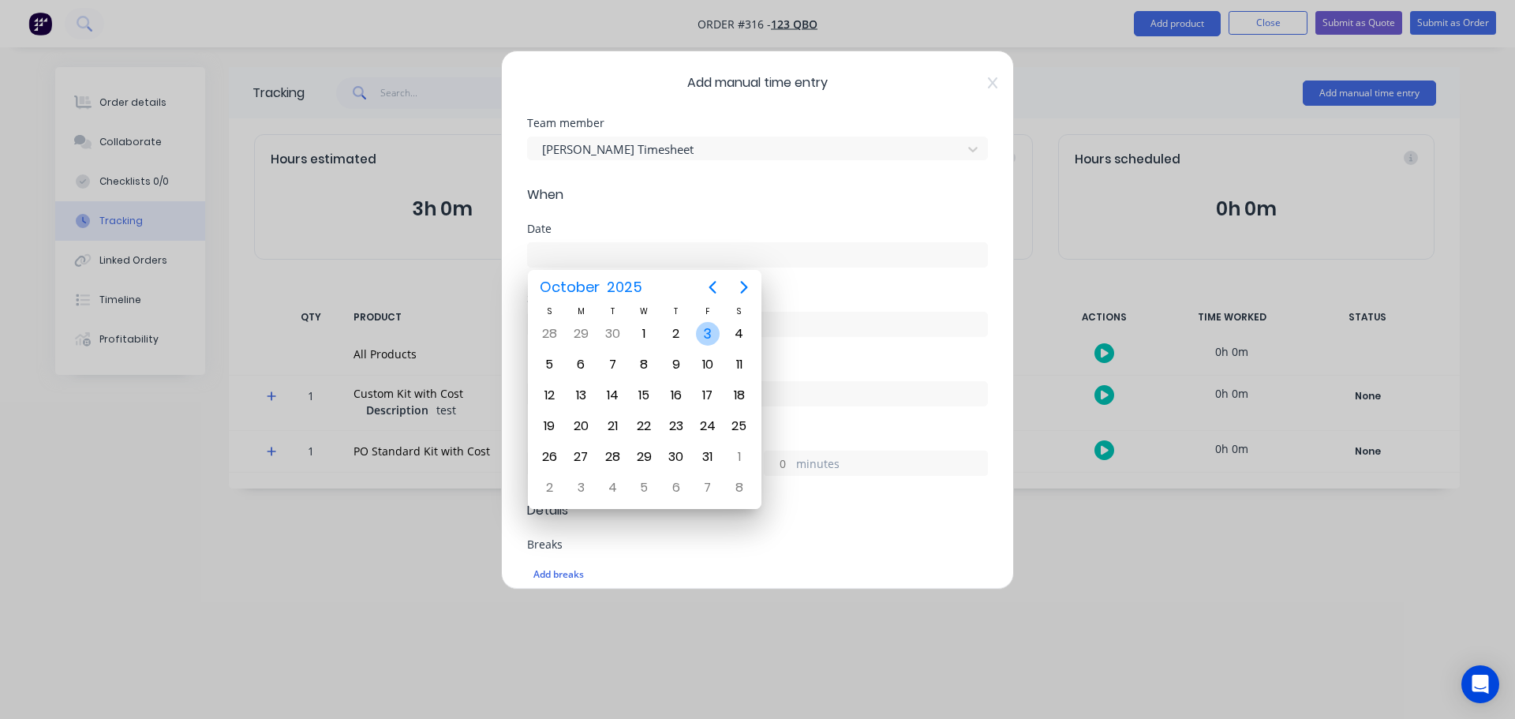
click at [693, 324] on div "3" at bounding box center [708, 334] width 32 height 30
type input "[DATE]"
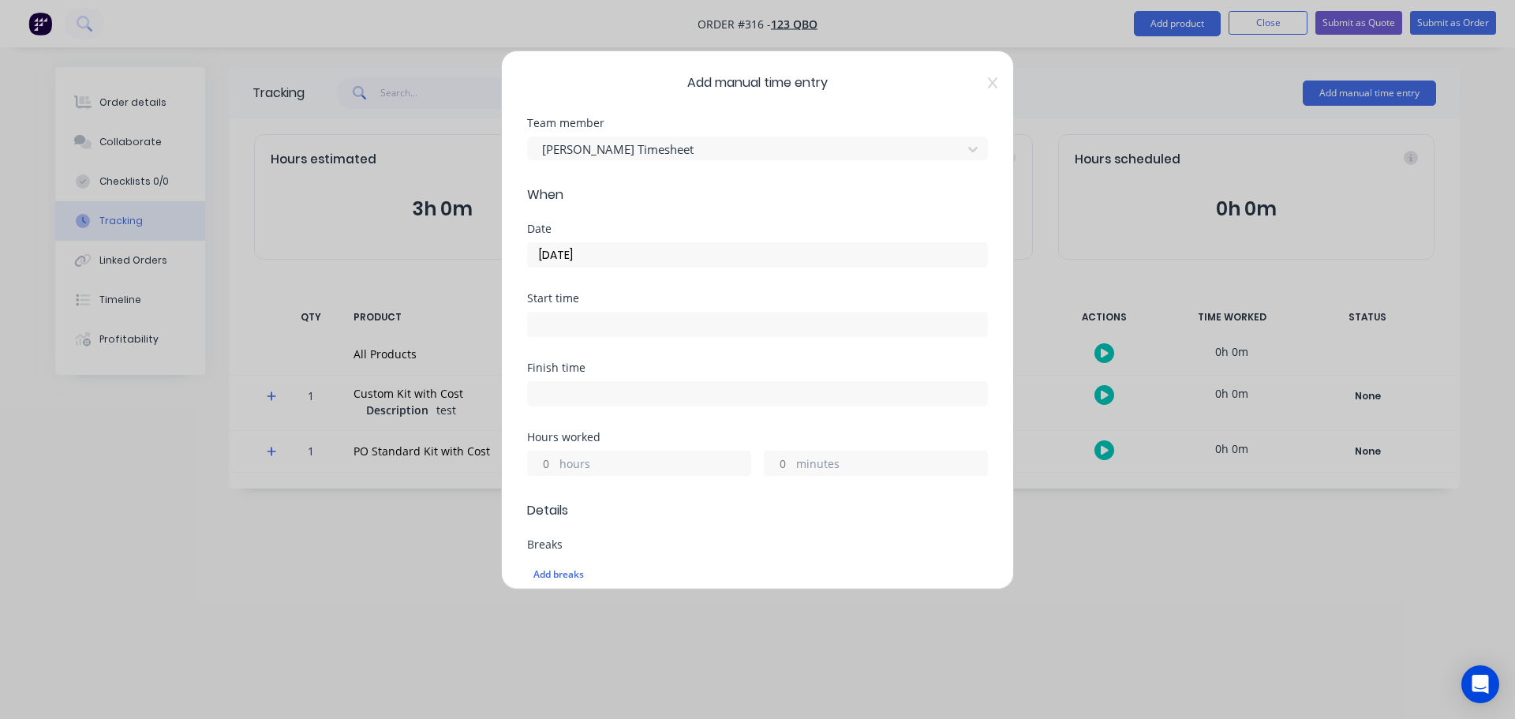
click at [546, 462] on input "hours" at bounding box center [542, 463] width 28 height 24
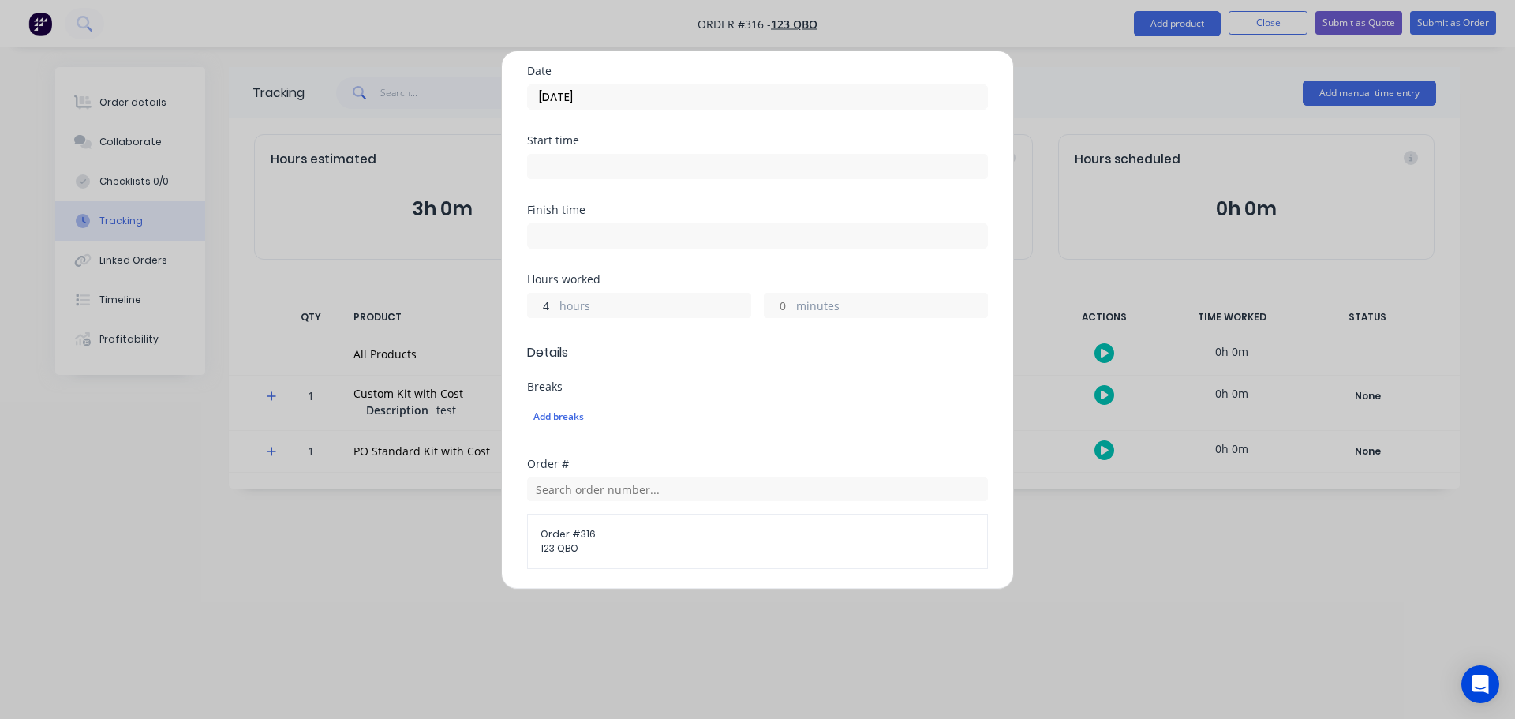
scroll to position [460, 0]
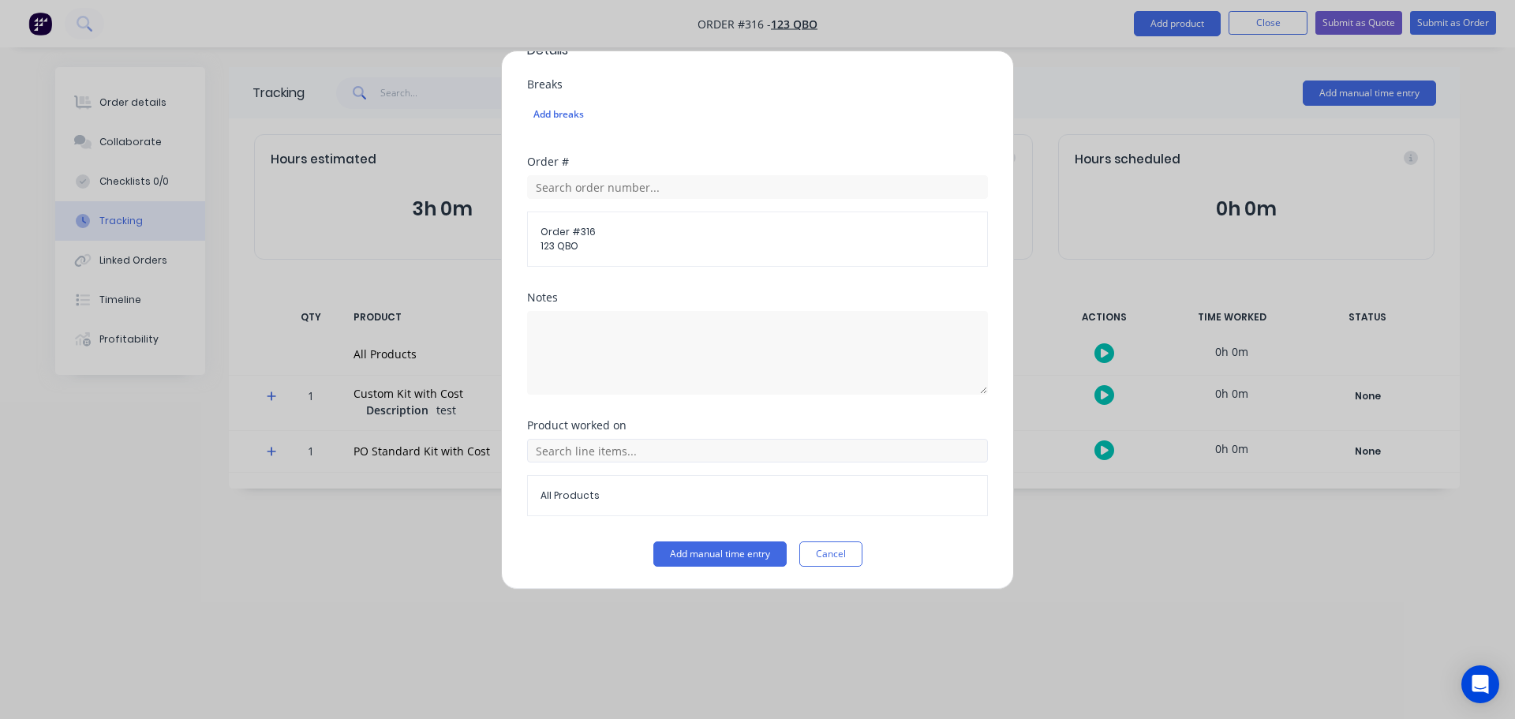
type input "4"
click at [629, 449] on input "text" at bounding box center [757, 451] width 461 height 24
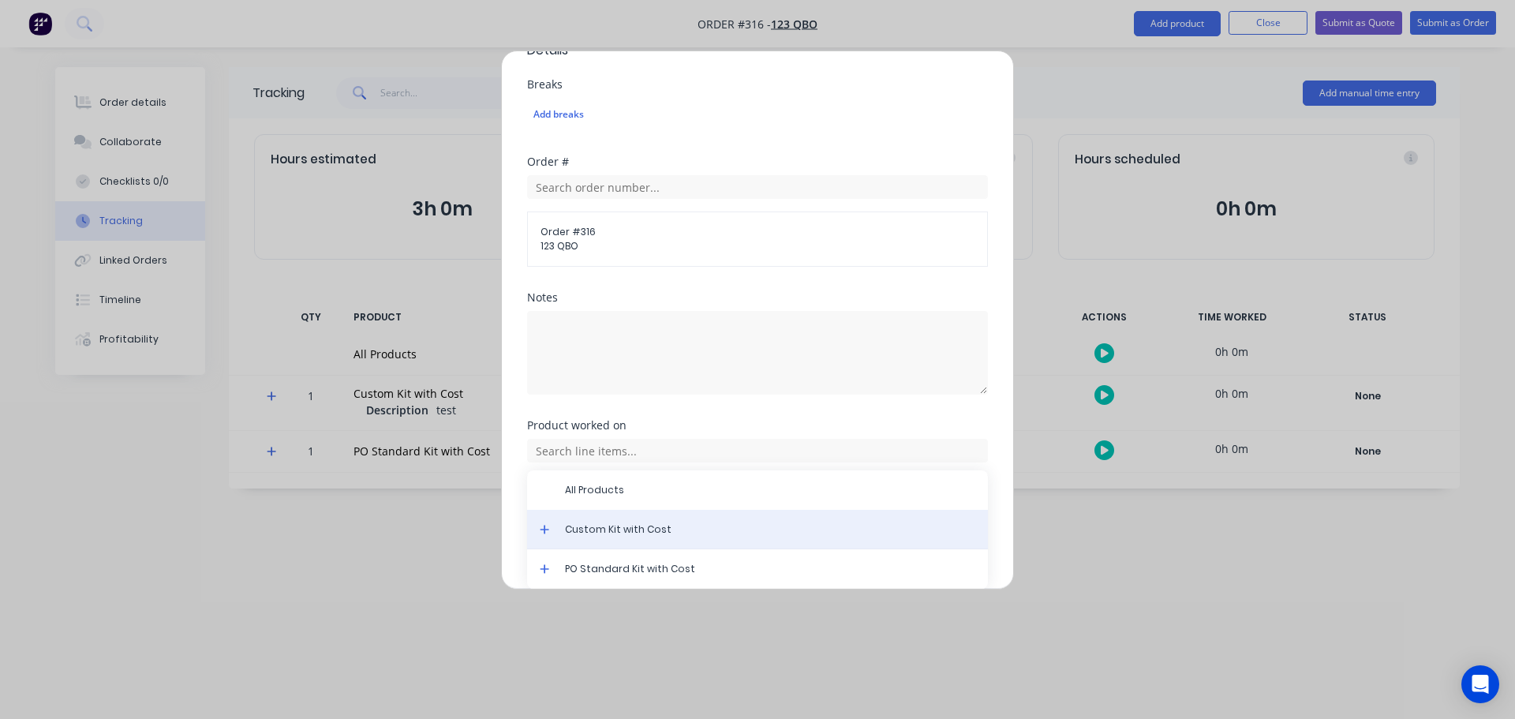
click at [608, 514] on div "Custom Kit with Cost" at bounding box center [757, 529] width 461 height 39
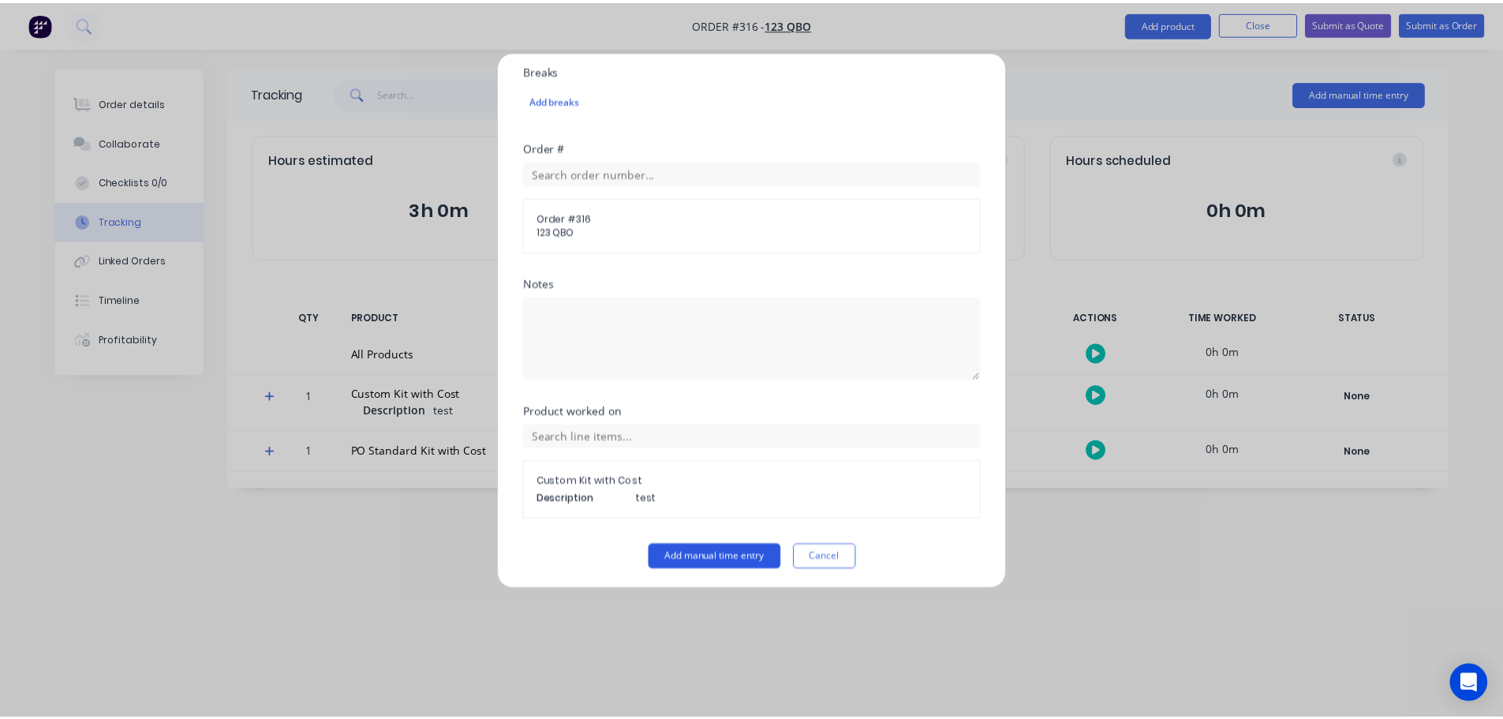
scroll to position [477, 0]
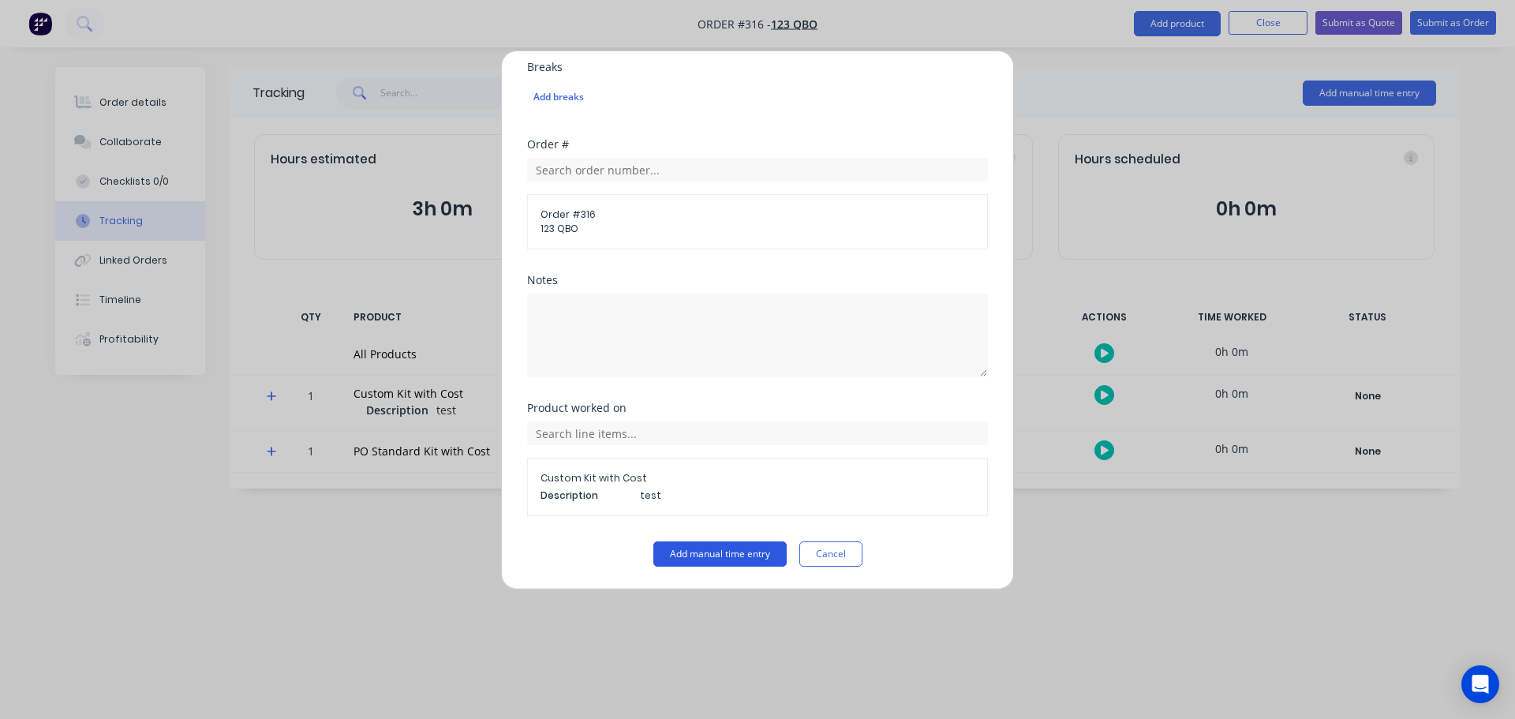
click at [725, 550] on button "Add manual time entry" at bounding box center [719, 553] width 133 height 25
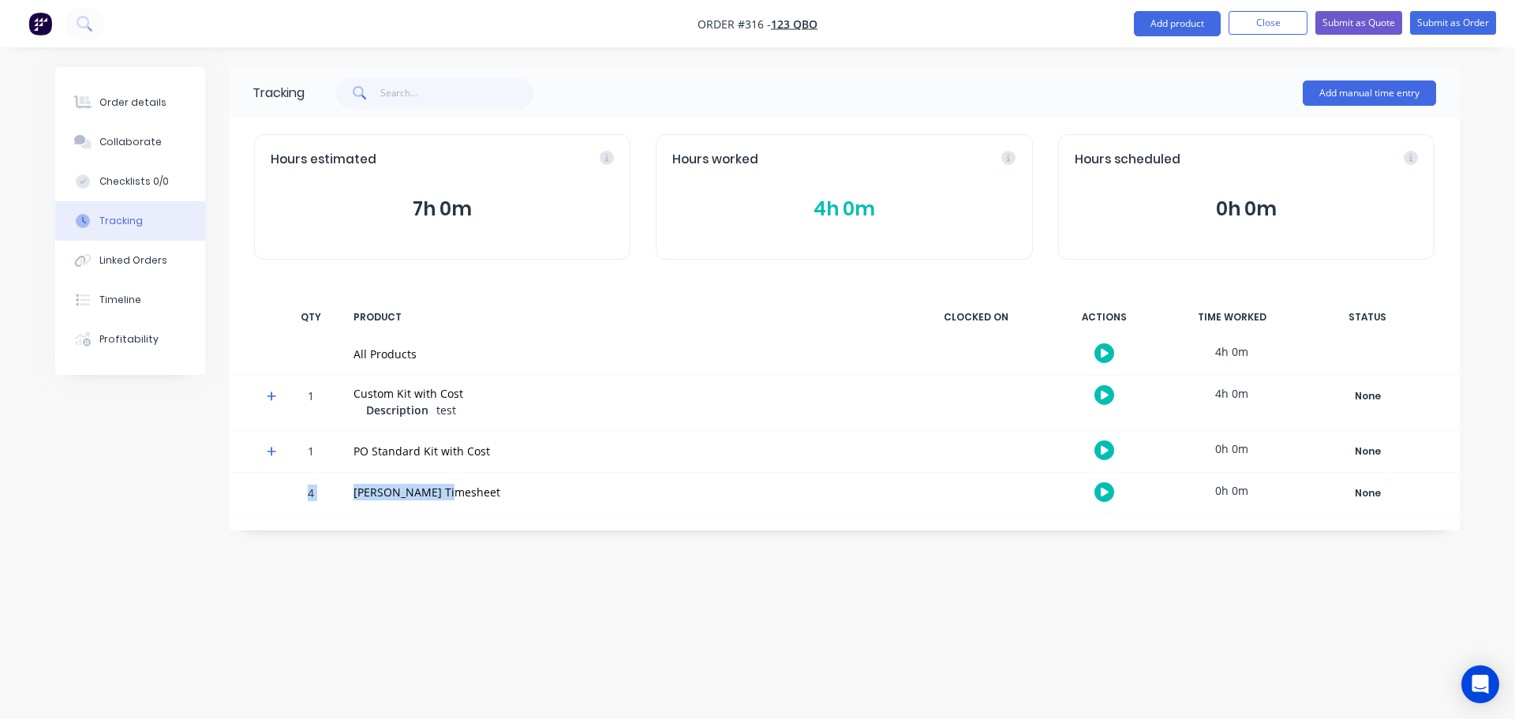
drag, startPoint x: 288, startPoint y: 492, endPoint x: 548, endPoint y: 485, distance: 260.5
click at [548, 485] on div "4 [PERSON_NAME] Timesheet 0h 0m None Create status None edit Complete New asdas…" at bounding box center [844, 493] width 1231 height 41
click at [774, 608] on div "Order details Collaborate Checklists 0/0 Tracking Linked Orders Timeline Profit…" at bounding box center [757, 359] width 1515 height 719
drag, startPoint x: 821, startPoint y: 217, endPoint x: 891, endPoint y: 209, distance: 70.7
click at [891, 209] on button "4h 0m" at bounding box center [843, 209] width 343 height 30
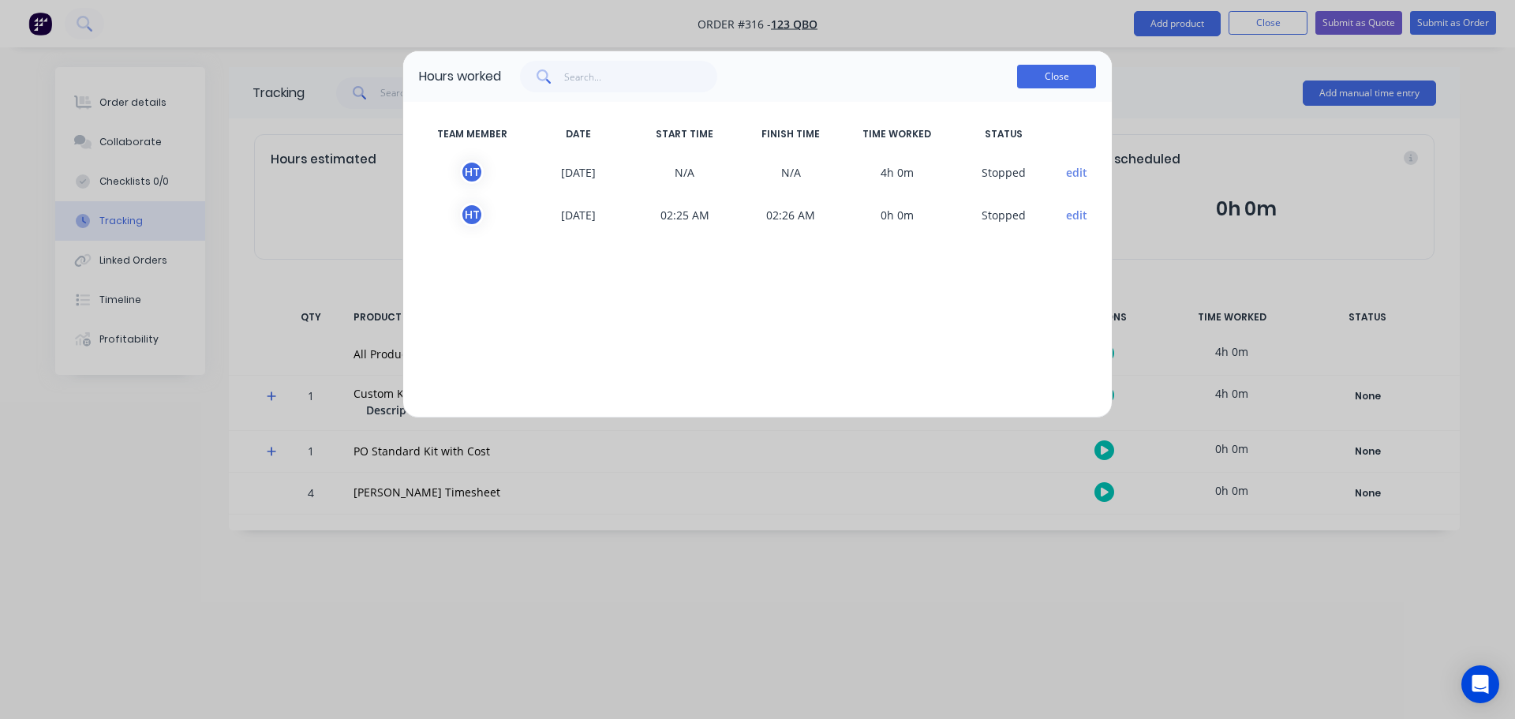
click at [1065, 70] on button "Close" at bounding box center [1056, 77] width 79 height 24
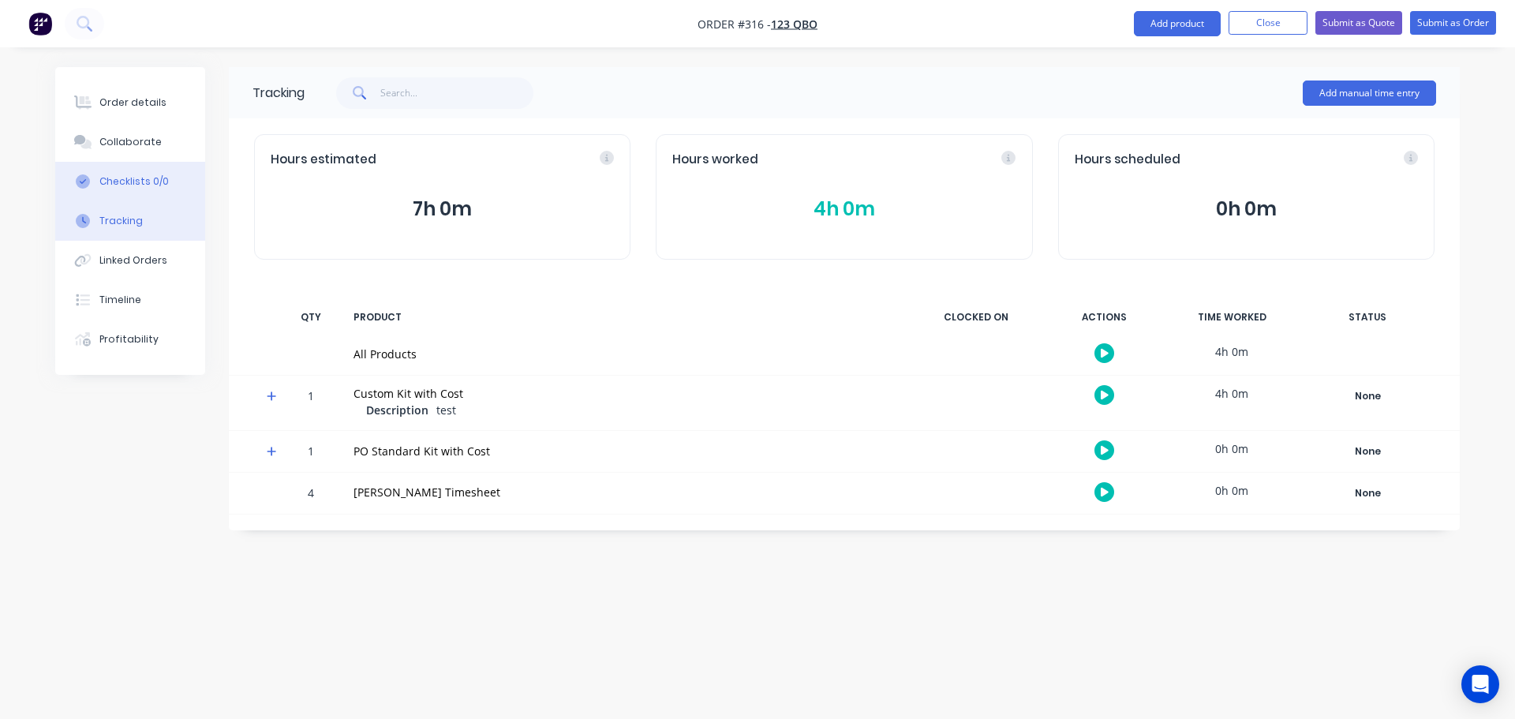
click at [154, 170] on button "Checklists 0/0" at bounding box center [130, 181] width 150 height 39
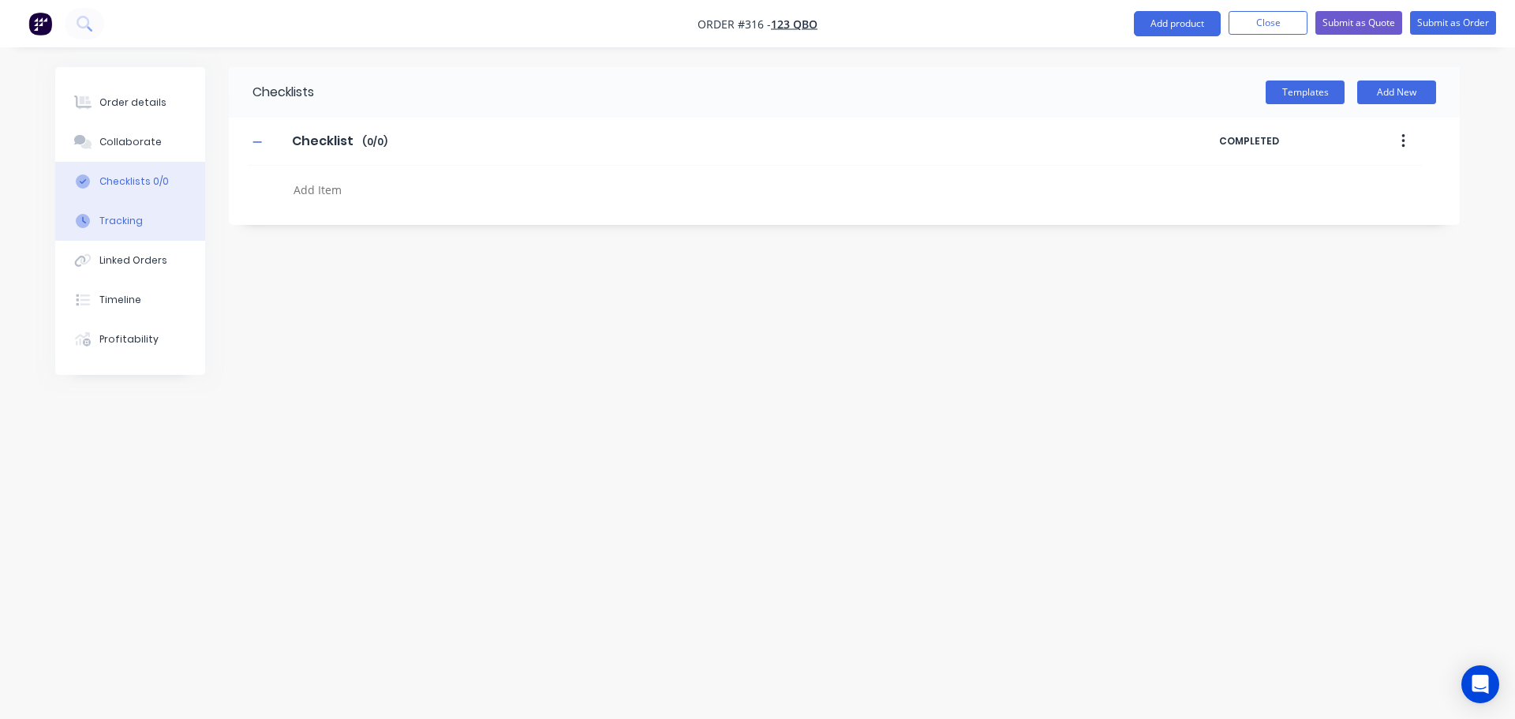
click at [139, 210] on button "Tracking" at bounding box center [130, 220] width 150 height 39
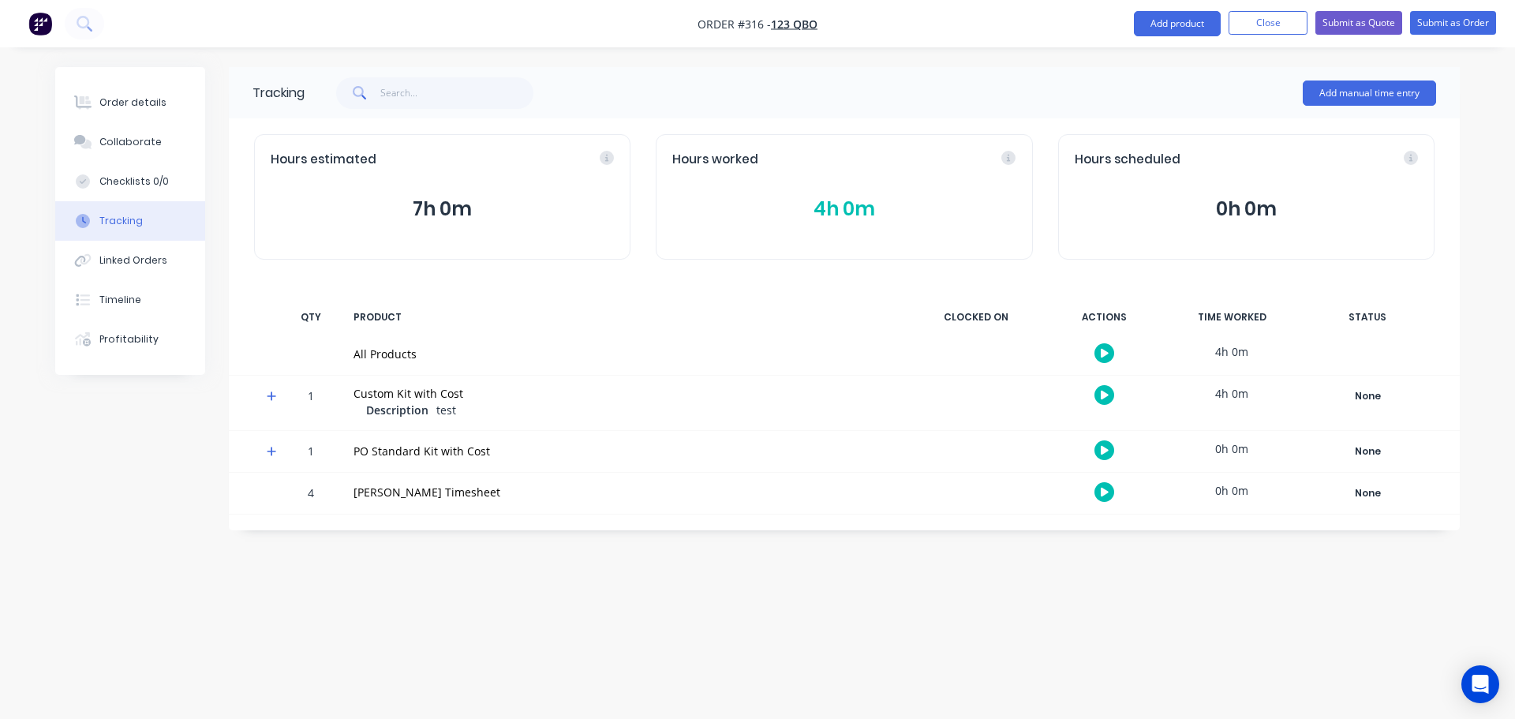
drag, startPoint x: 815, startPoint y: 212, endPoint x: 940, endPoint y: 209, distance: 124.7
click at [940, 209] on button "4h 0m" at bounding box center [843, 209] width 343 height 30
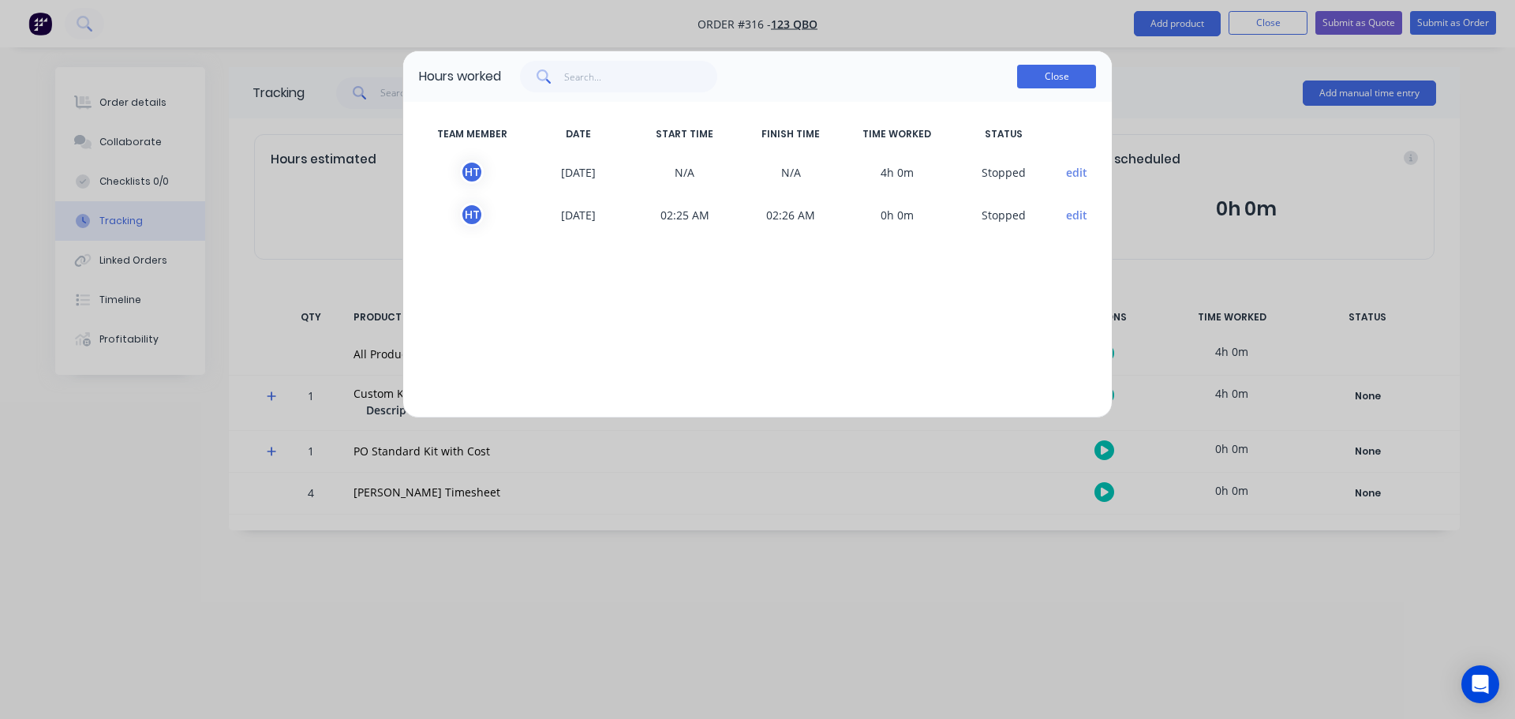
click at [1067, 70] on button "Close" at bounding box center [1056, 77] width 79 height 24
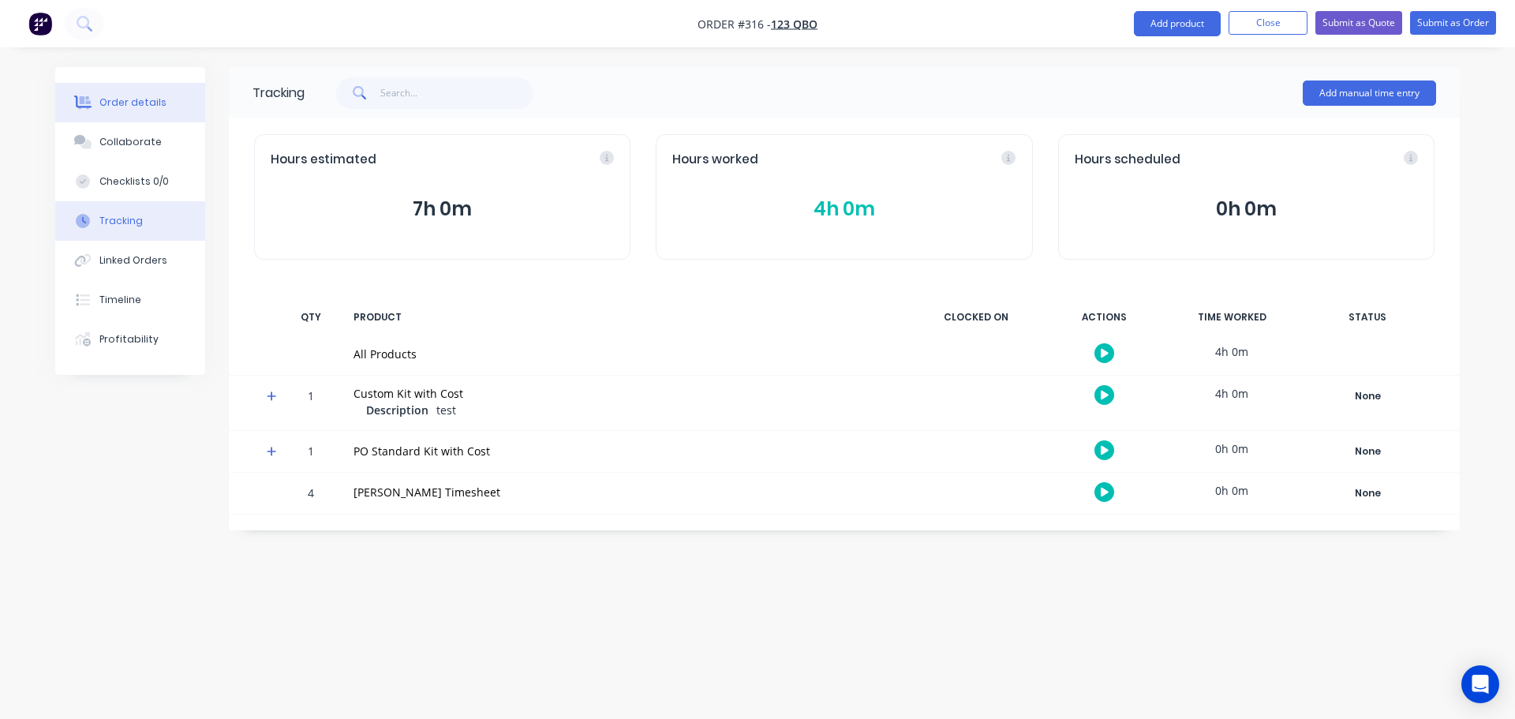
click at [136, 103] on div "Order details" at bounding box center [132, 102] width 67 height 14
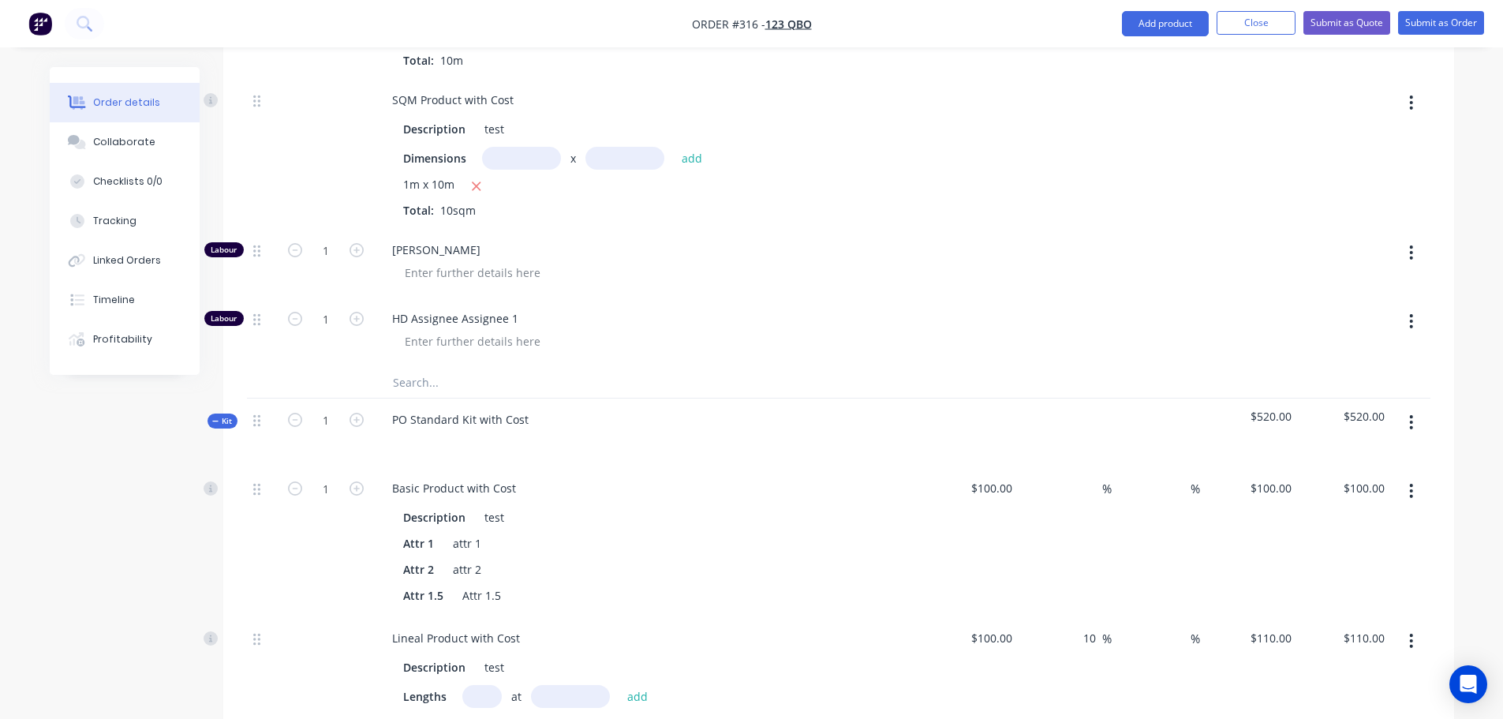
scroll to position [1263, 0]
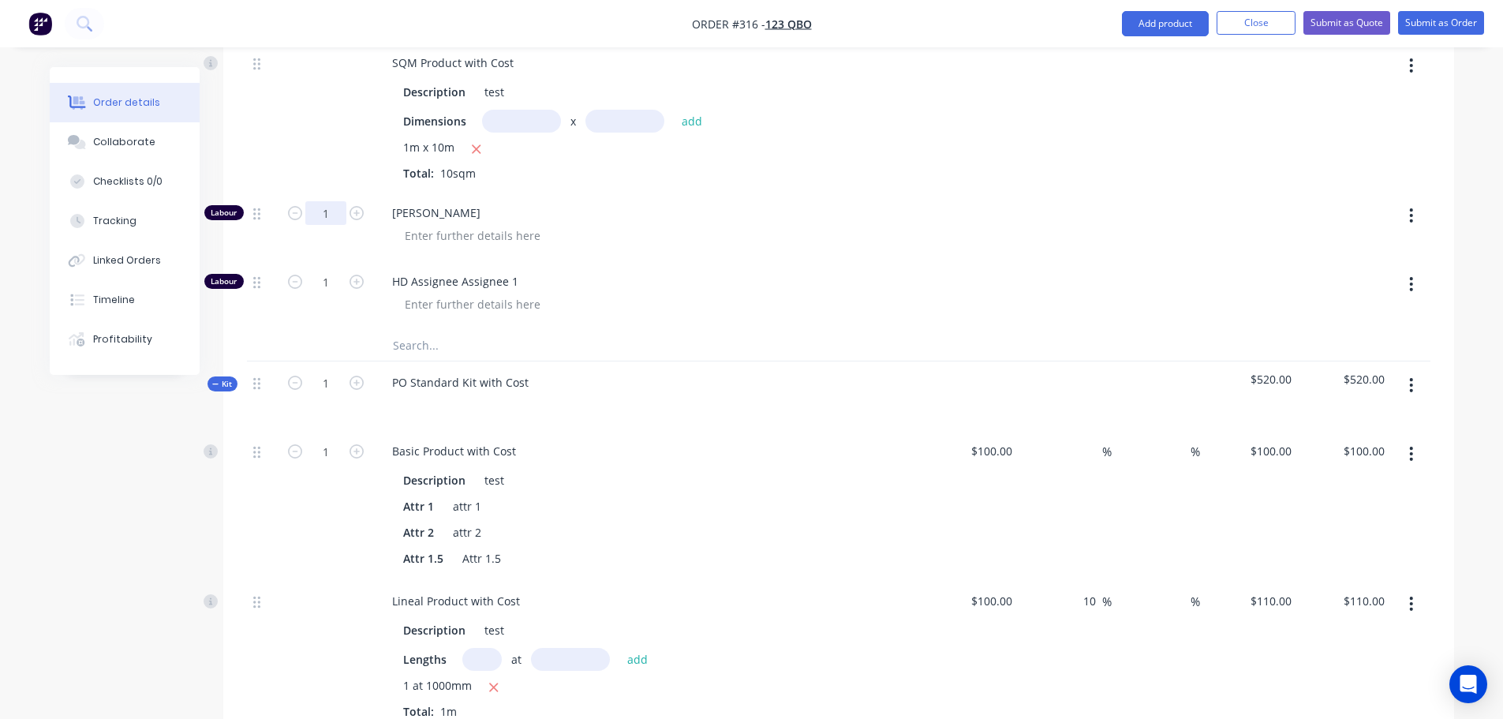
click at [321, 210] on input "1" at bounding box center [325, 213] width 41 height 24
type input "10"
click at [720, 368] on div "PO Standard Kit with Cost" at bounding box center [649, 395] width 552 height 69
type input "$5,636.3636"
type input "$5,636.36"
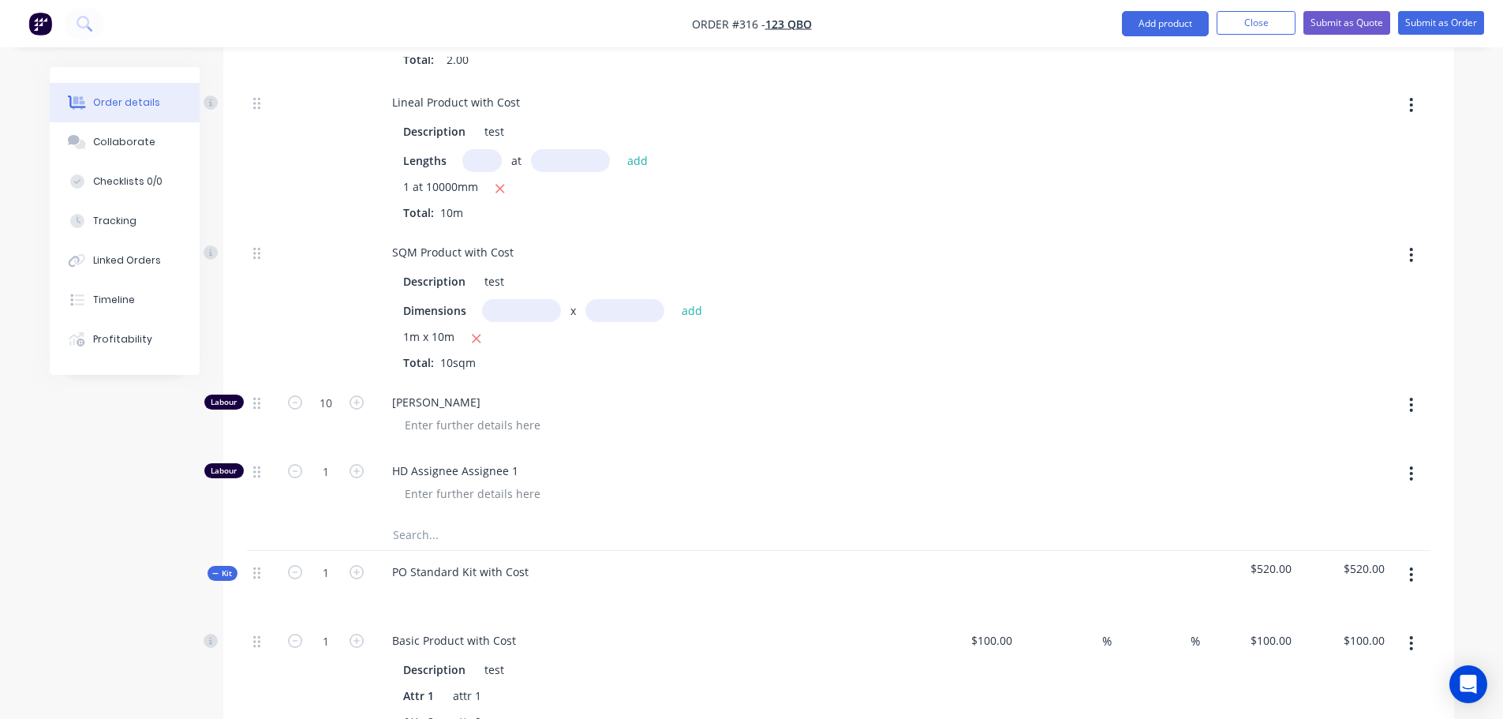
scroll to position [1105, 0]
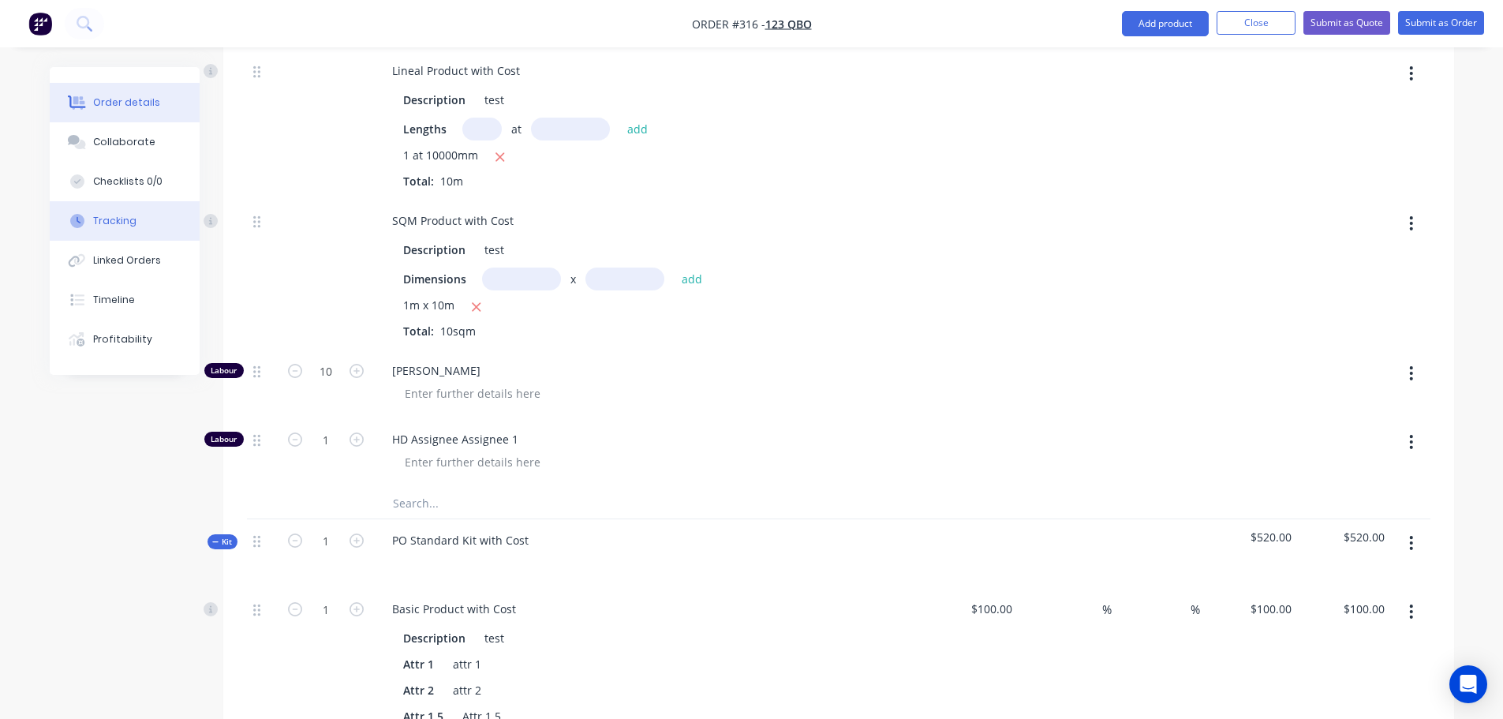
click at [138, 207] on button "Tracking" at bounding box center [125, 220] width 150 height 39
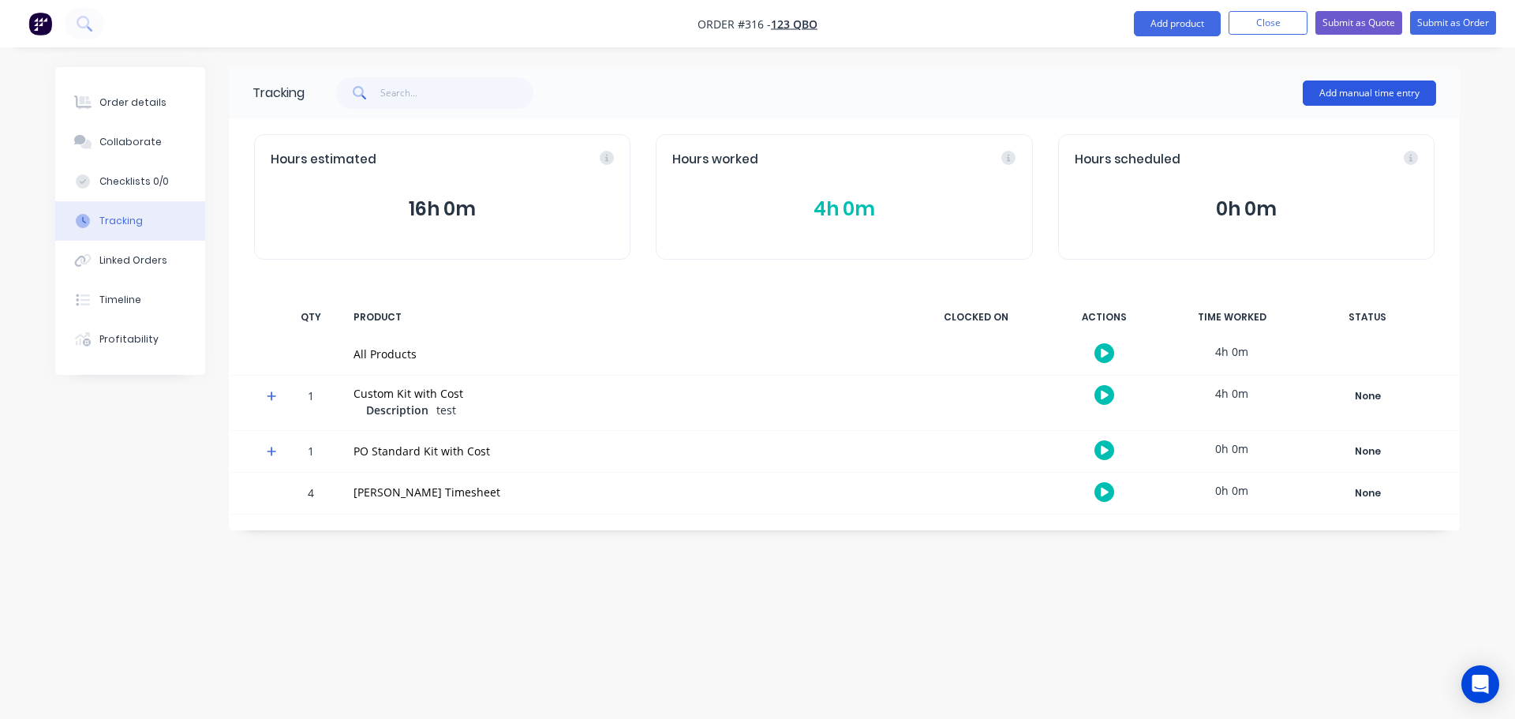
click at [1376, 92] on button "Add manual time entry" at bounding box center [1369, 92] width 133 height 25
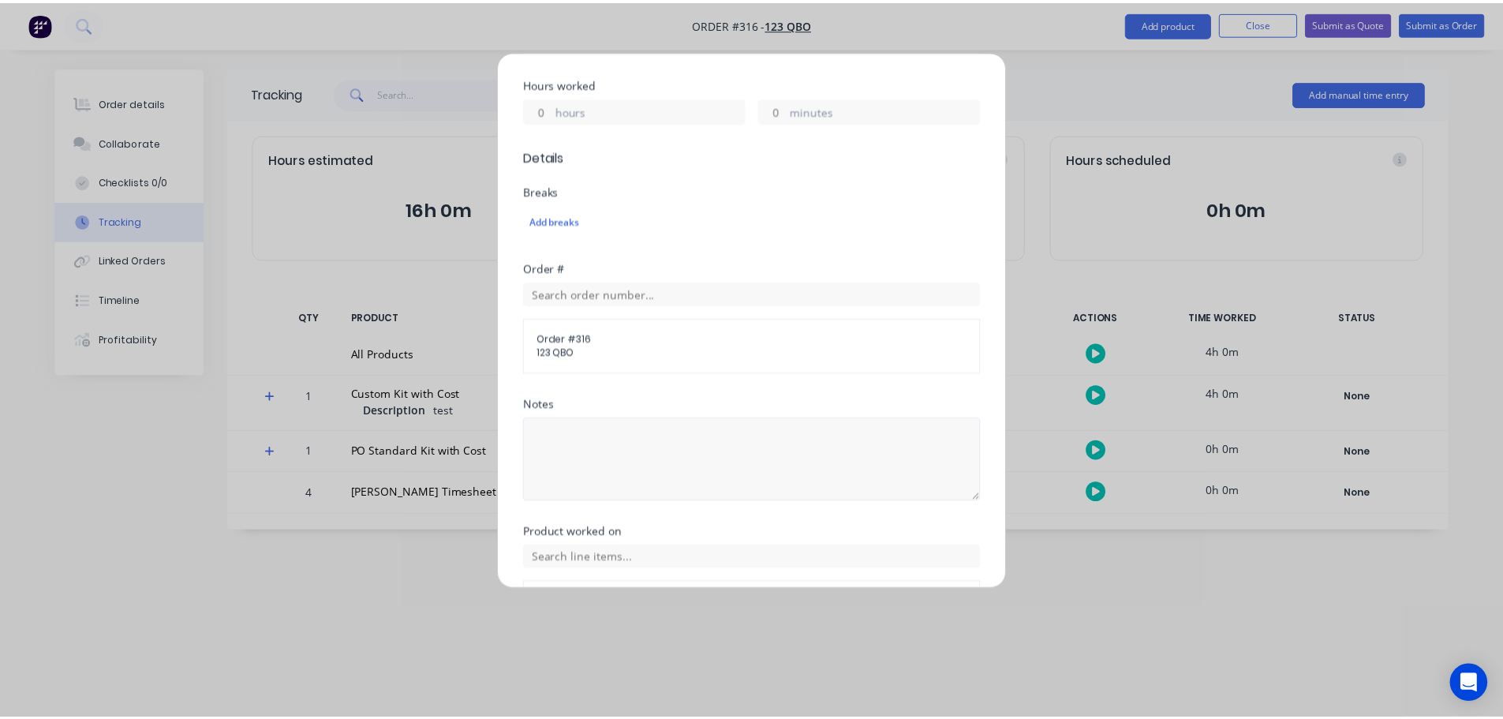
scroll to position [460, 0]
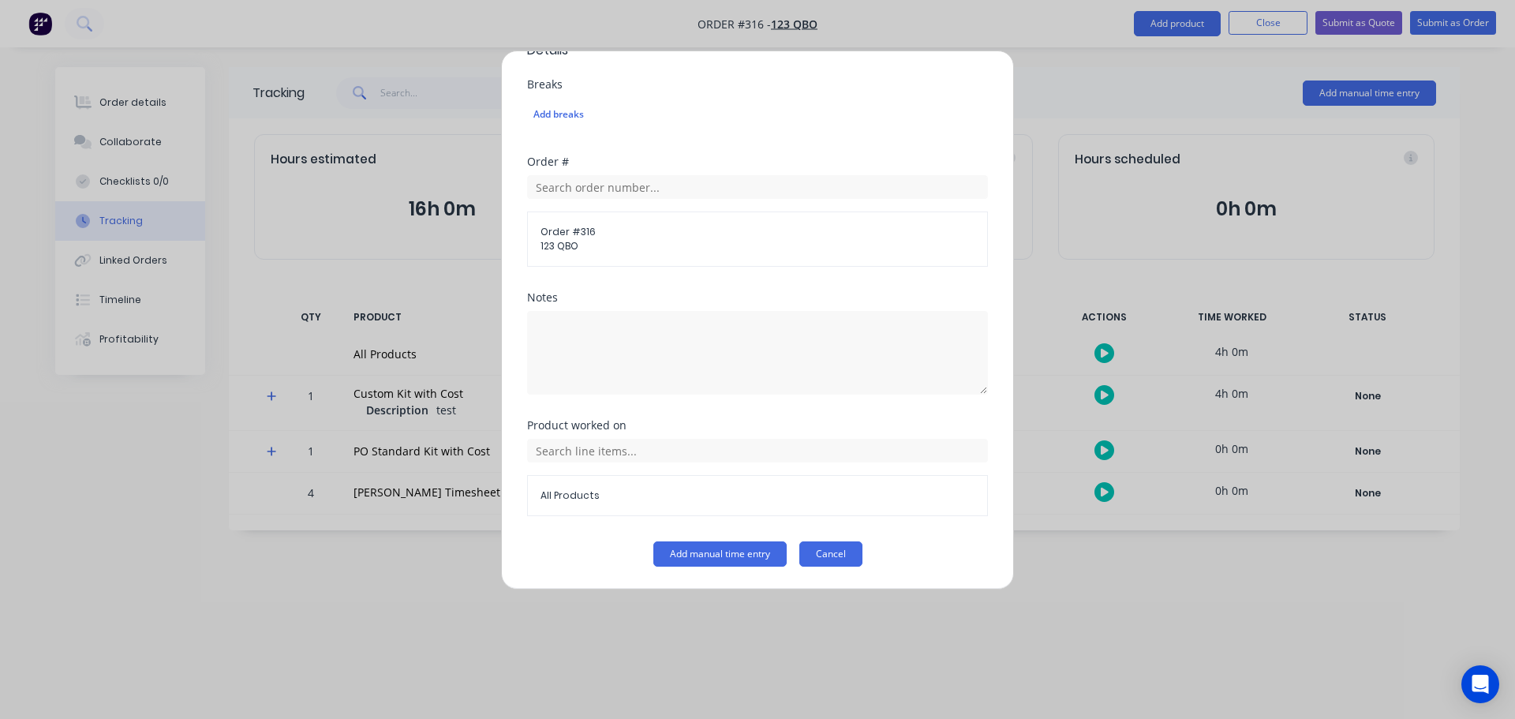
click at [850, 551] on button "Cancel" at bounding box center [830, 553] width 63 height 25
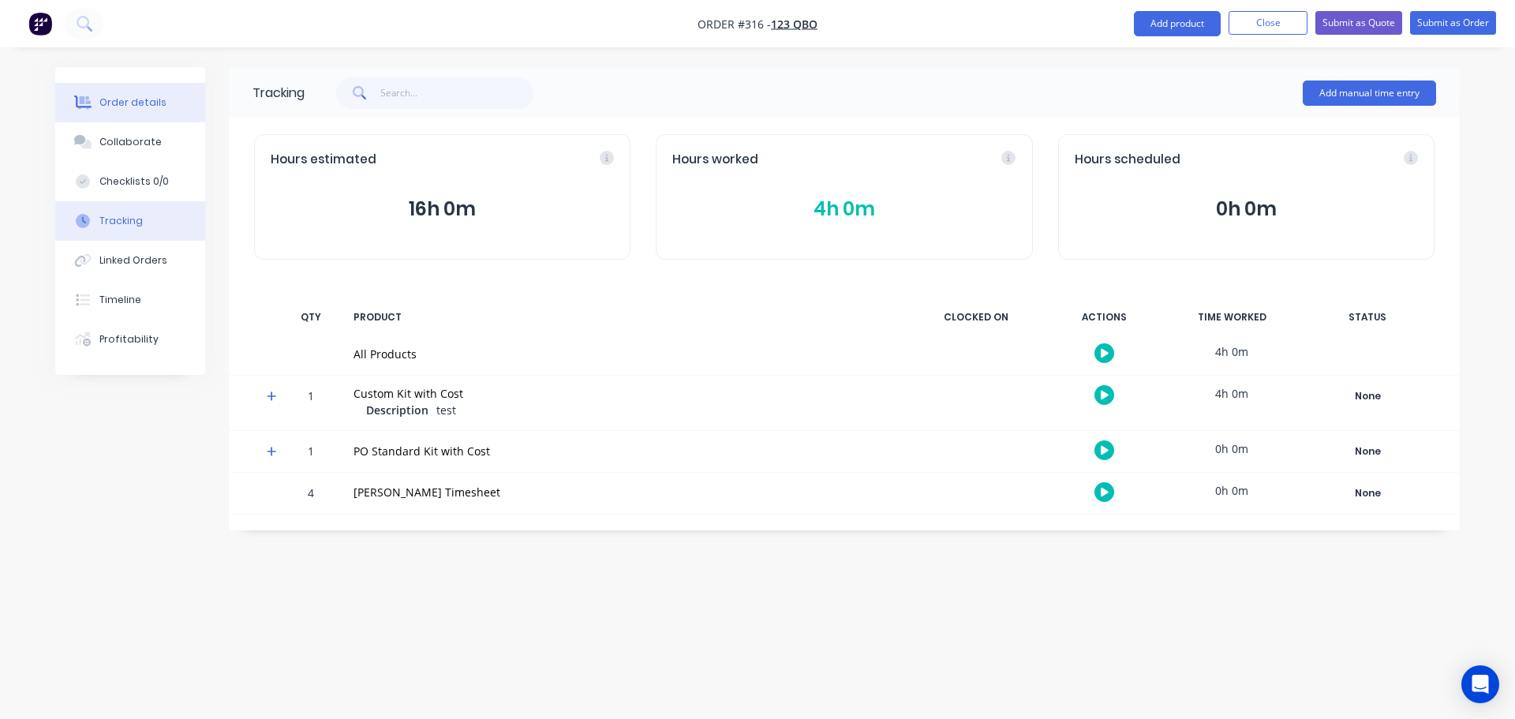
click at [137, 115] on button "Order details" at bounding box center [130, 102] width 150 height 39
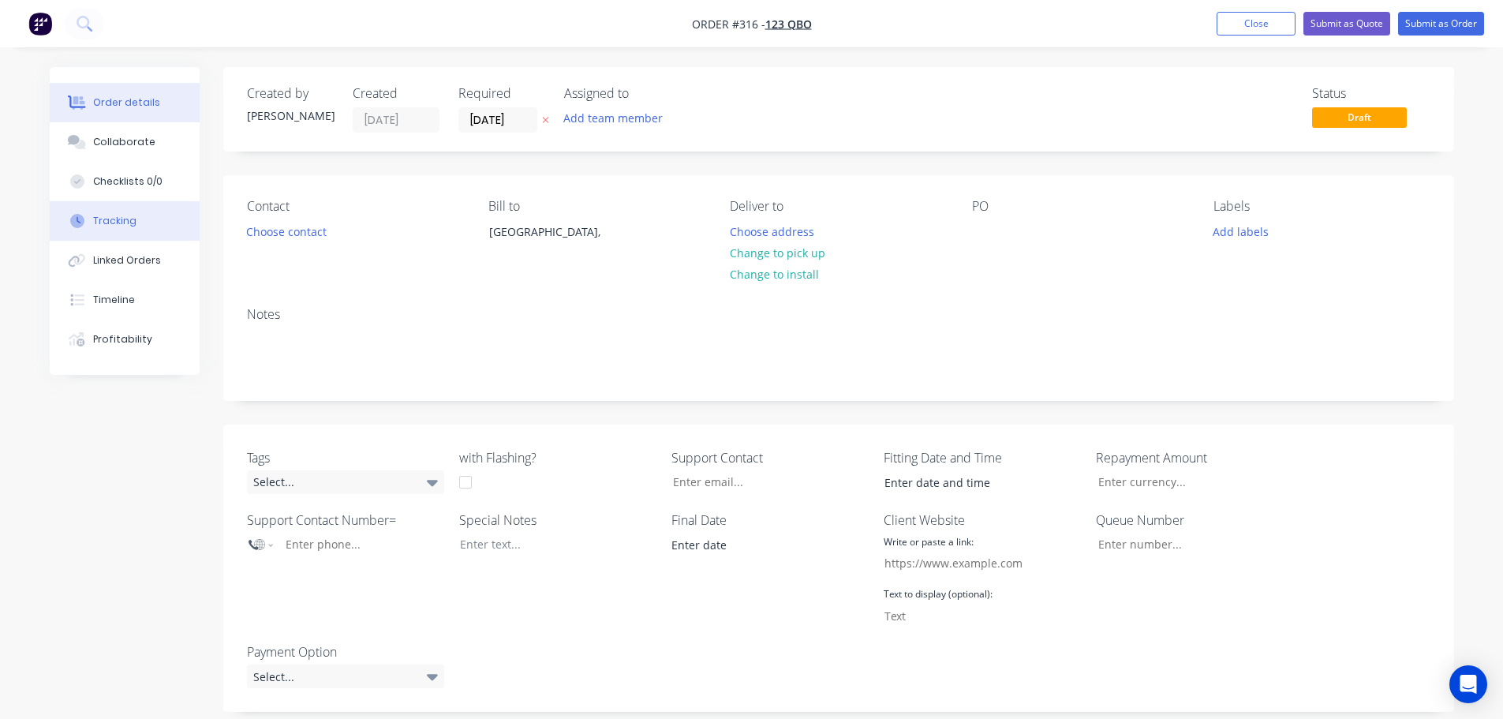
click at [136, 226] on button "Tracking" at bounding box center [125, 220] width 150 height 39
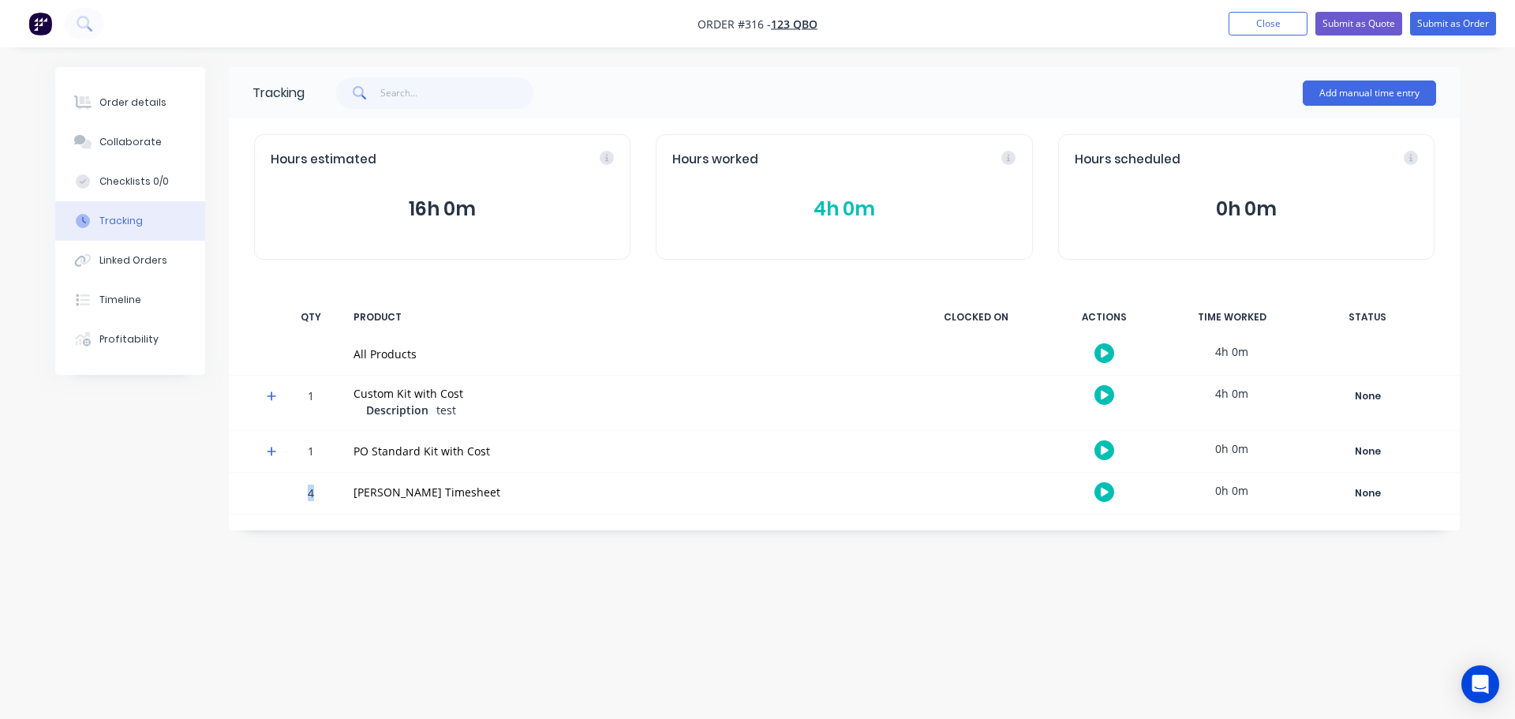
drag, startPoint x: 284, startPoint y: 491, endPoint x: 335, endPoint y: 489, distance: 51.3
click at [335, 489] on div "4 [PERSON_NAME] Timesheet 0h 0m None Create status None edit Complete New asdas…" at bounding box center [844, 493] width 1231 height 41
click at [380, 522] on div "Tracking Add manual time entry Hours estimated 16h 0m Hours worked 4h 0m Hours …" at bounding box center [844, 298] width 1231 height 463
click at [137, 97] on div "Order details" at bounding box center [132, 102] width 67 height 14
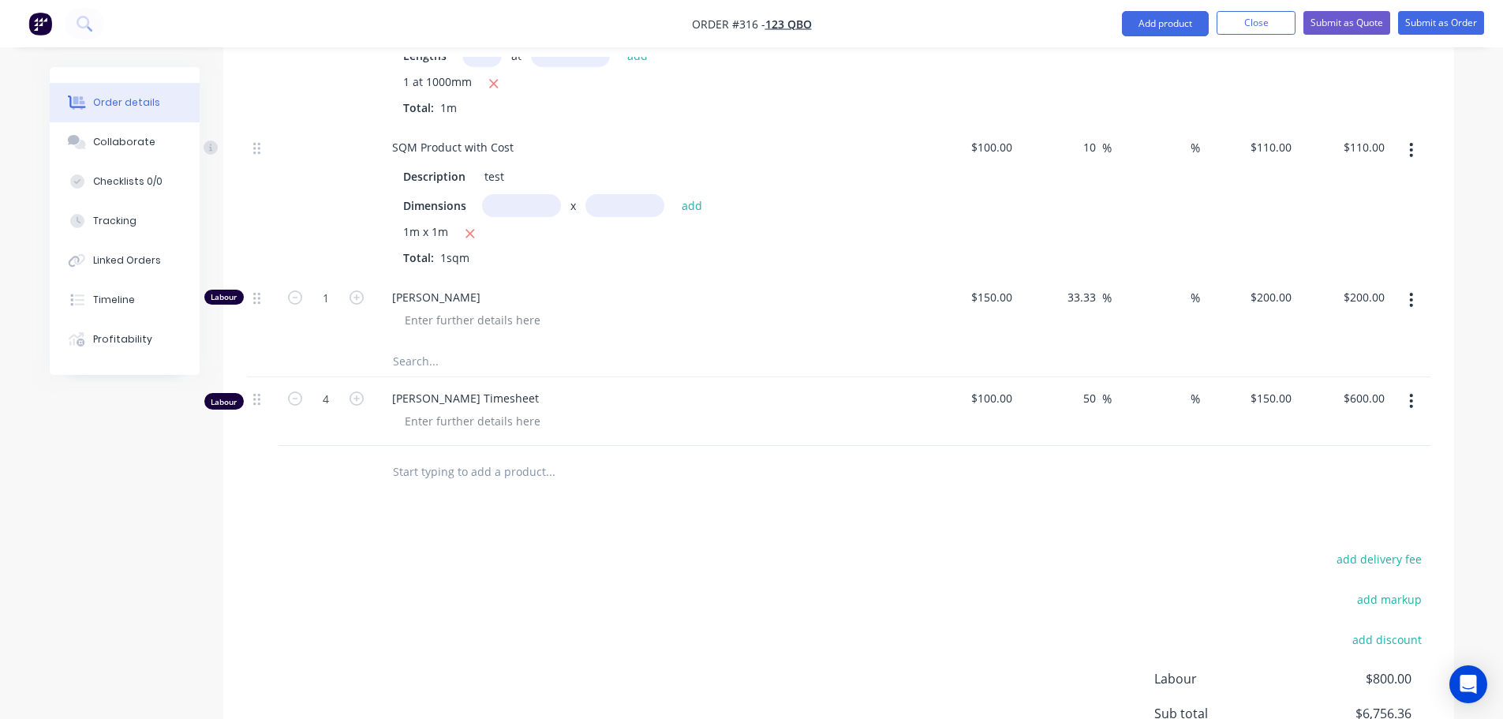
scroll to position [1894, 0]
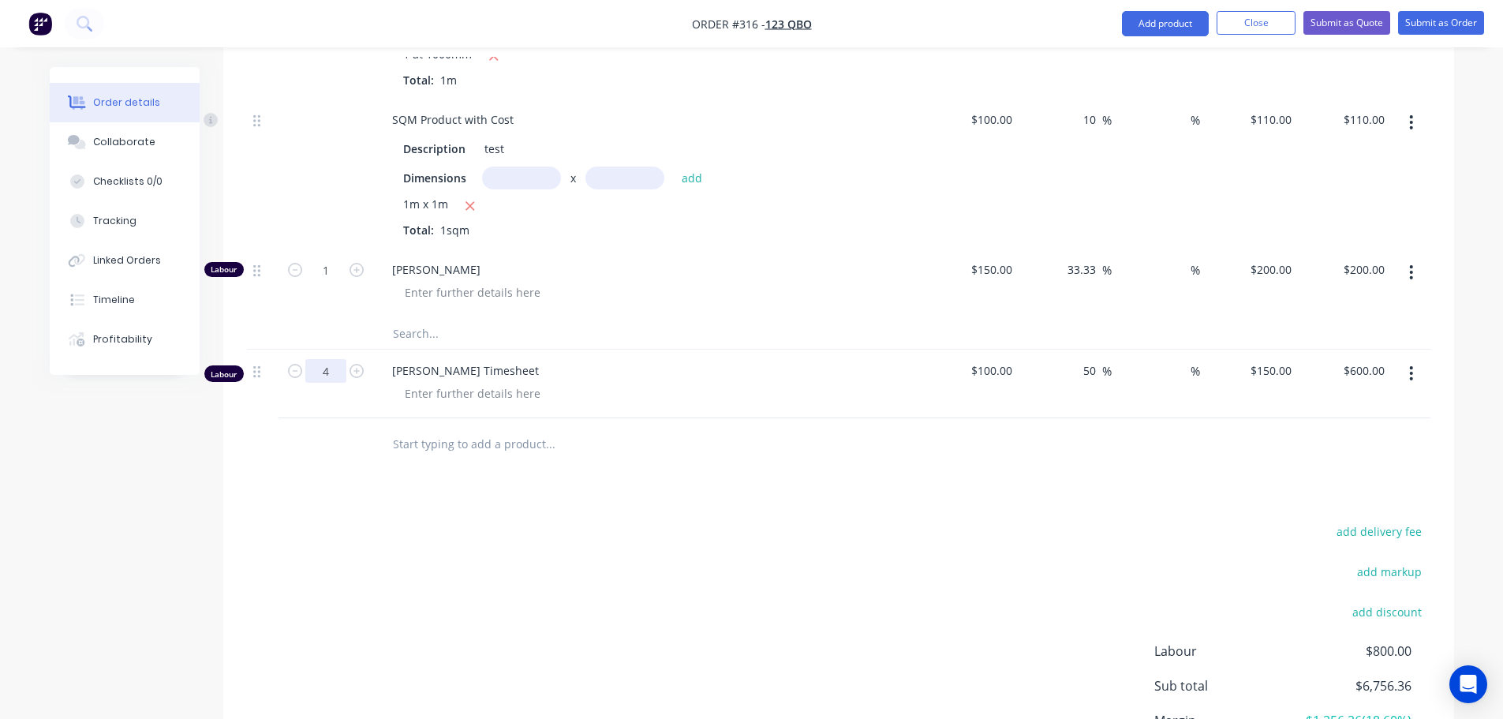
click at [327, 369] on input "4" at bounding box center [325, 371] width 41 height 24
type input "5"
type input "10"
type input "$1,500.00"
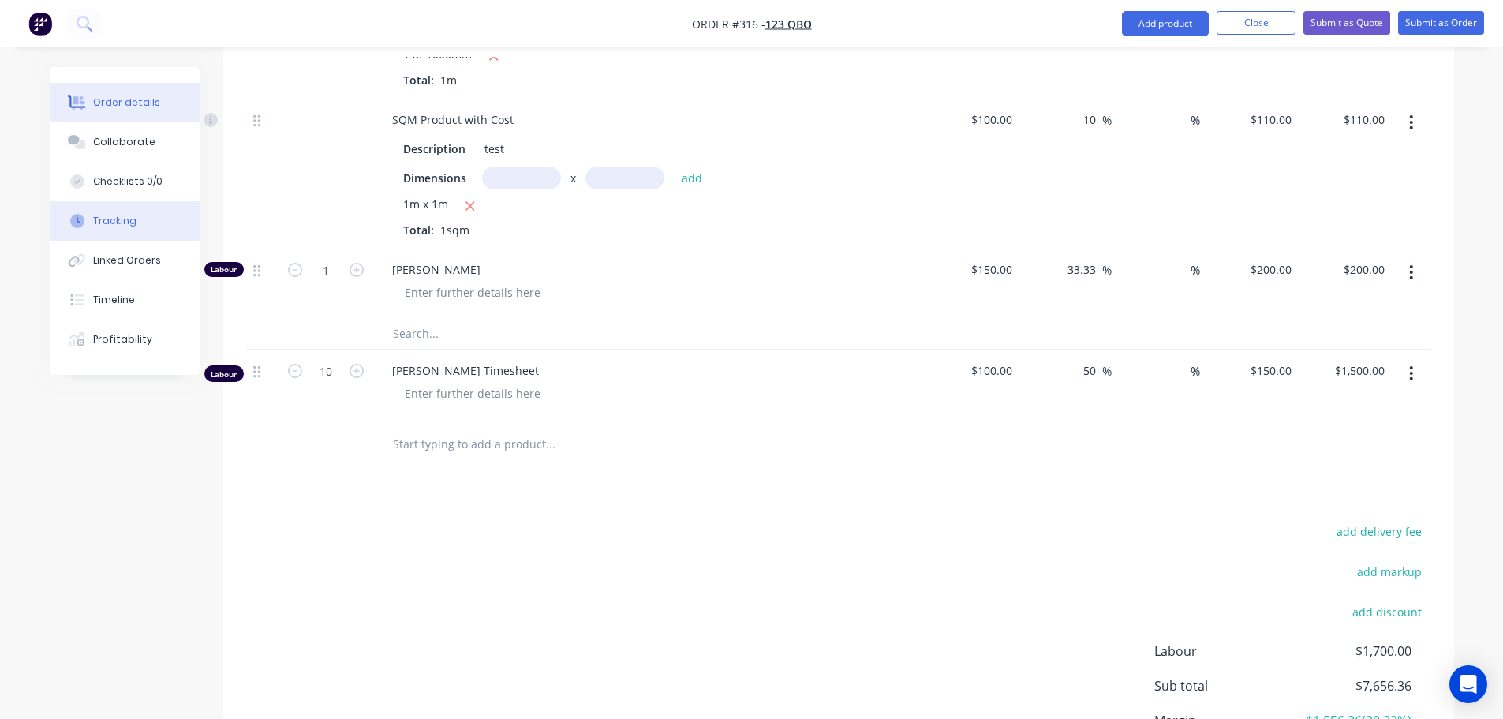
click at [145, 229] on button "Tracking" at bounding box center [125, 220] width 150 height 39
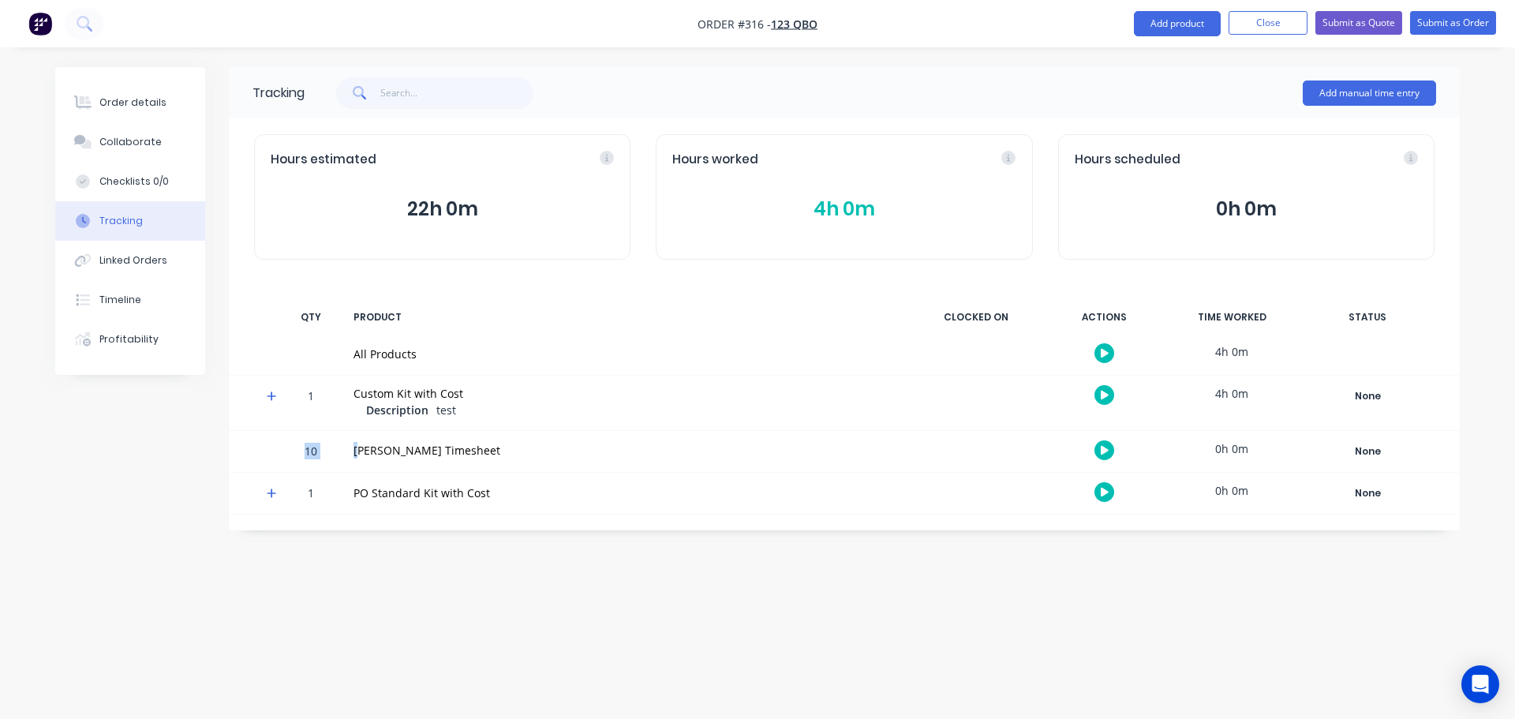
drag, startPoint x: 299, startPoint y: 454, endPoint x: 361, endPoint y: 451, distance: 62.4
click at [361, 451] on div "10 [PERSON_NAME] Timesheet 0h 0m None Create status None edit Complete New asda…" at bounding box center [844, 451] width 1231 height 41
click at [339, 460] on div "10 [PERSON_NAME] Timesheet 0h 0m None Create status None edit Complete New asda…" at bounding box center [844, 451] width 1231 height 41
drag, startPoint x: 299, startPoint y: 451, endPoint x: 408, endPoint y: 451, distance: 108.9
click at [408, 451] on div "10 [PERSON_NAME] Timesheet 0h 0m None Create status None edit Complete New asda…" at bounding box center [844, 451] width 1231 height 41
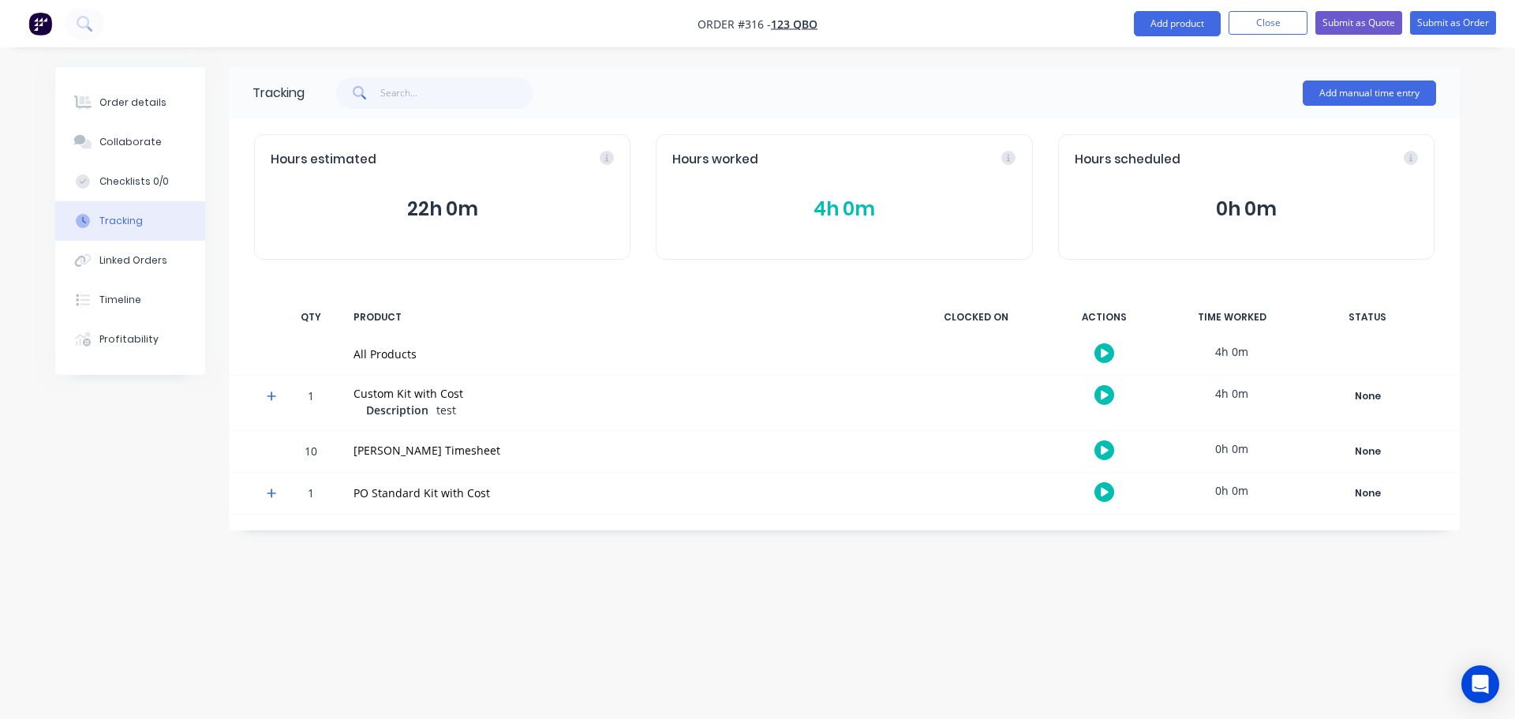
click at [602, 572] on div "Tracking Add manual time entry Hours estimated 22h 0m Hours worked 4h 0m Hours …" at bounding box center [757, 329] width 1405 height 525
click at [1365, 82] on button "Add manual time entry" at bounding box center [1369, 92] width 133 height 25
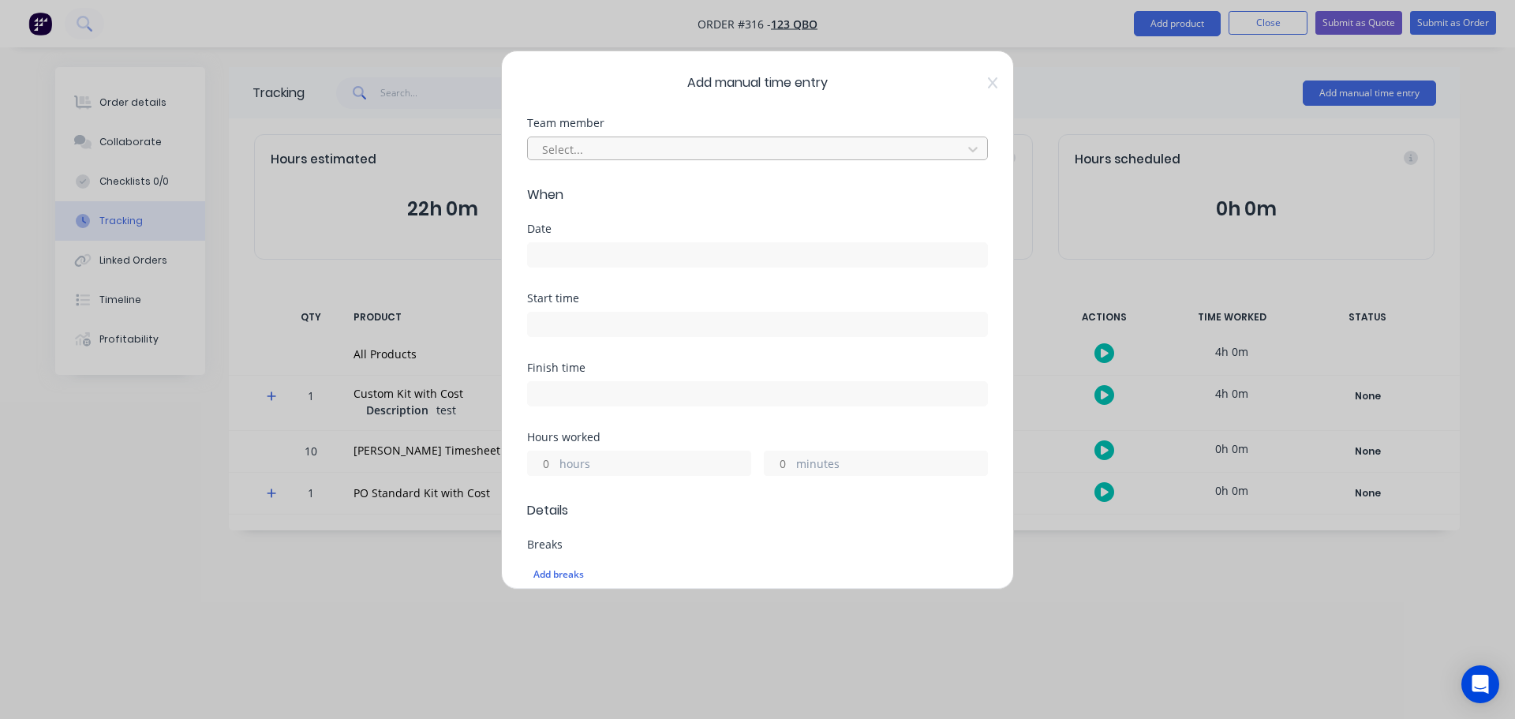
click at [600, 156] on div at bounding box center [748, 150] width 414 height 20
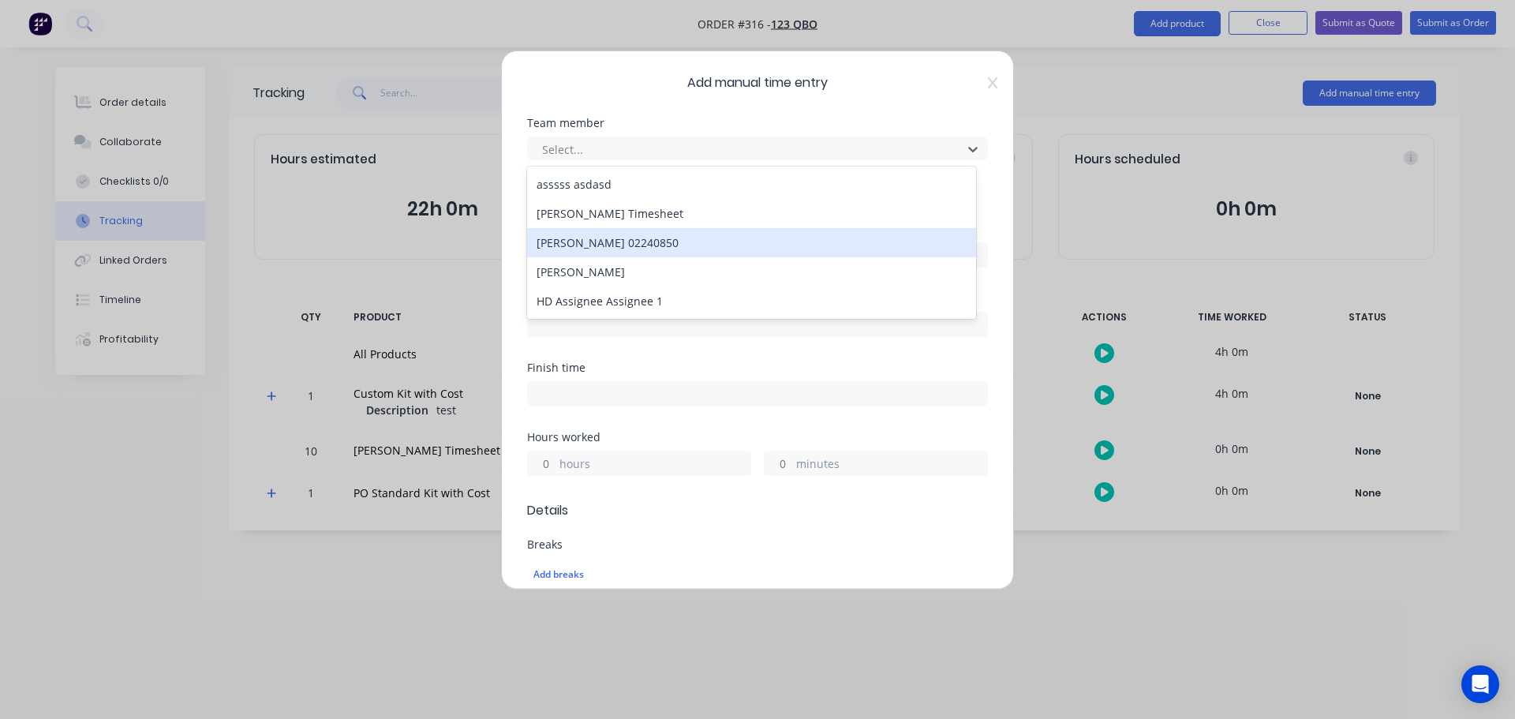
click at [633, 210] on div "[PERSON_NAME] Timesheet" at bounding box center [751, 213] width 449 height 29
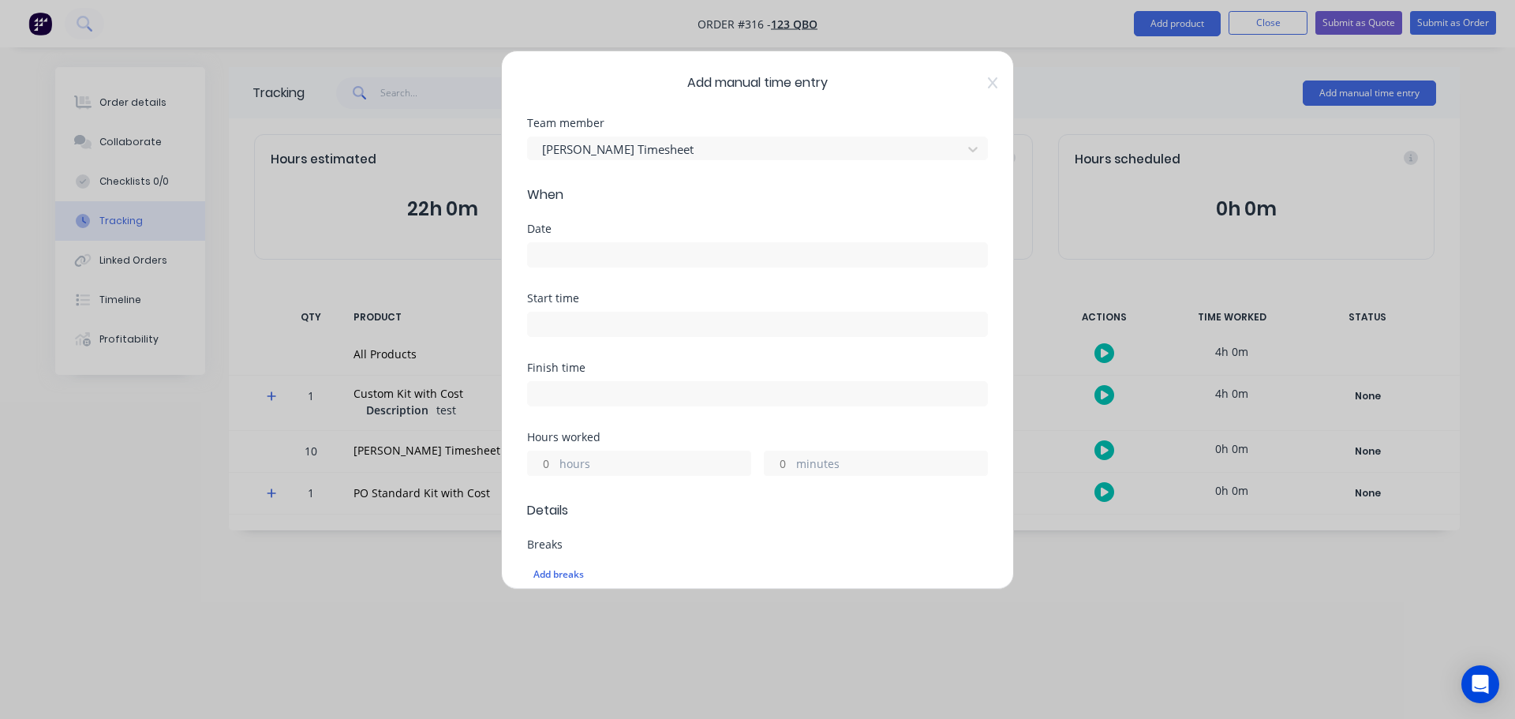
click at [599, 267] on label at bounding box center [757, 254] width 461 height 25
click at [599, 267] on input at bounding box center [757, 255] width 459 height 24
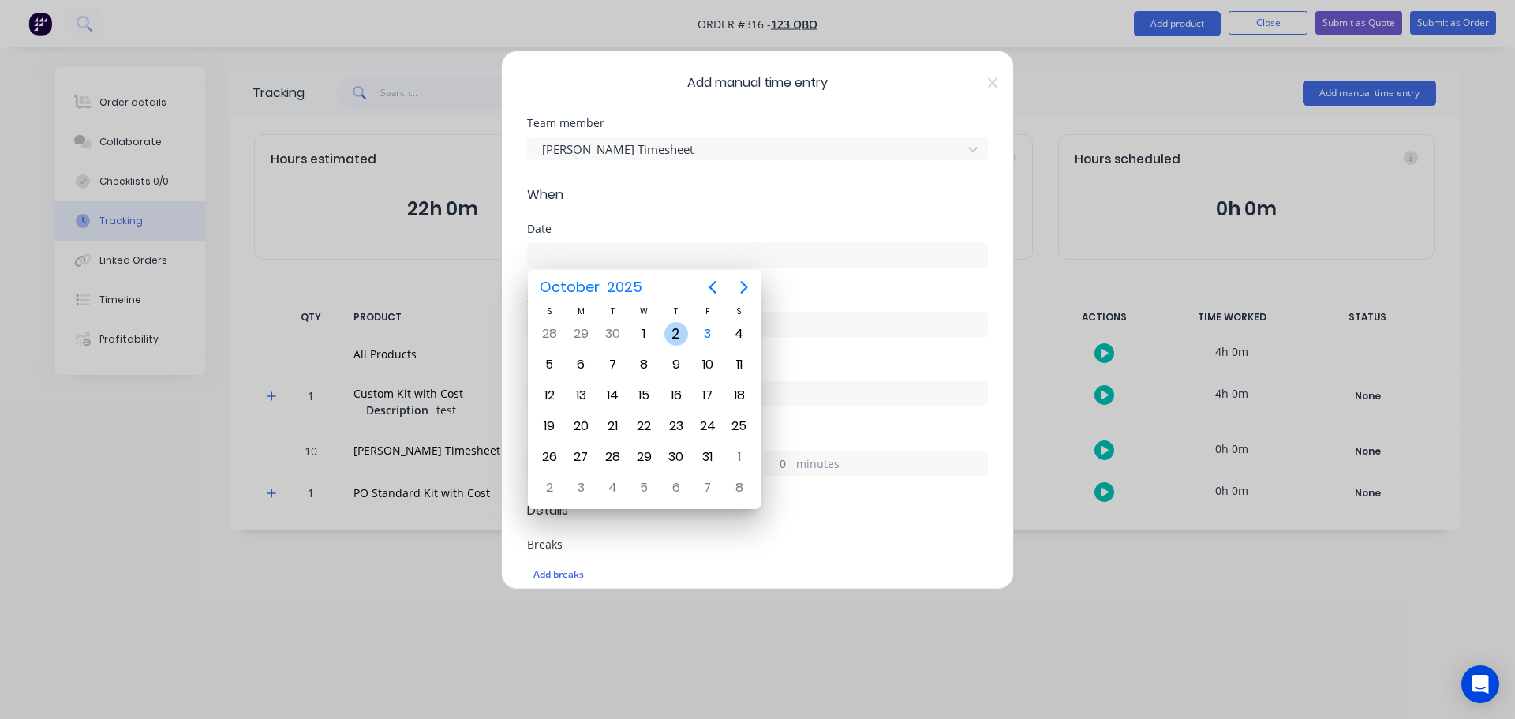
click at [677, 333] on div "2" at bounding box center [676, 334] width 24 height 24
type input "[DATE]"
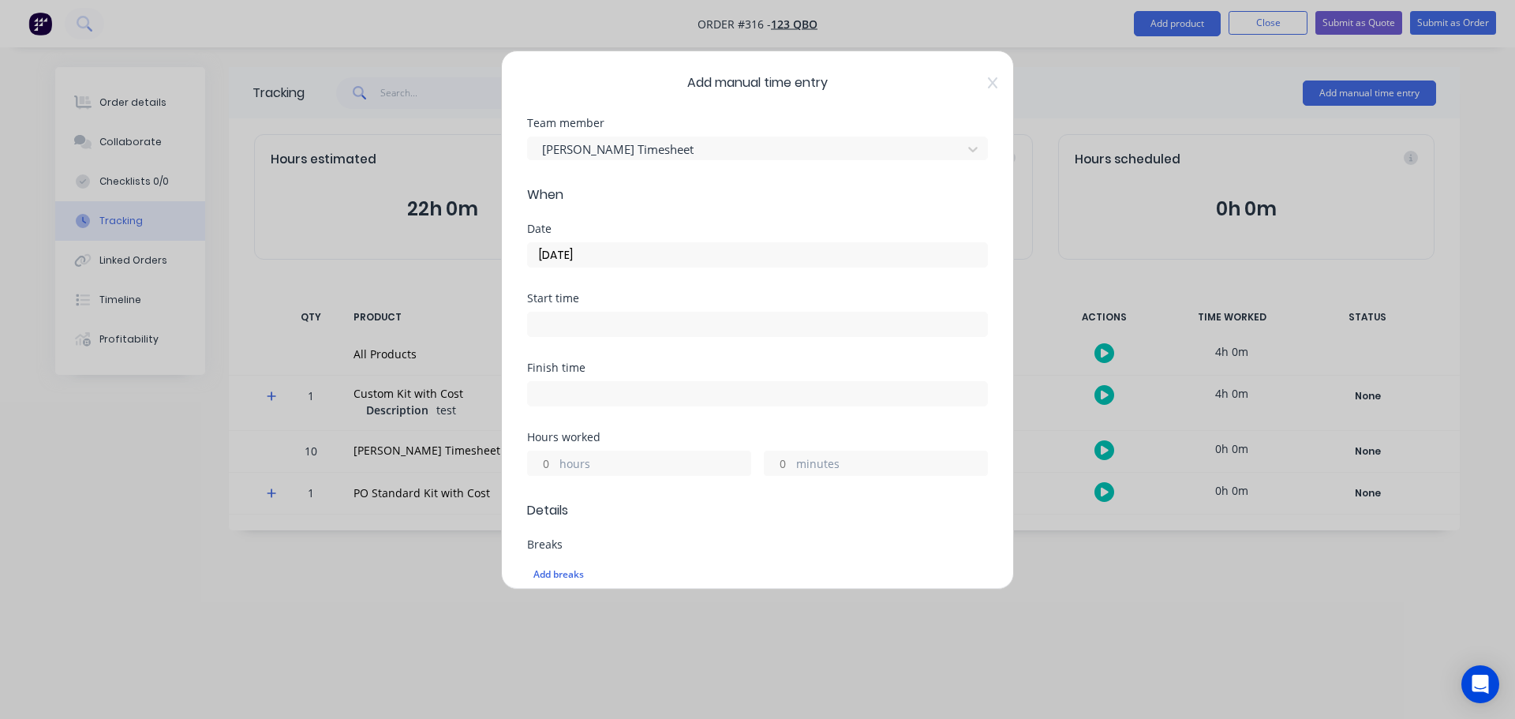
click at [542, 465] on input "hours" at bounding box center [542, 463] width 28 height 24
type input "5"
click at [694, 419] on div "Finish time" at bounding box center [757, 396] width 461 height 69
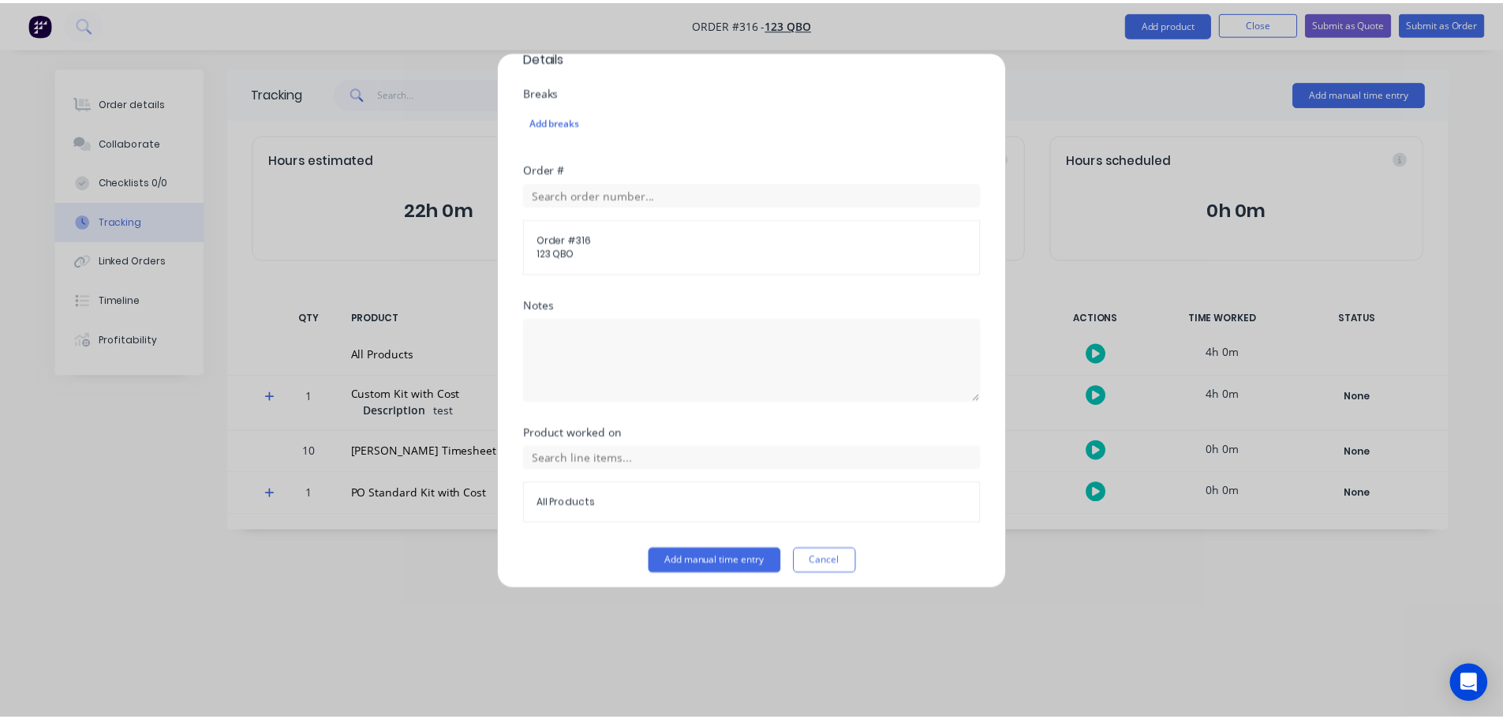
scroll to position [460, 0]
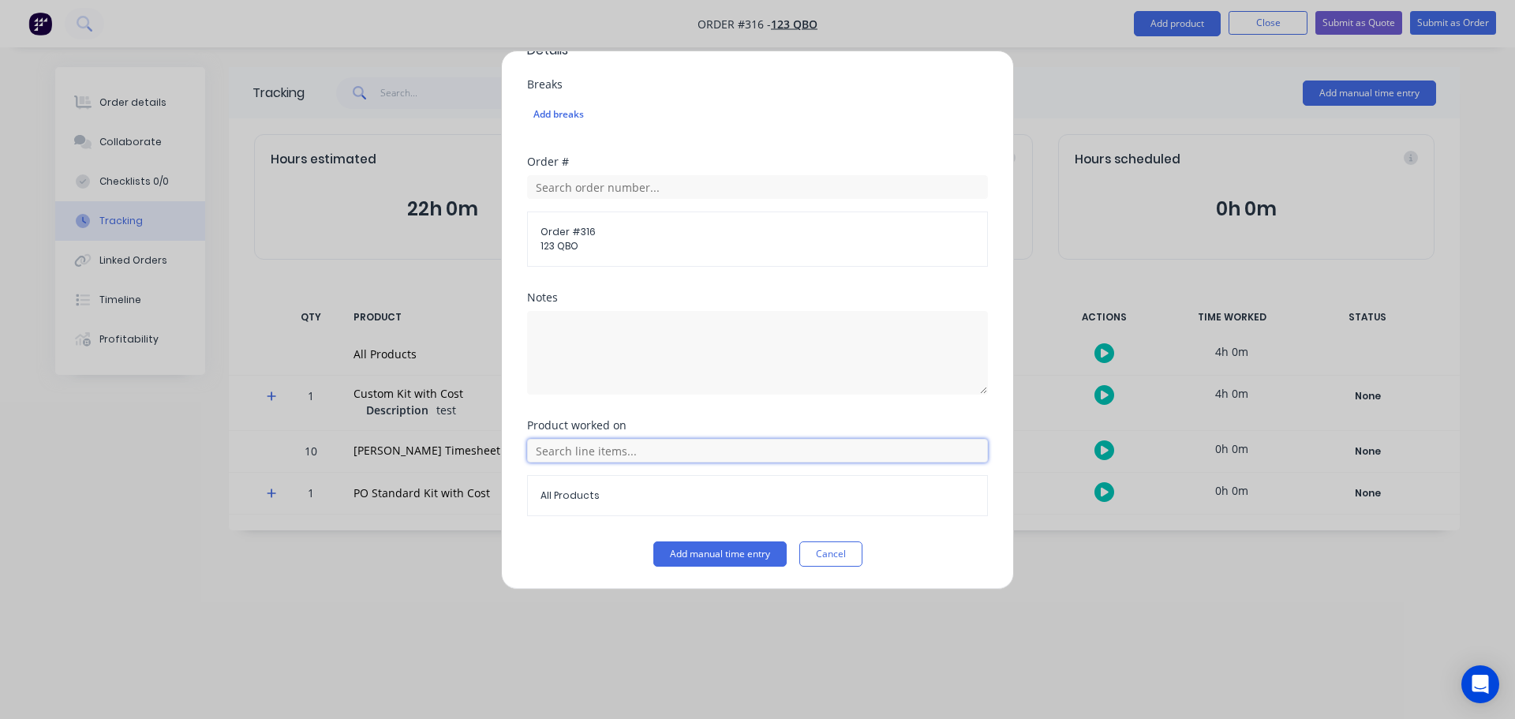
click at [666, 450] on input "text" at bounding box center [757, 451] width 461 height 24
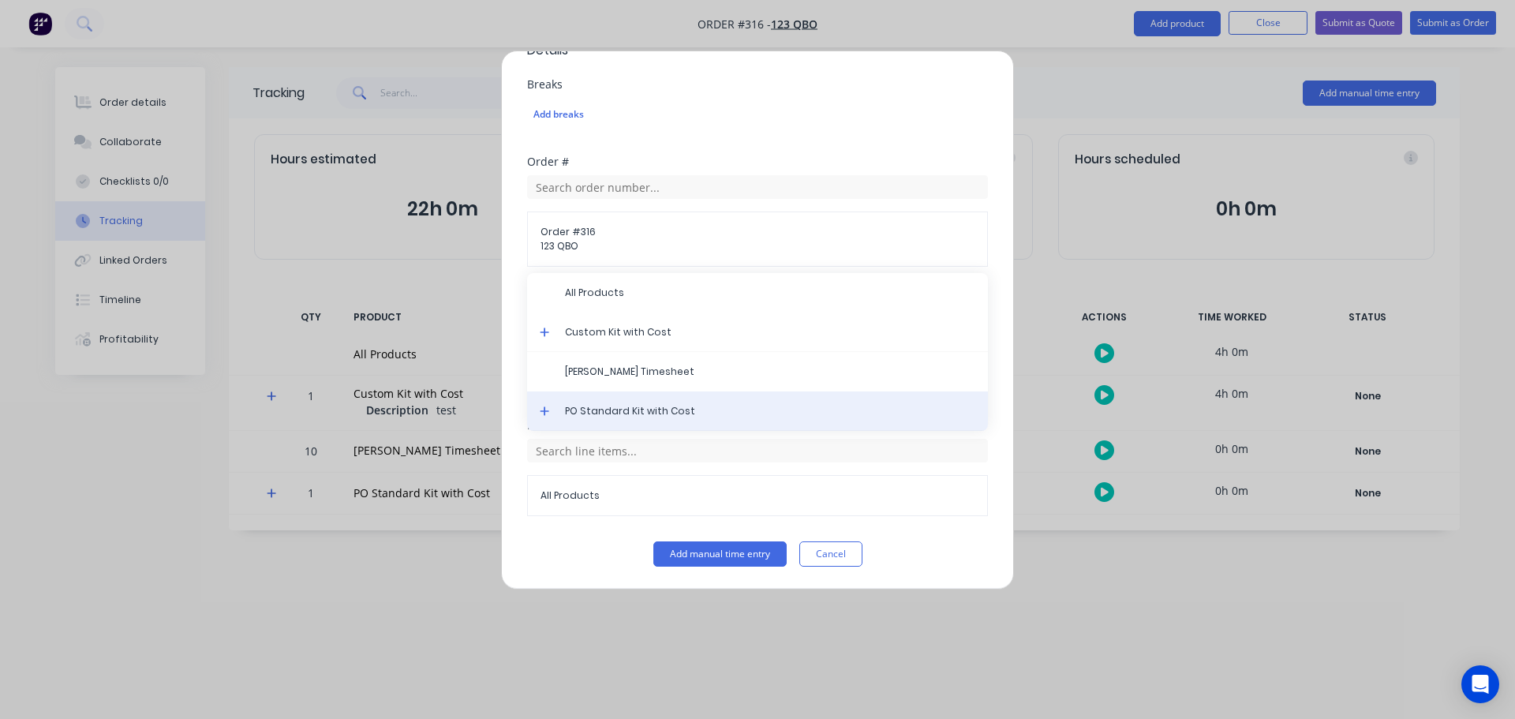
click at [590, 410] on span "PO Standard Kit with Cost" at bounding box center [770, 411] width 410 height 14
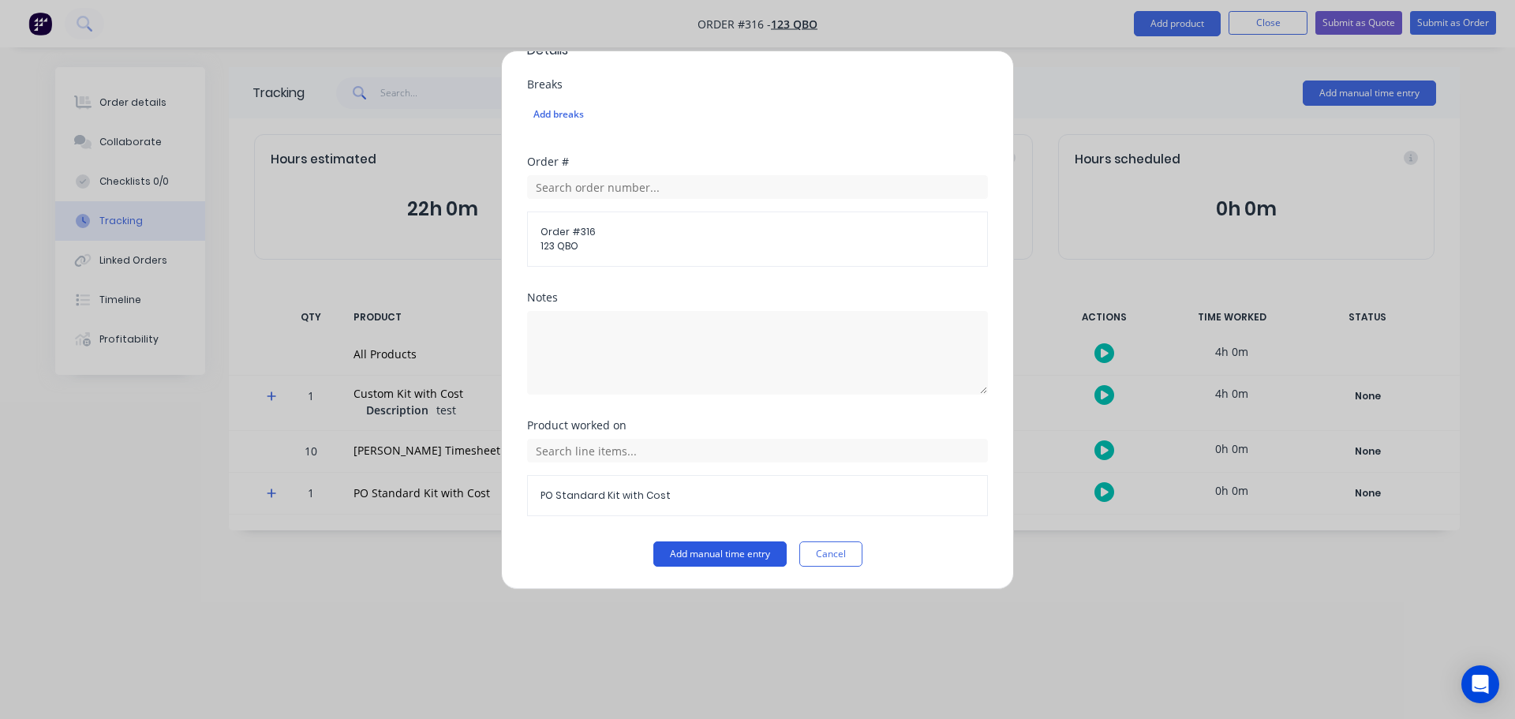
click at [735, 565] on button "Add manual time entry" at bounding box center [719, 553] width 133 height 25
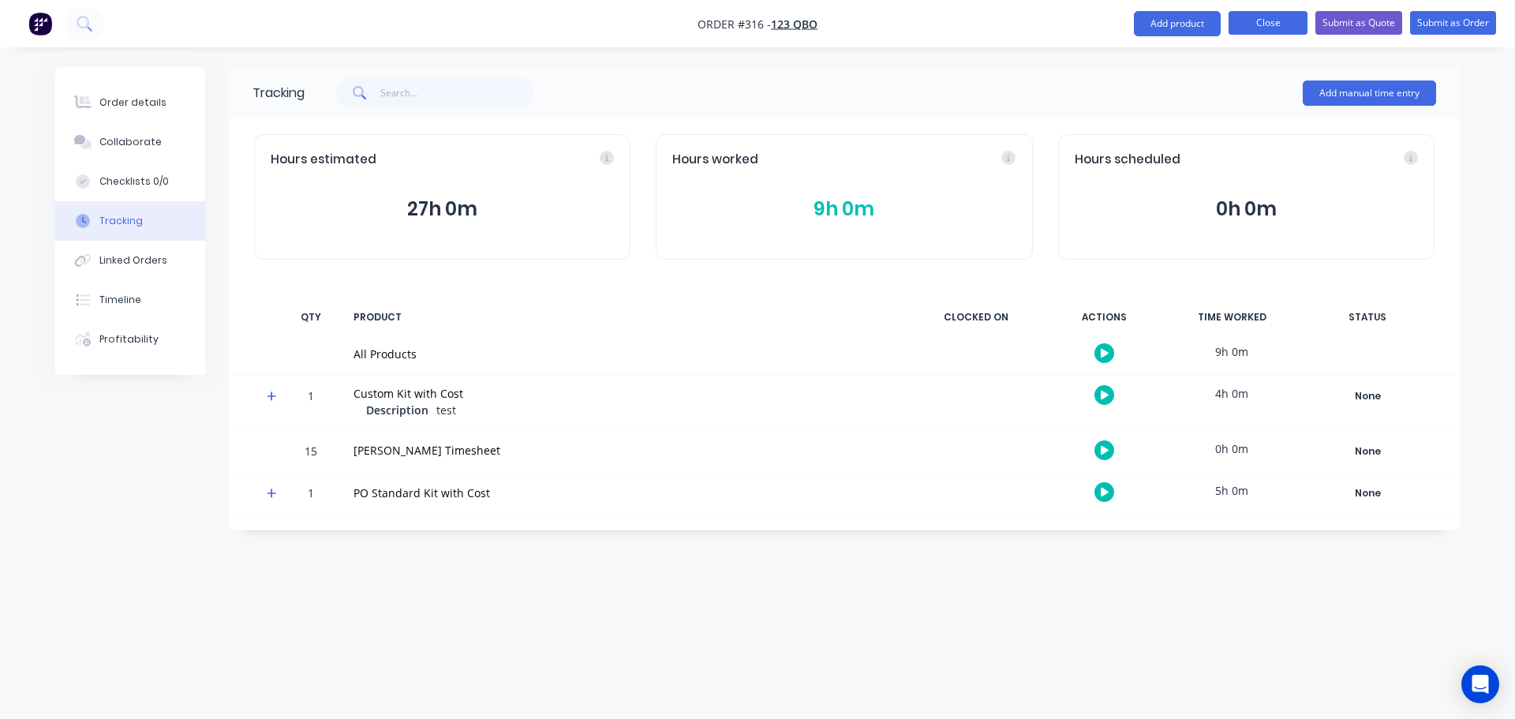
click at [1275, 28] on button "Close" at bounding box center [1268, 23] width 79 height 24
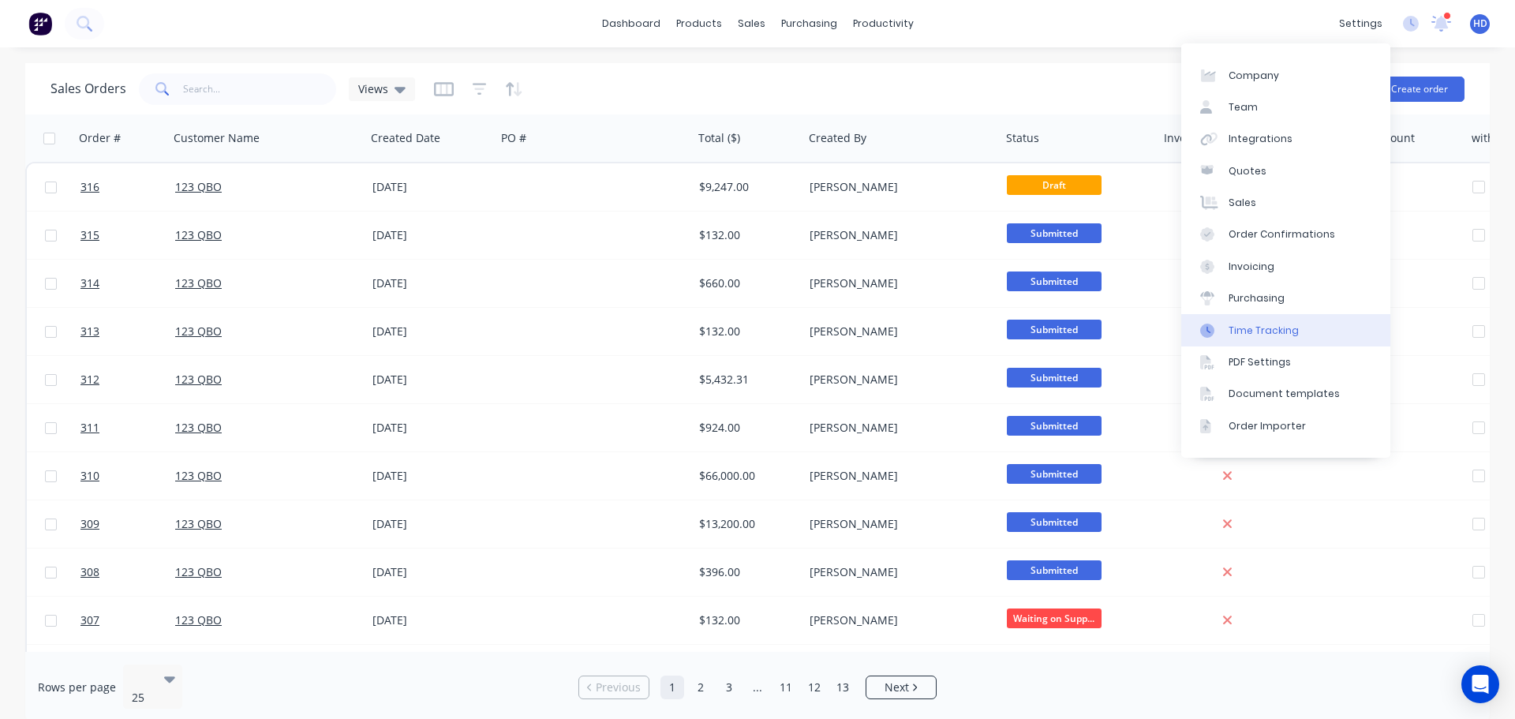
click at [1302, 328] on link "Time Tracking" at bounding box center [1285, 330] width 209 height 32
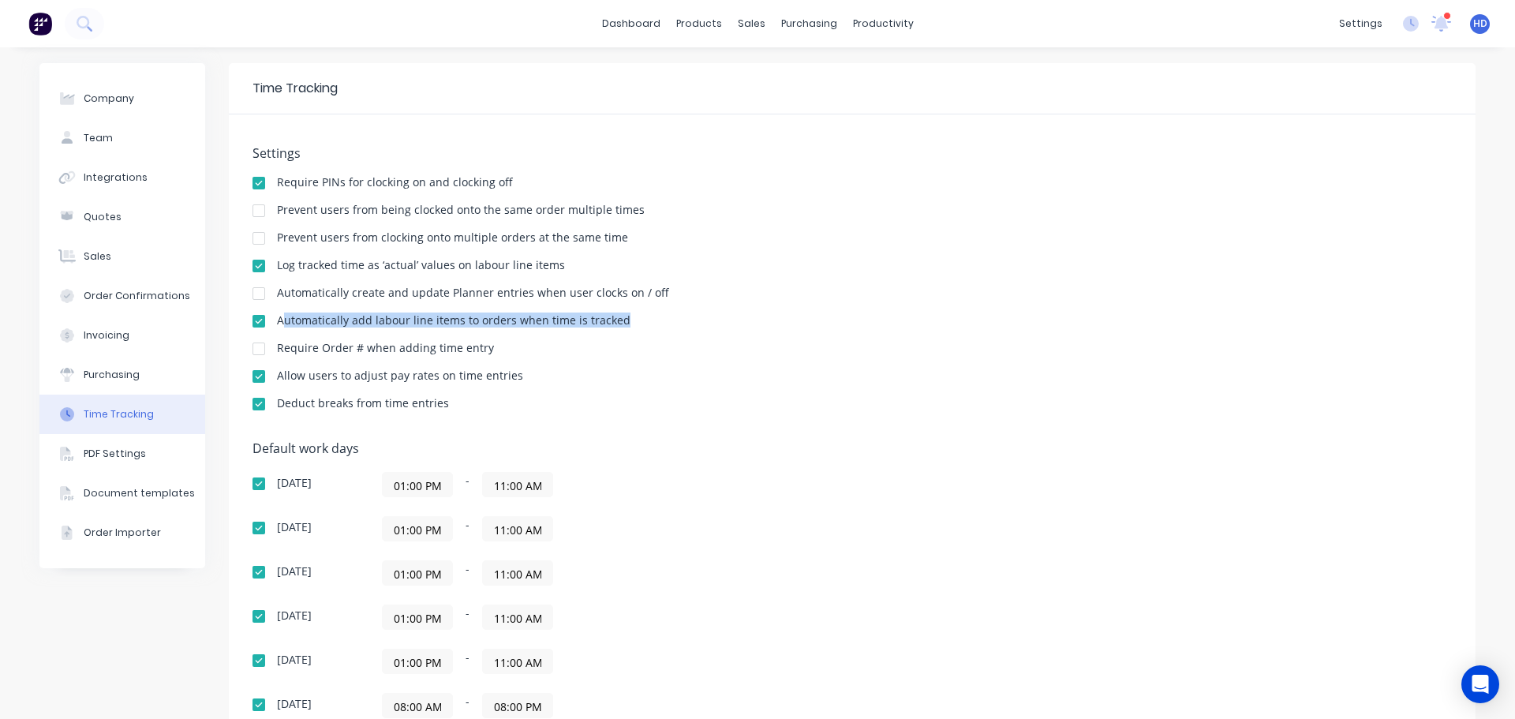
drag, startPoint x: 637, startPoint y: 312, endPoint x: 275, endPoint y: 313, distance: 361.5
click at [275, 313] on div "Settings Require PINs for clocking on and clocking off Prevent users from being…" at bounding box center [853, 285] width 1200 height 279
click at [812, 70] on div "Sales Orders" at bounding box center [804, 76] width 65 height 14
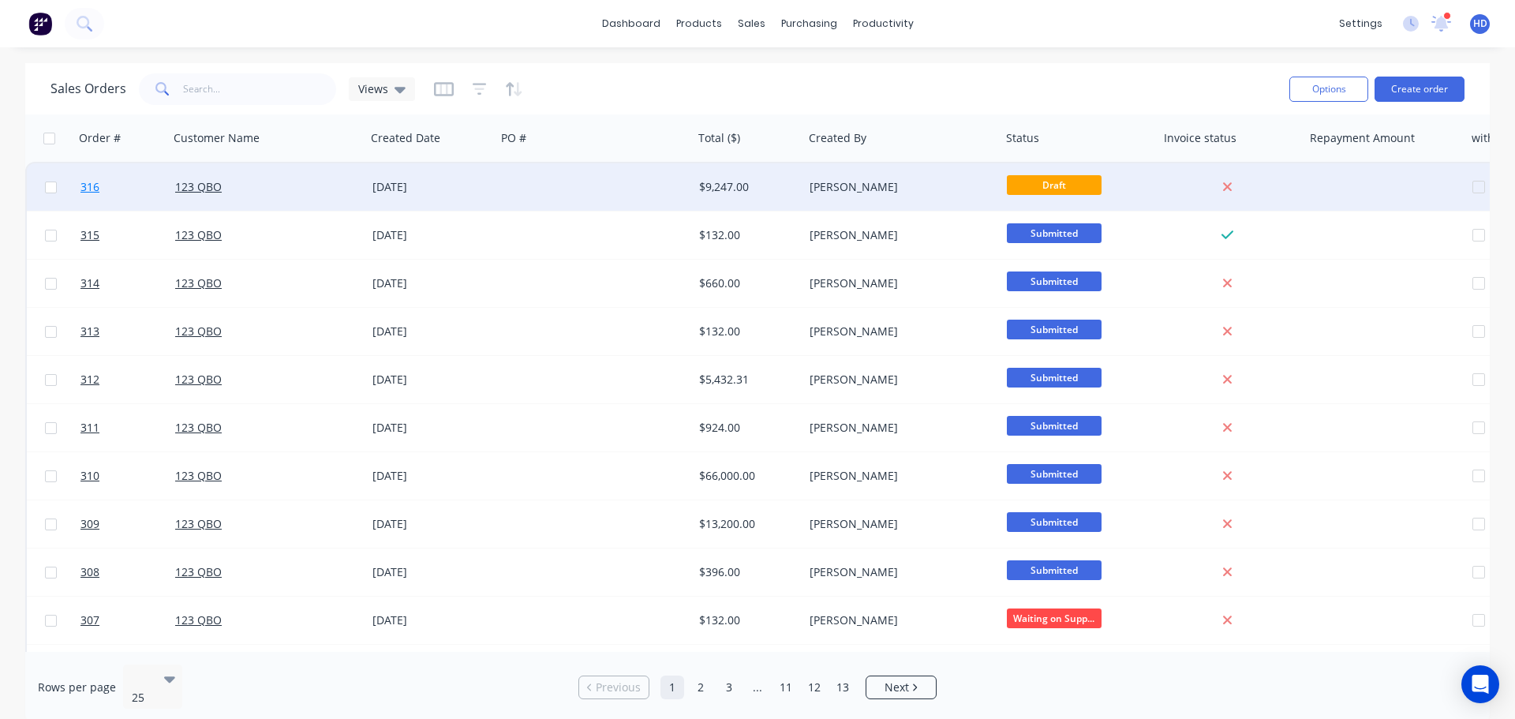
click at [154, 176] on link "316" at bounding box center [127, 186] width 95 height 47
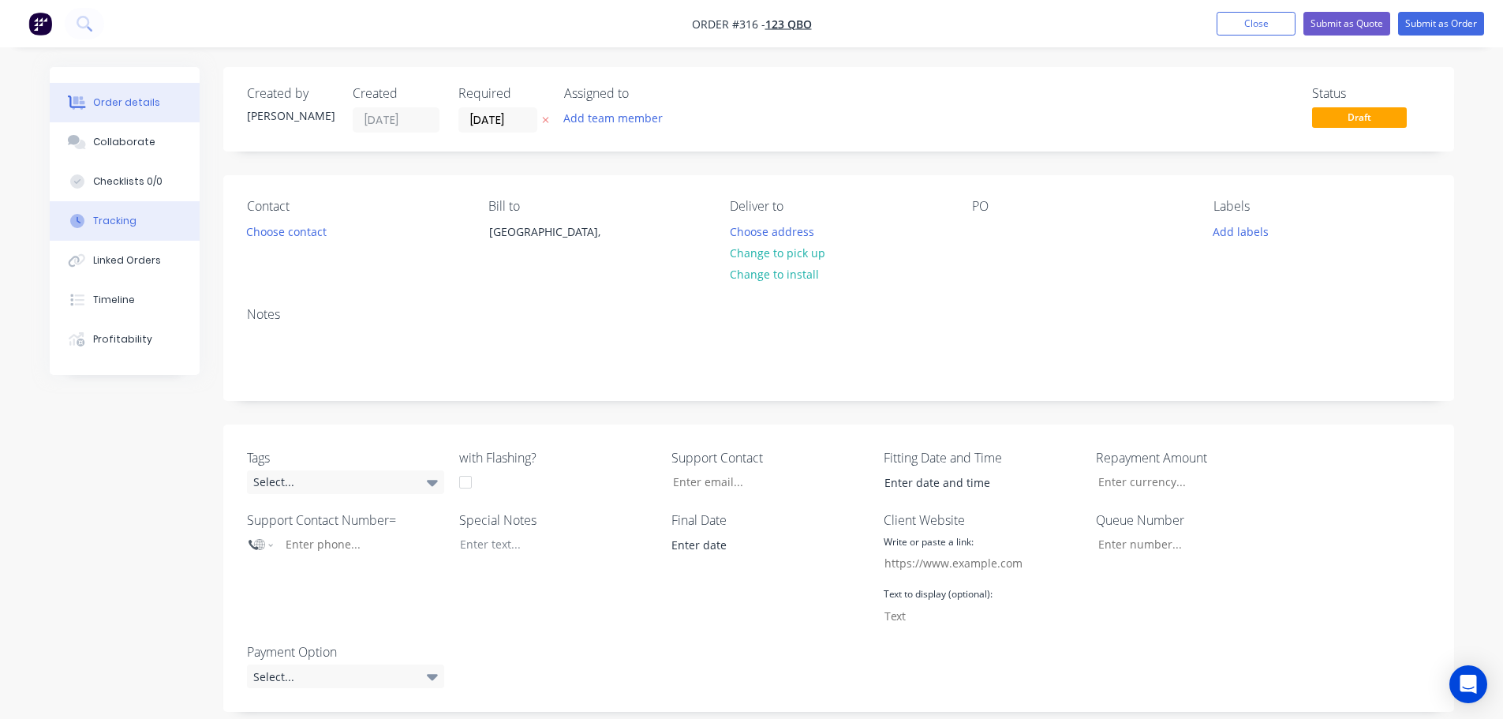
click at [125, 224] on div "Tracking" at bounding box center [114, 221] width 43 height 14
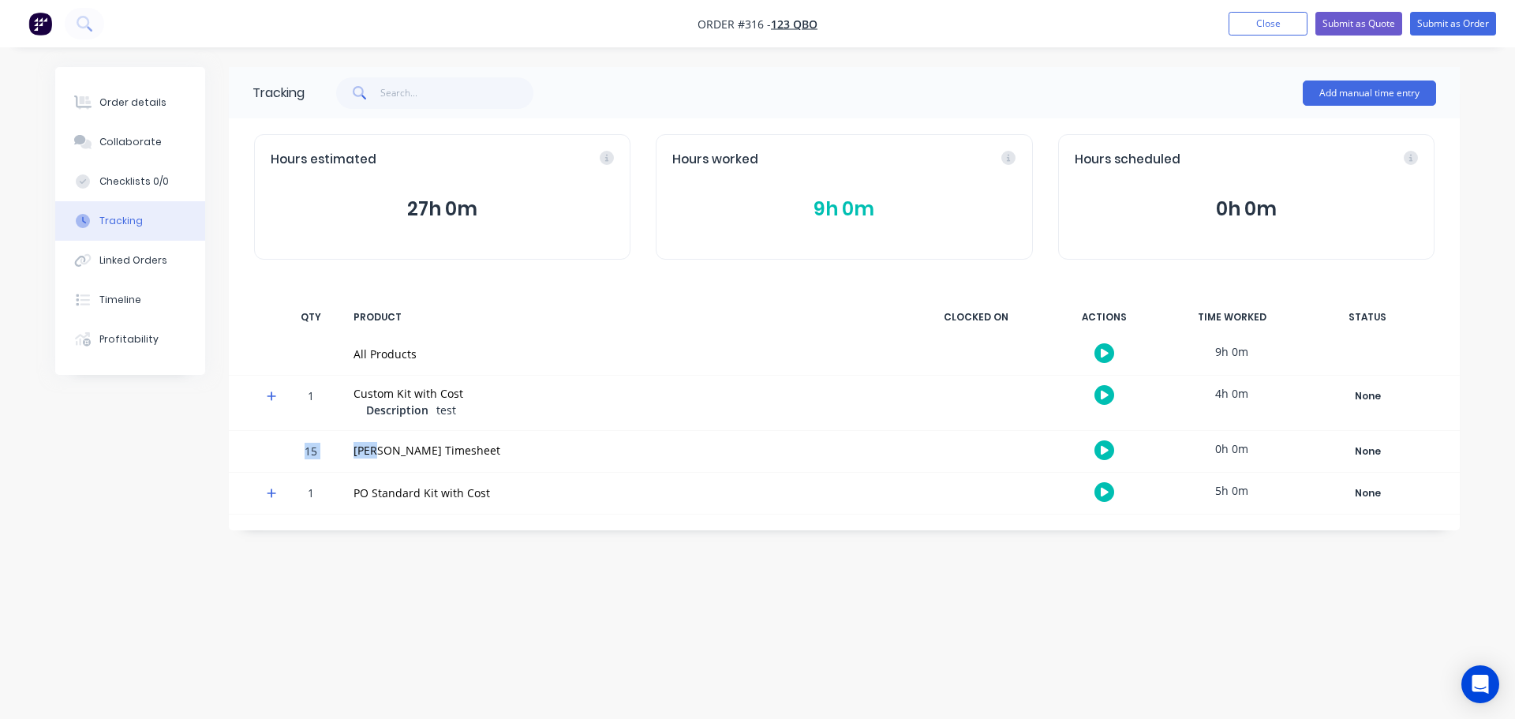
drag, startPoint x: 305, startPoint y: 450, endPoint x: 378, endPoint y: 451, distance: 72.6
click at [378, 451] on div "15 [PERSON_NAME] Timesheet 0h 0m None Create status None edit Complete New asda…" at bounding box center [844, 451] width 1231 height 41
click at [409, 454] on div "[PERSON_NAME] Timesheet" at bounding box center [626, 450] width 545 height 17
click at [155, 101] on div "Order details" at bounding box center [132, 102] width 67 height 14
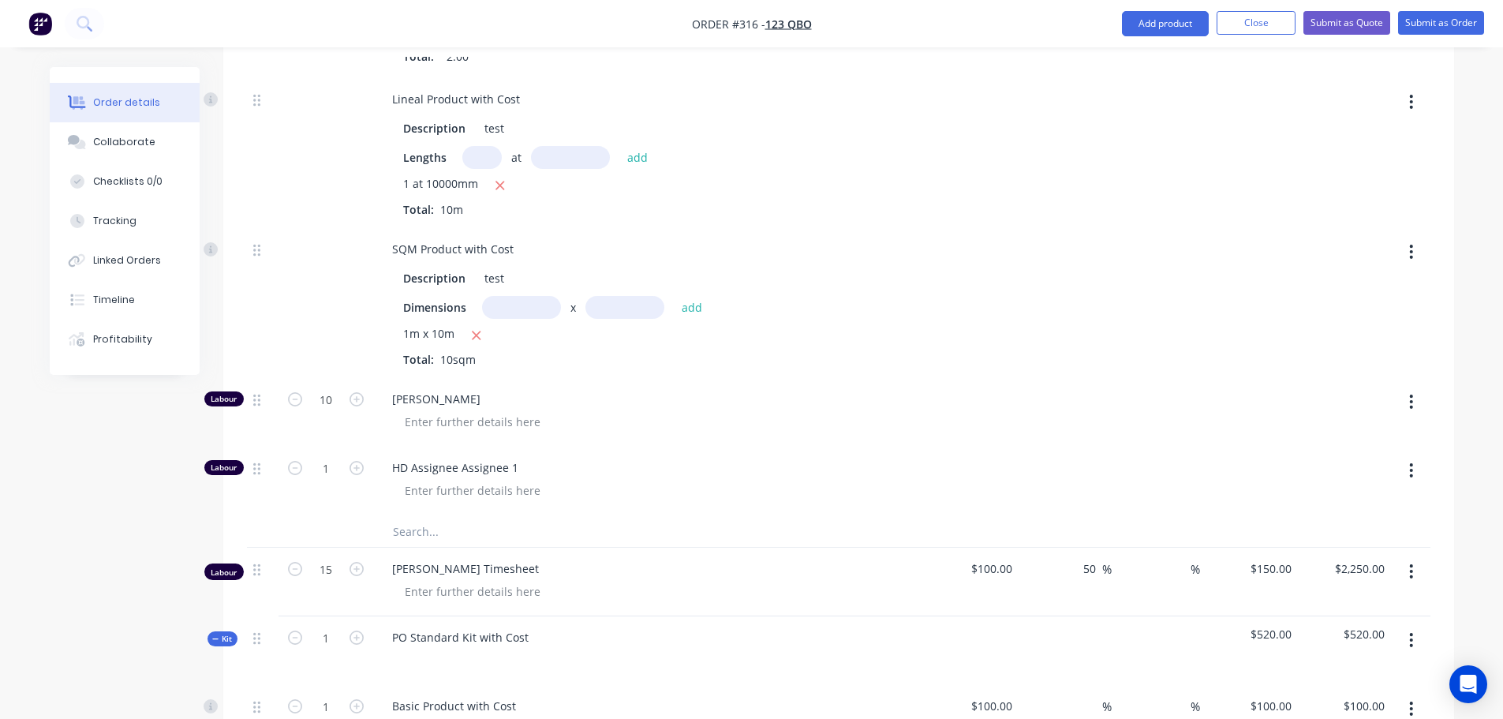
scroll to position [1105, 0]
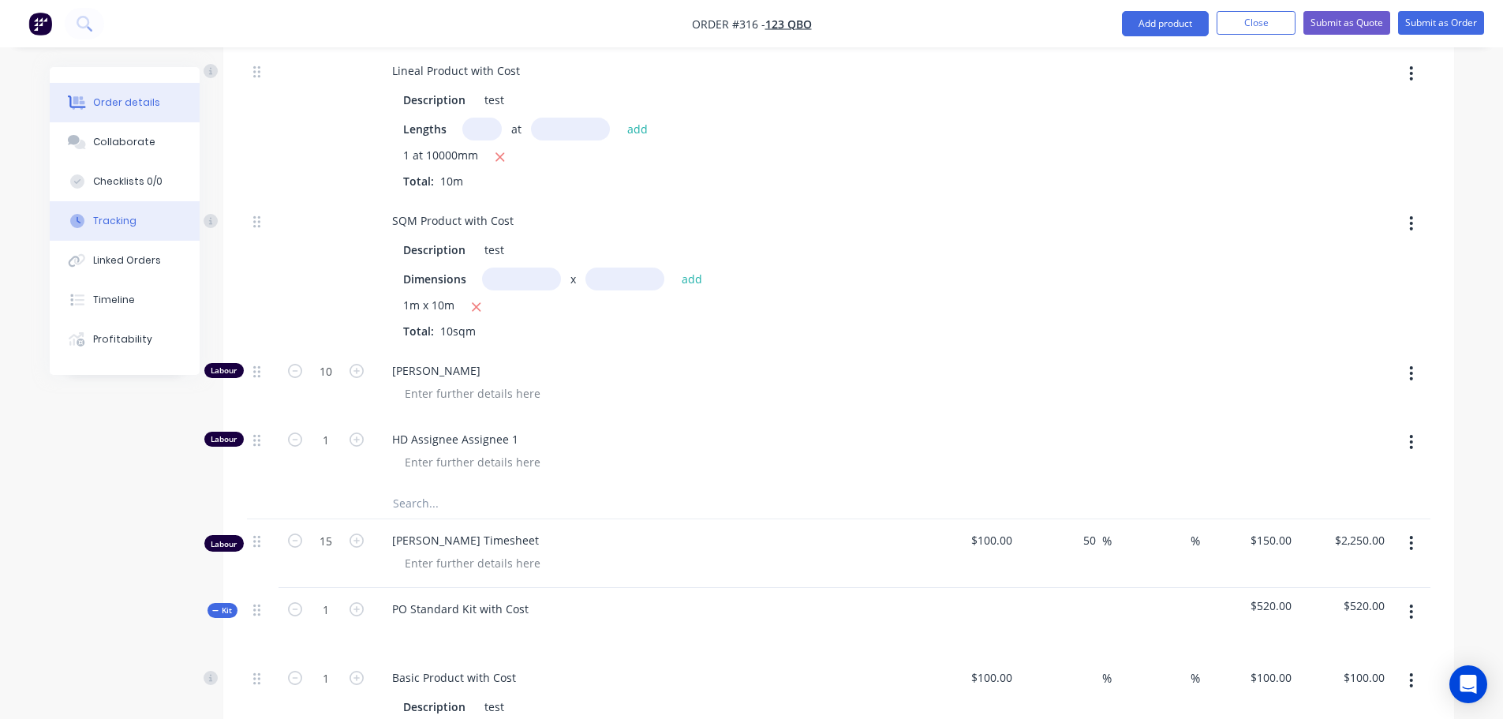
click at [139, 223] on button "Tracking" at bounding box center [125, 220] width 150 height 39
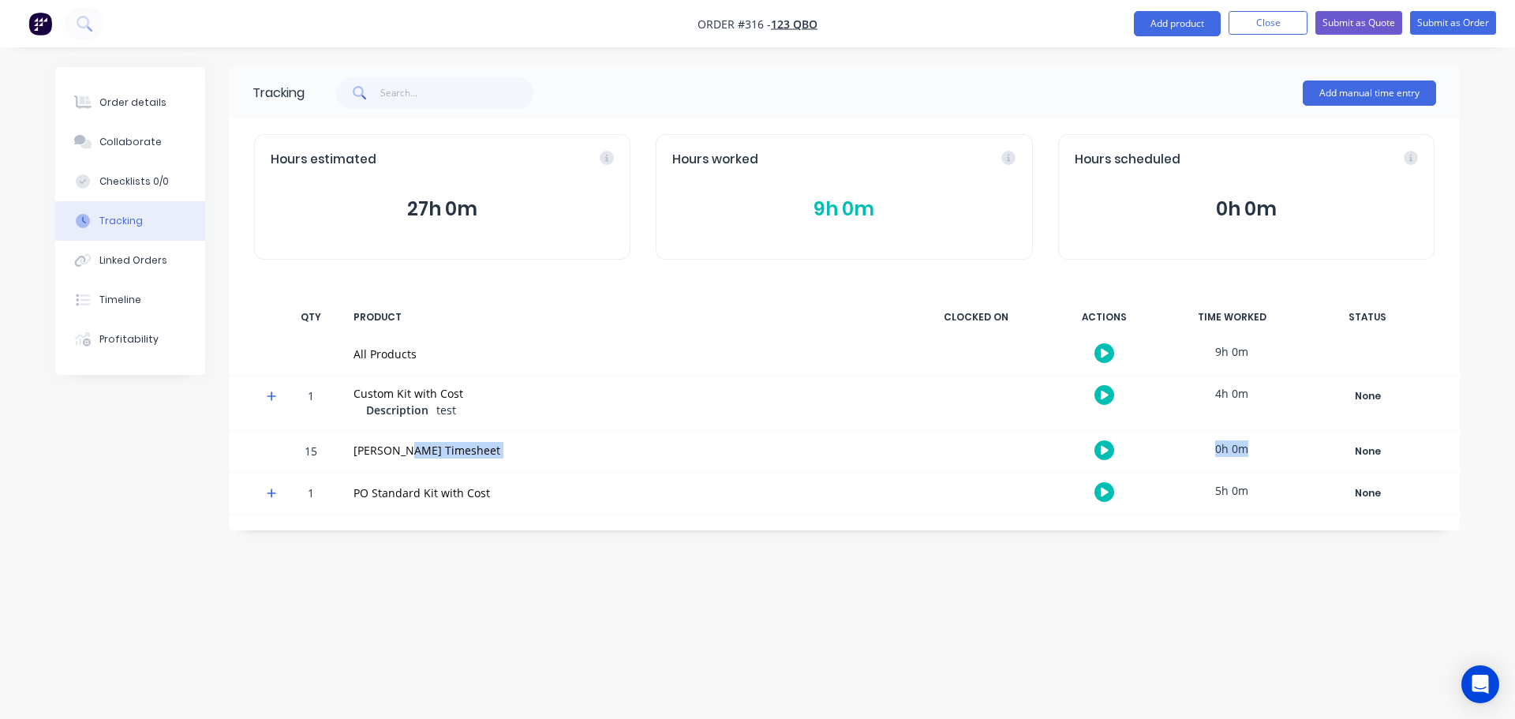
drag, startPoint x: 405, startPoint y: 445, endPoint x: 1255, endPoint y: 453, distance: 850.0
click at [1255, 453] on div "15 [PERSON_NAME] Timesheet 0h 0m None Create status None edit Complete New asda…" at bounding box center [844, 451] width 1231 height 41
click at [823, 610] on div "Order details Collaborate Checklists 0/0 Tracking Linked Orders Timeline Profit…" at bounding box center [757, 359] width 1515 height 719
drag, startPoint x: 395, startPoint y: 446, endPoint x: 481, endPoint y: 439, distance: 86.3
click at [481, 439] on div "[PERSON_NAME] Timesheet" at bounding box center [625, 451] width 563 height 41
